Goal: Task Accomplishment & Management: Use online tool/utility

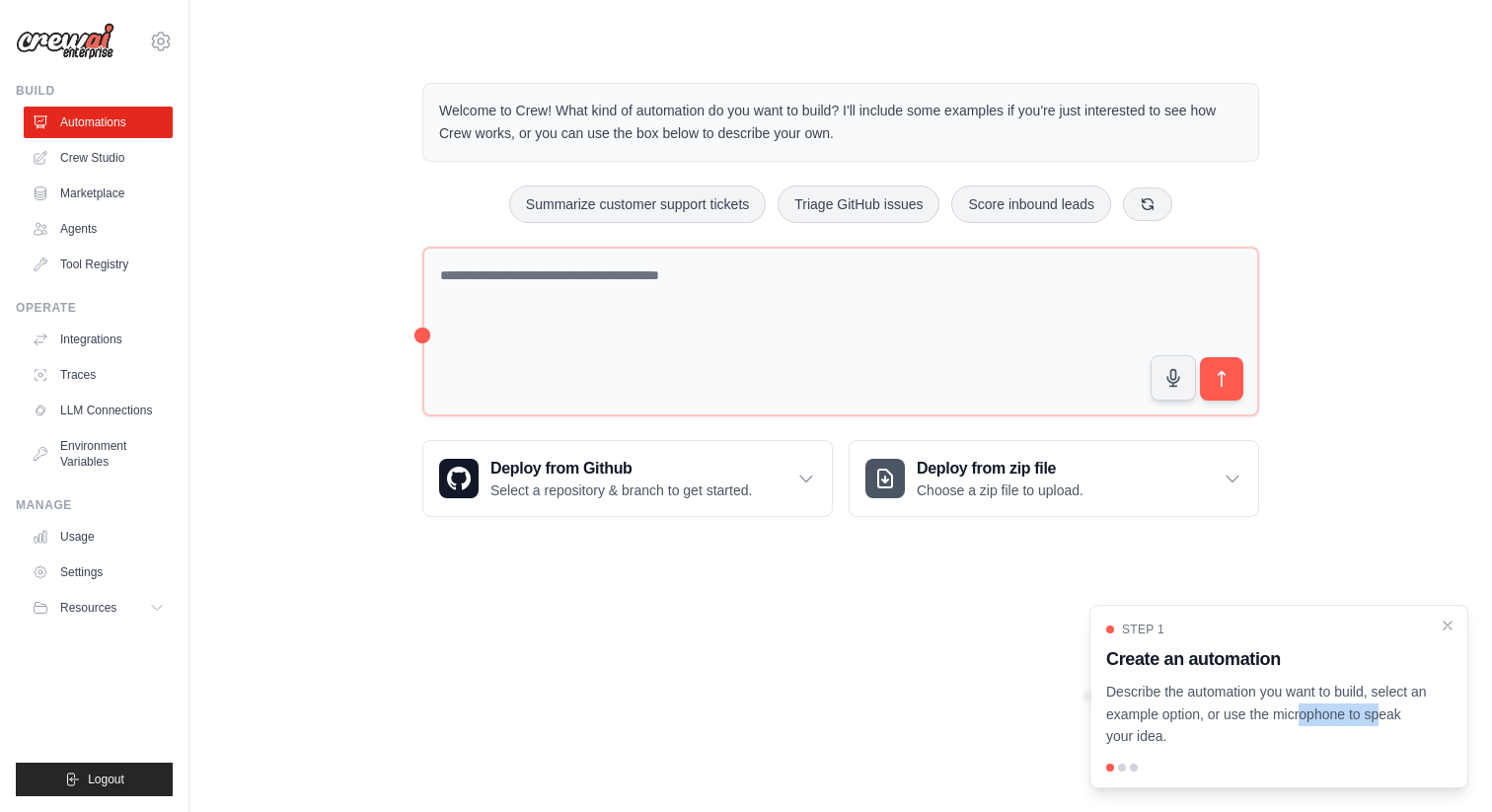
drag, startPoint x: 1308, startPoint y: 710, endPoint x: 1208, endPoint y: 710, distance: 100.0
click at [1217, 710] on p "Describe the automation you want to build, select an example option, or use the…" at bounding box center [1266, 714] width 322 height 67
click at [1283, 686] on p "Describe the automation you want to build, select an example option, or use the…" at bounding box center [1266, 714] width 322 height 67
click at [1452, 622] on icon "Close walkthrough" at bounding box center [1447, 624] width 18 height 18
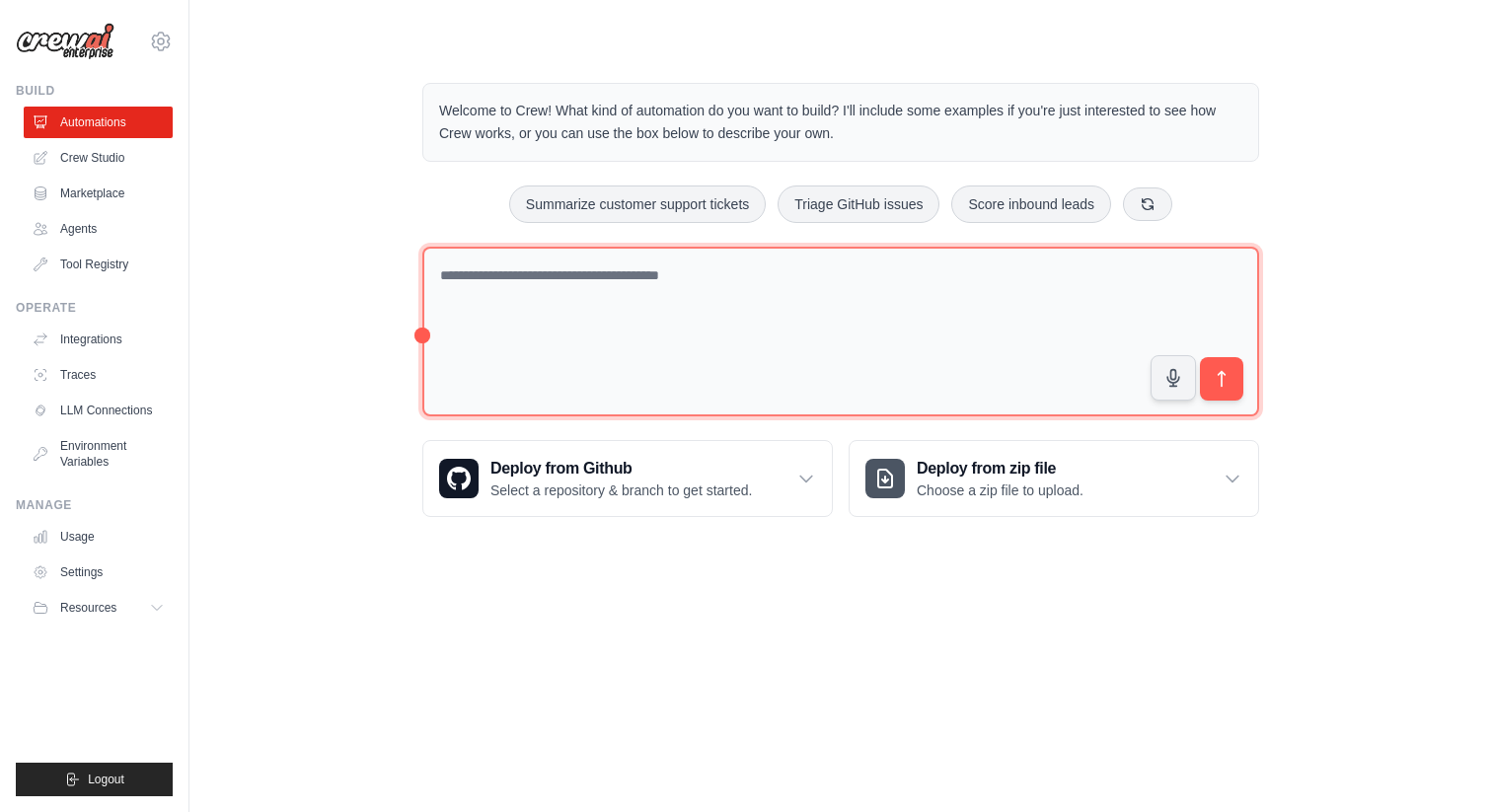
click at [854, 292] on textarea at bounding box center [841, 331] width 837 height 171
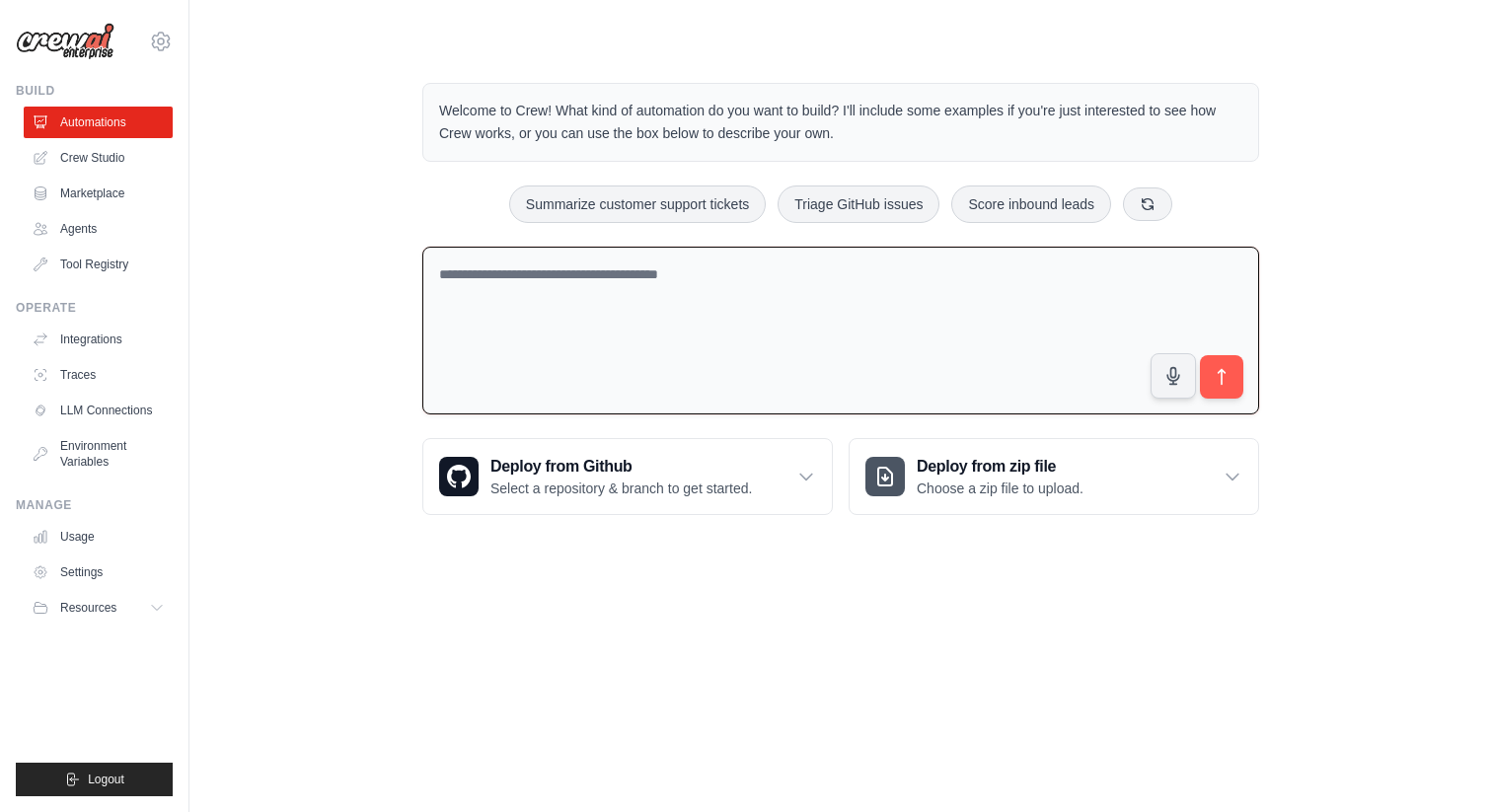
click at [831, 261] on textarea at bounding box center [841, 330] width 837 height 169
click at [688, 363] on textarea "**********" at bounding box center [841, 330] width 837 height 169
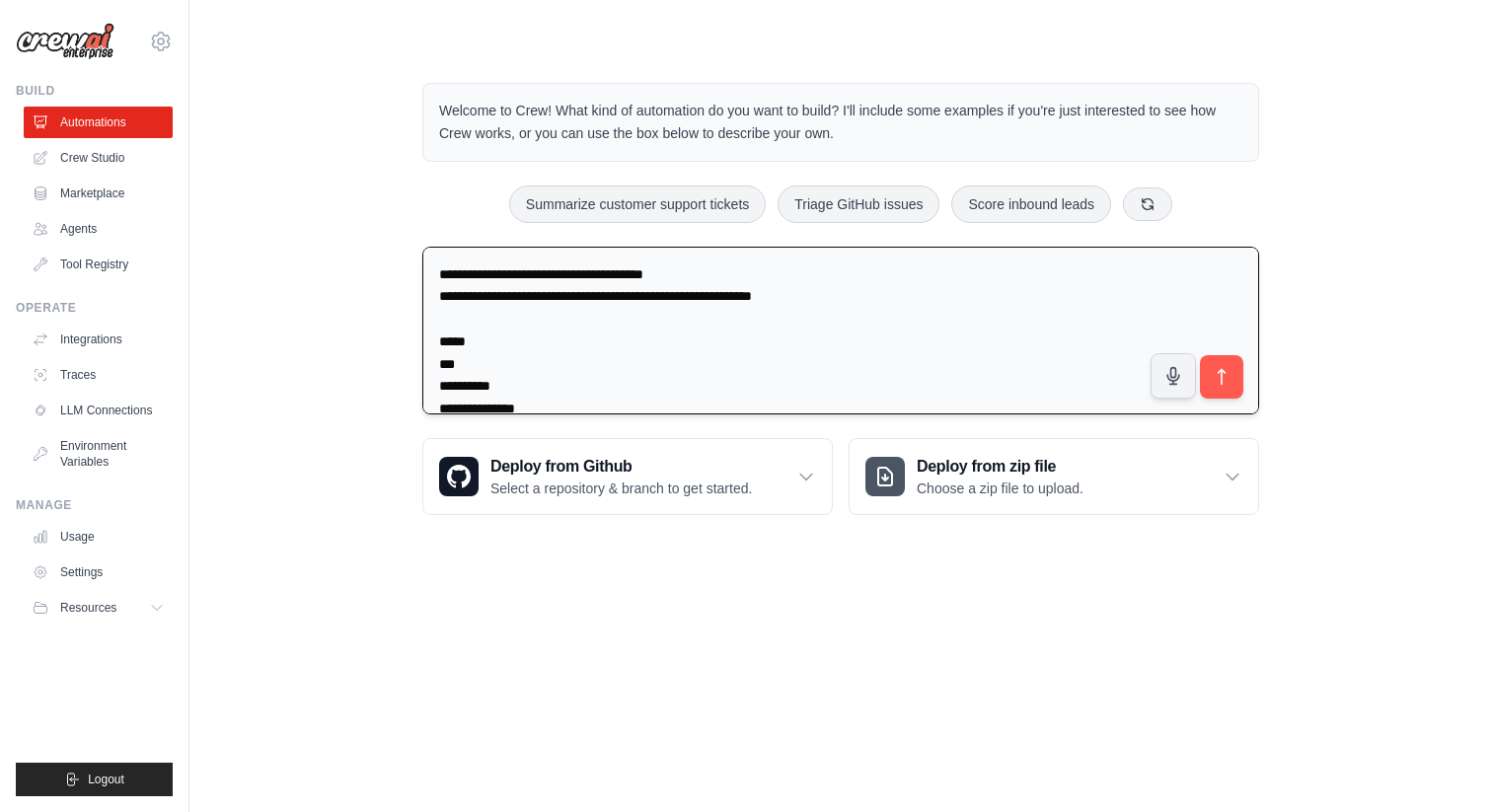
click at [627, 291] on textarea "**********" at bounding box center [841, 330] width 837 height 169
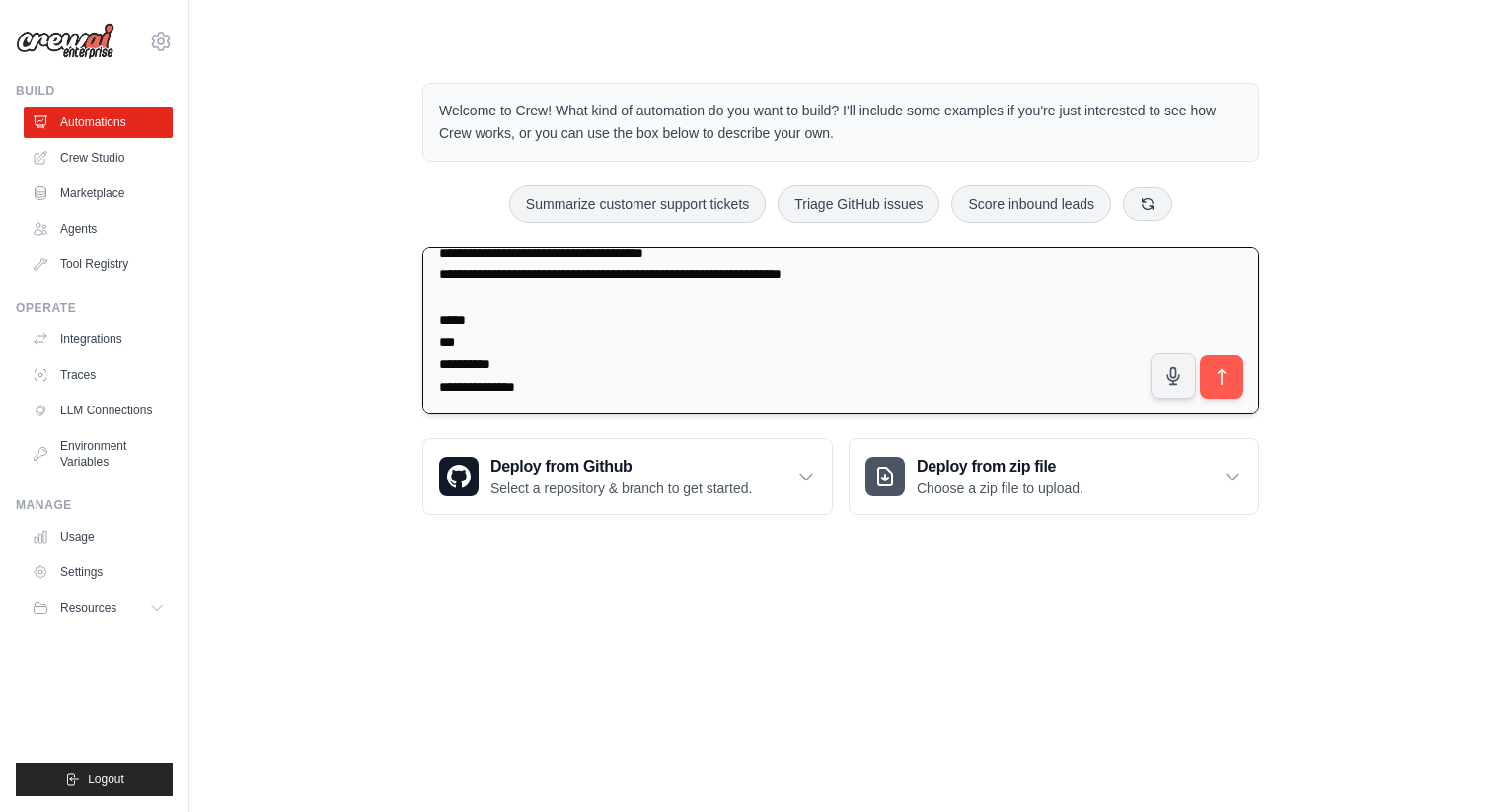
scroll to position [45, 0]
click at [486, 298] on textarea "**********" at bounding box center [841, 330] width 837 height 169
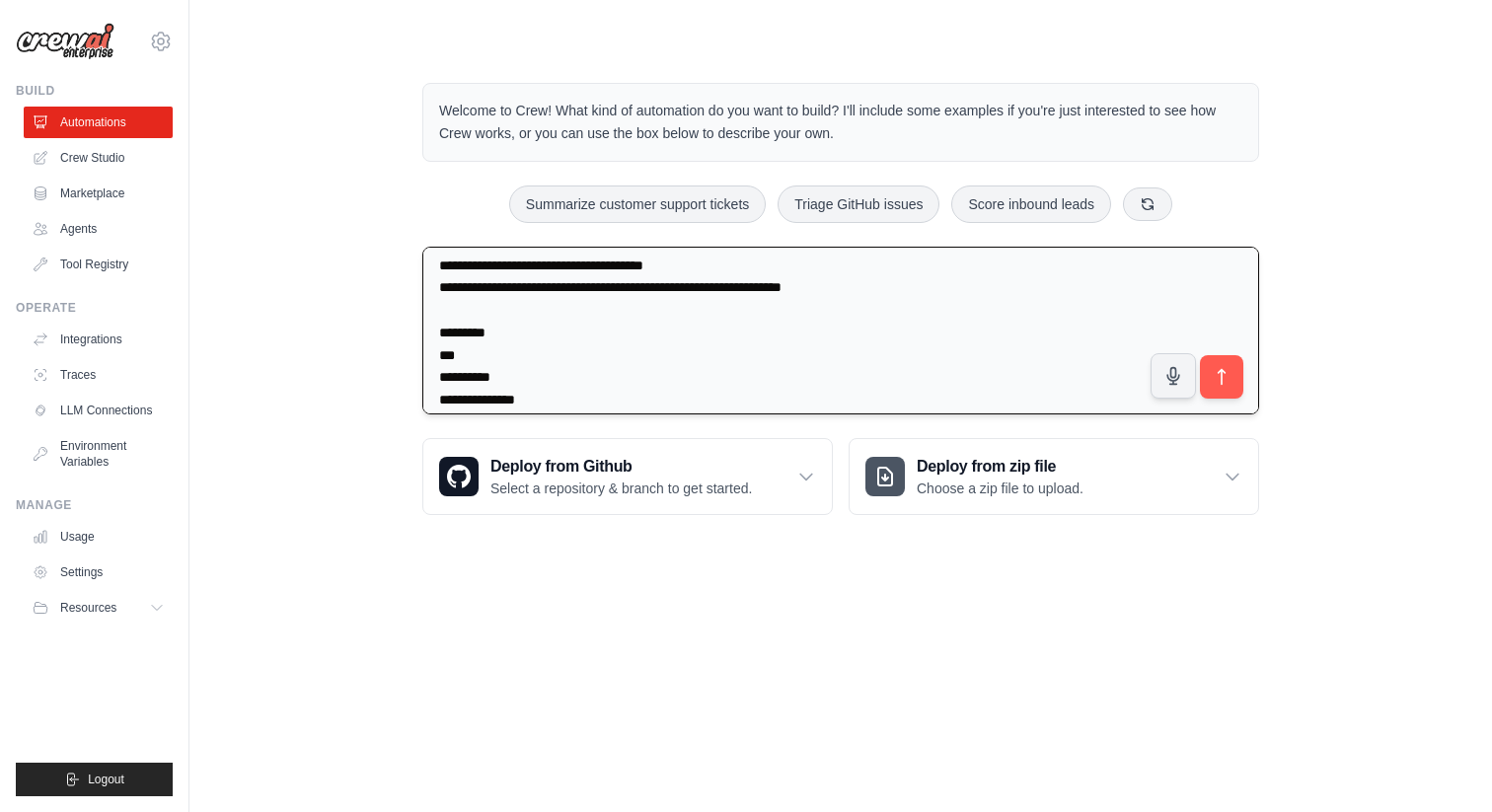
click at [909, 306] on textarea "**********" at bounding box center [841, 330] width 837 height 169
click at [893, 288] on textarea "**********" at bounding box center [841, 330] width 837 height 169
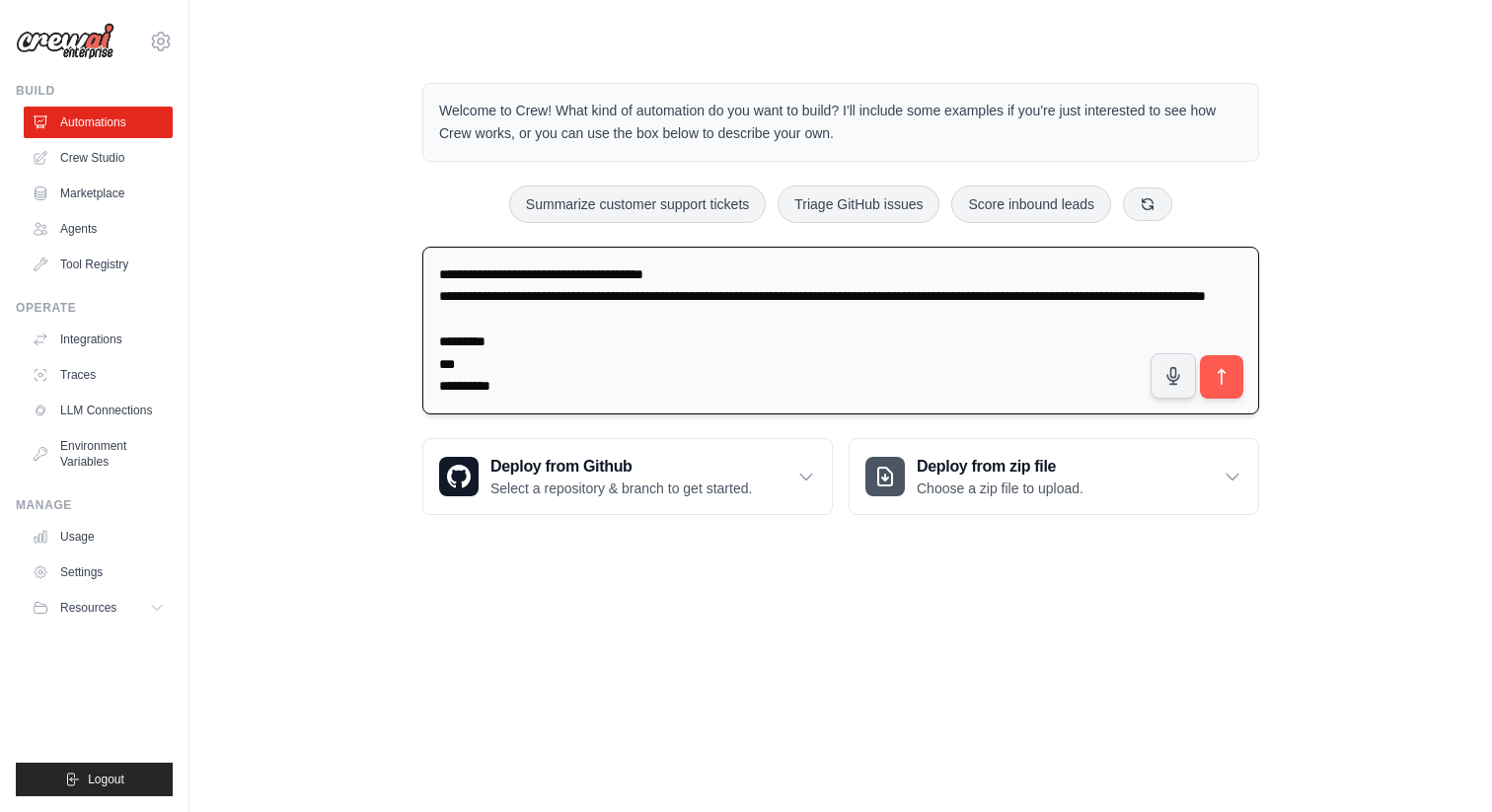
scroll to position [0, 0]
click at [1086, 298] on textarea "**********" at bounding box center [841, 330] width 837 height 169
type textarea "**********"
click at [1227, 376] on icon "submit" at bounding box center [1222, 377] width 21 height 21
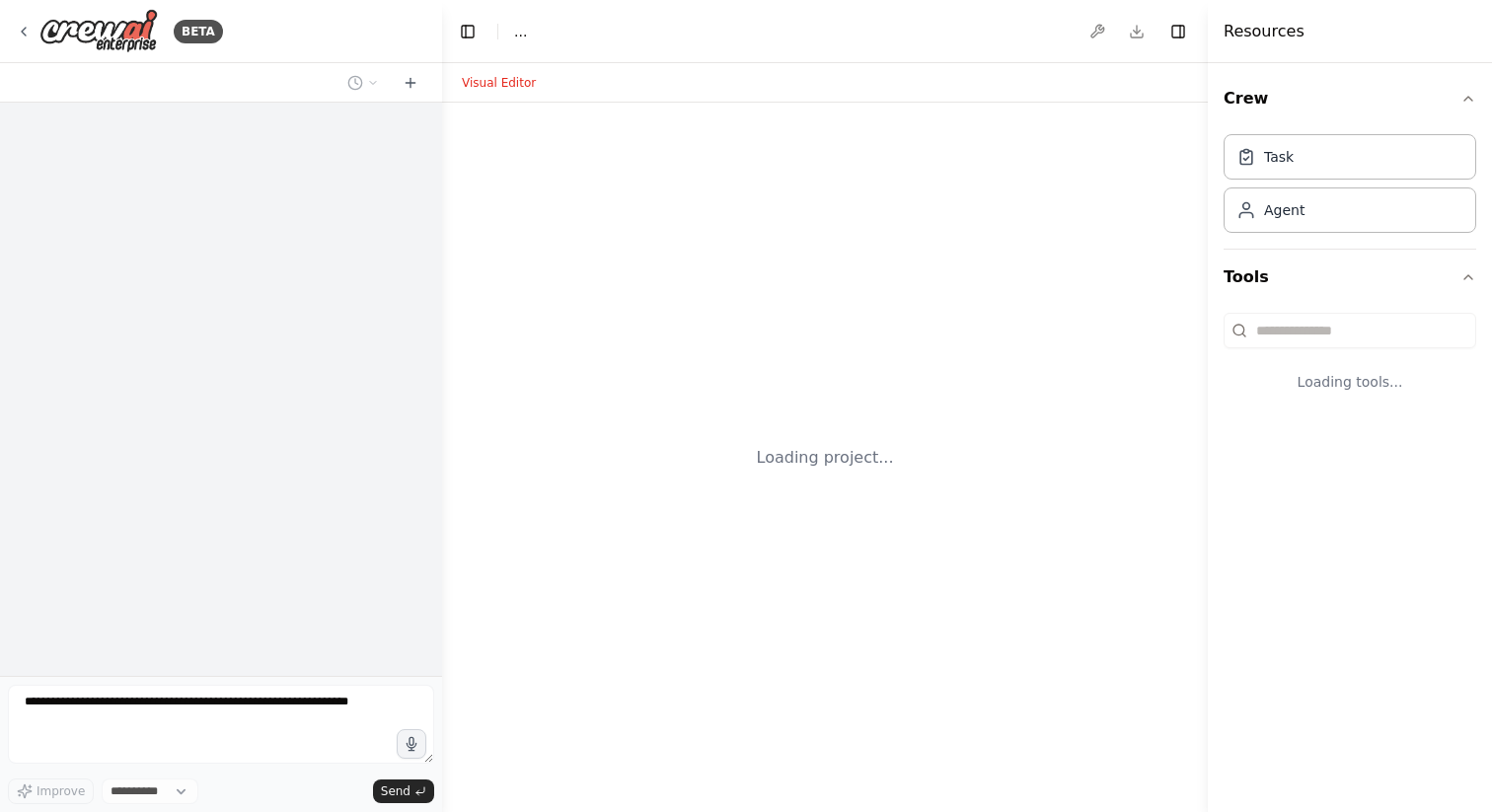
select select "****"
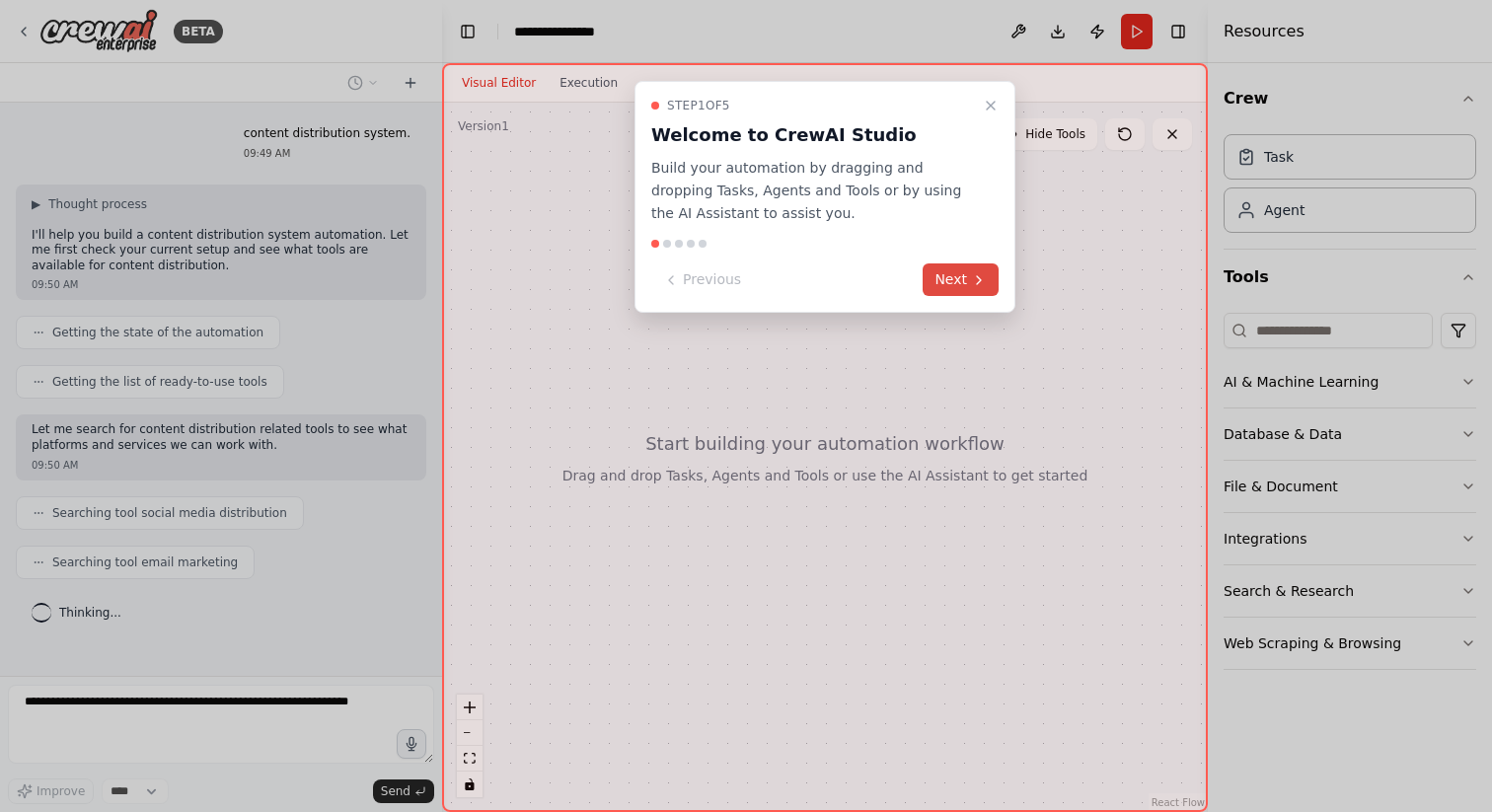
click at [956, 283] on button "Next" at bounding box center [961, 279] width 76 height 33
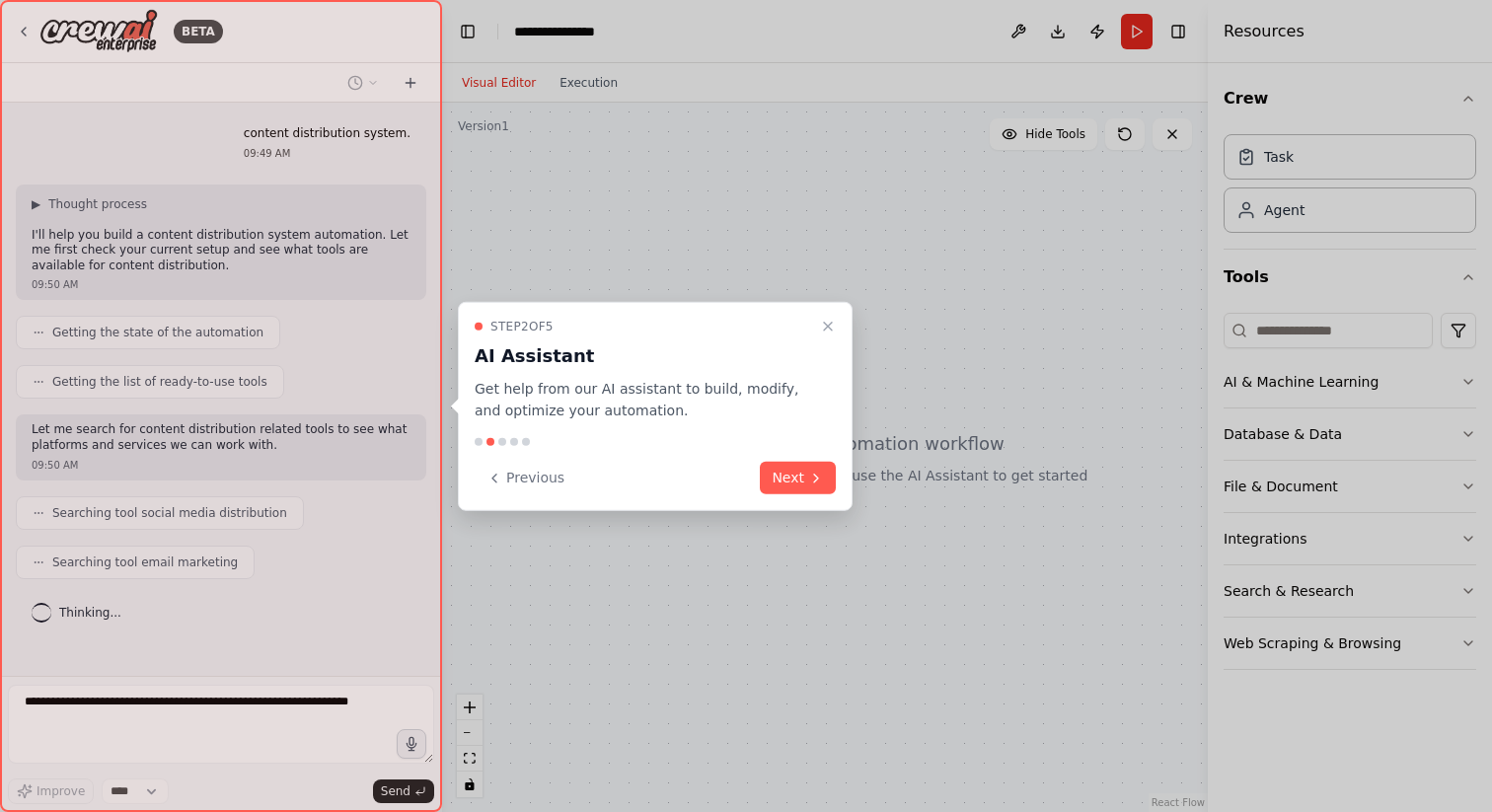
scroll to position [18, 0]
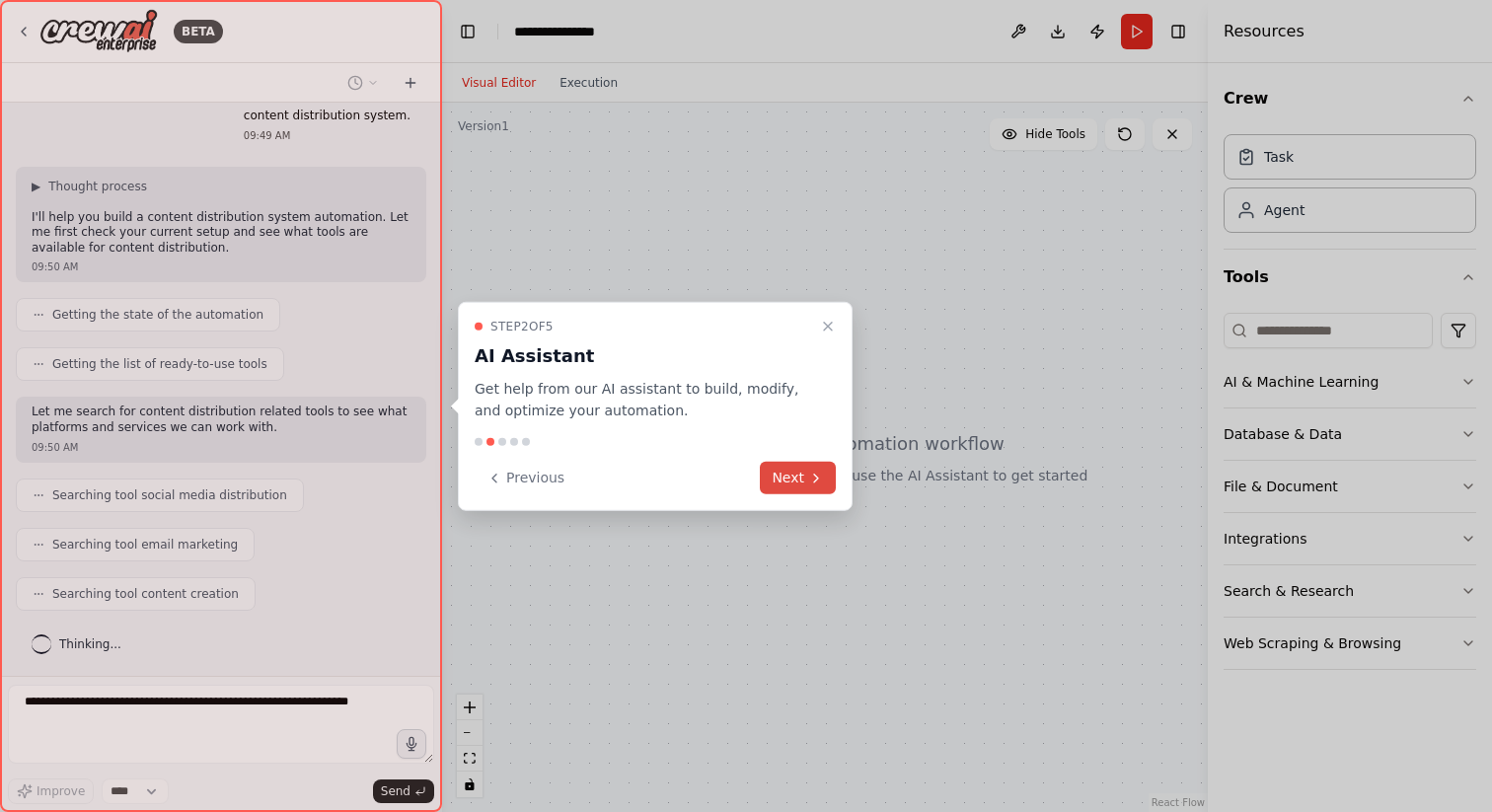
click at [811, 476] on icon at bounding box center [816, 478] width 16 height 16
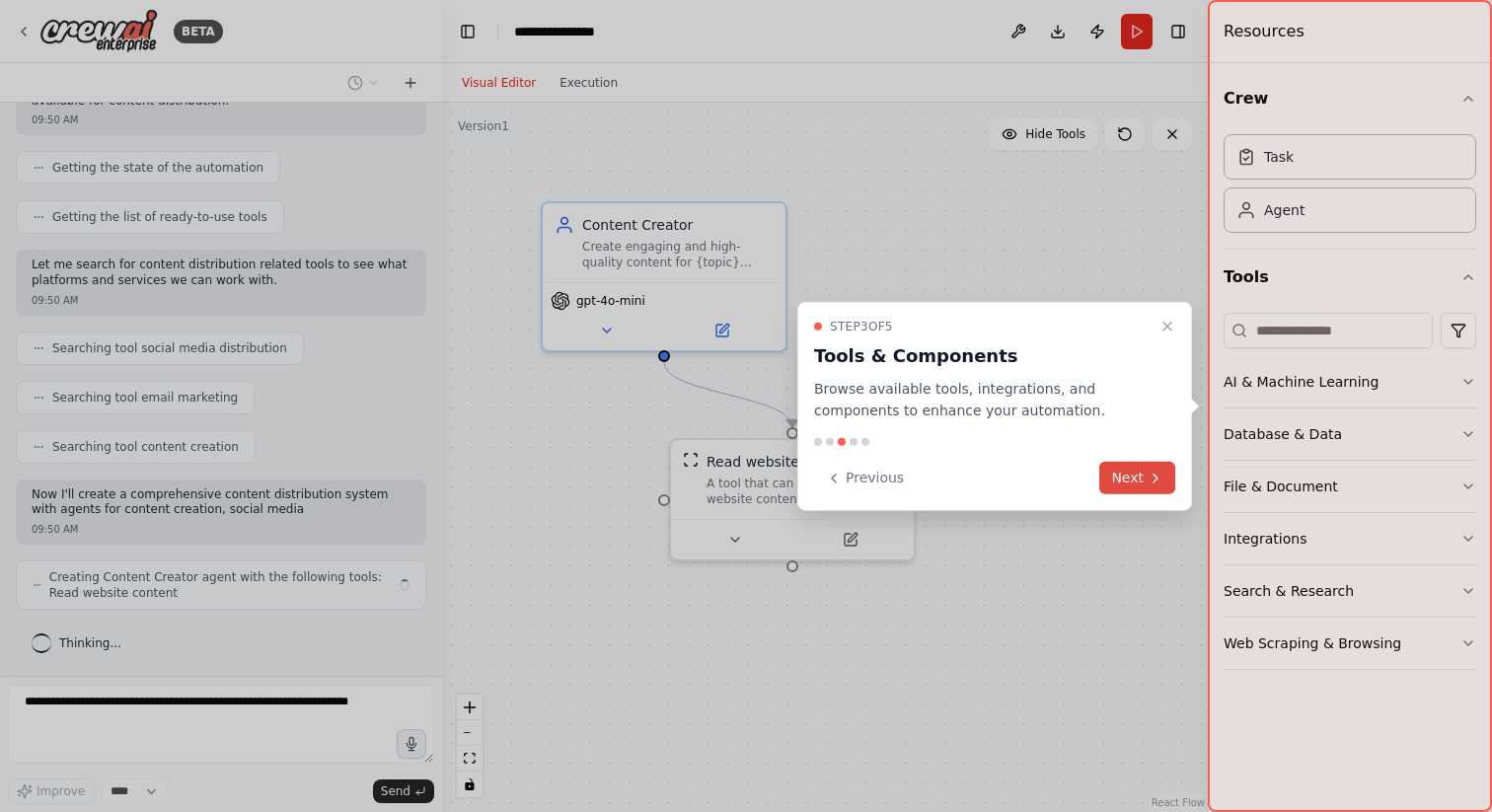
scroll to position [180, 0]
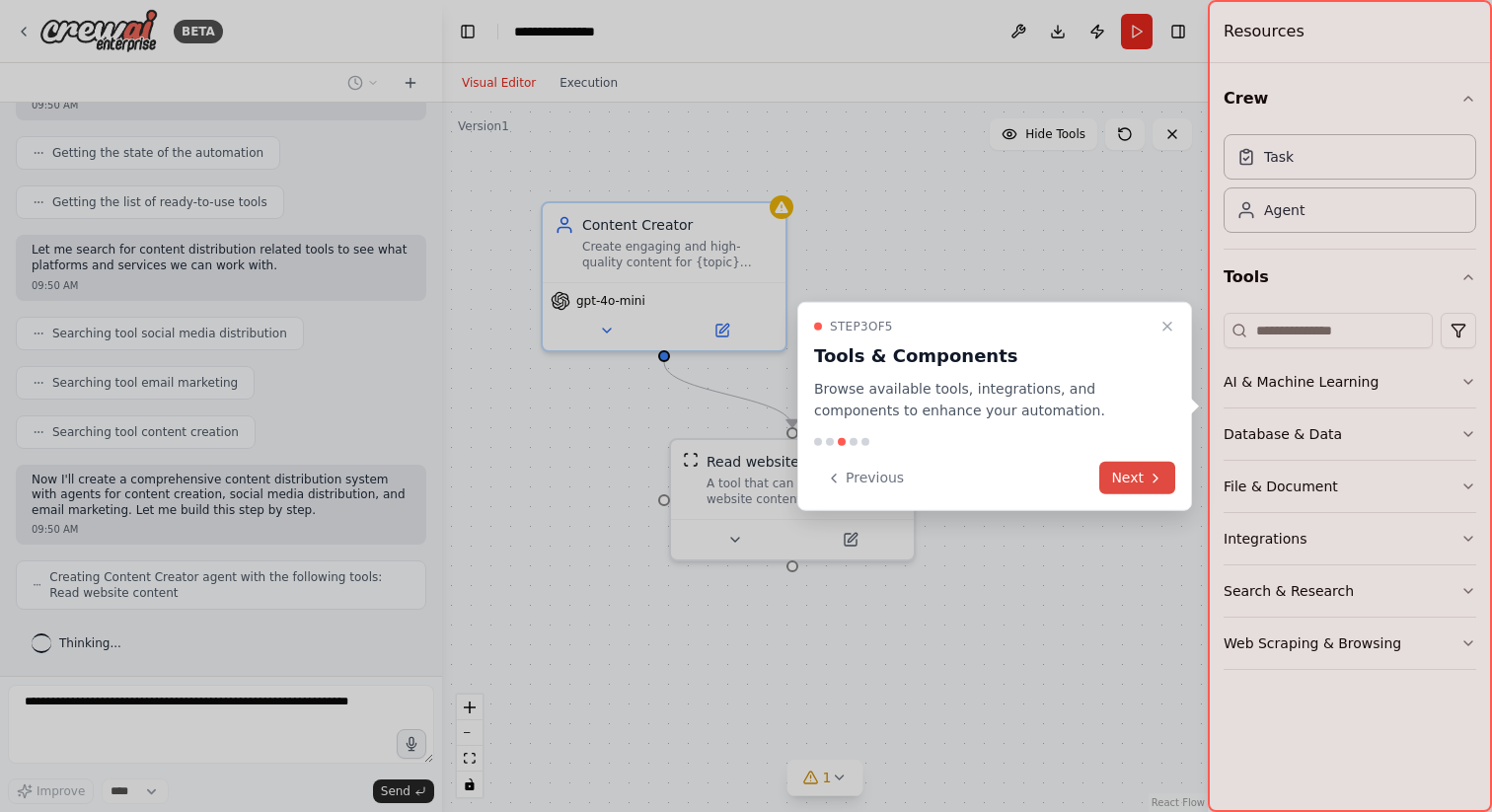
click at [1143, 472] on button "Next" at bounding box center [1137, 478] width 76 height 33
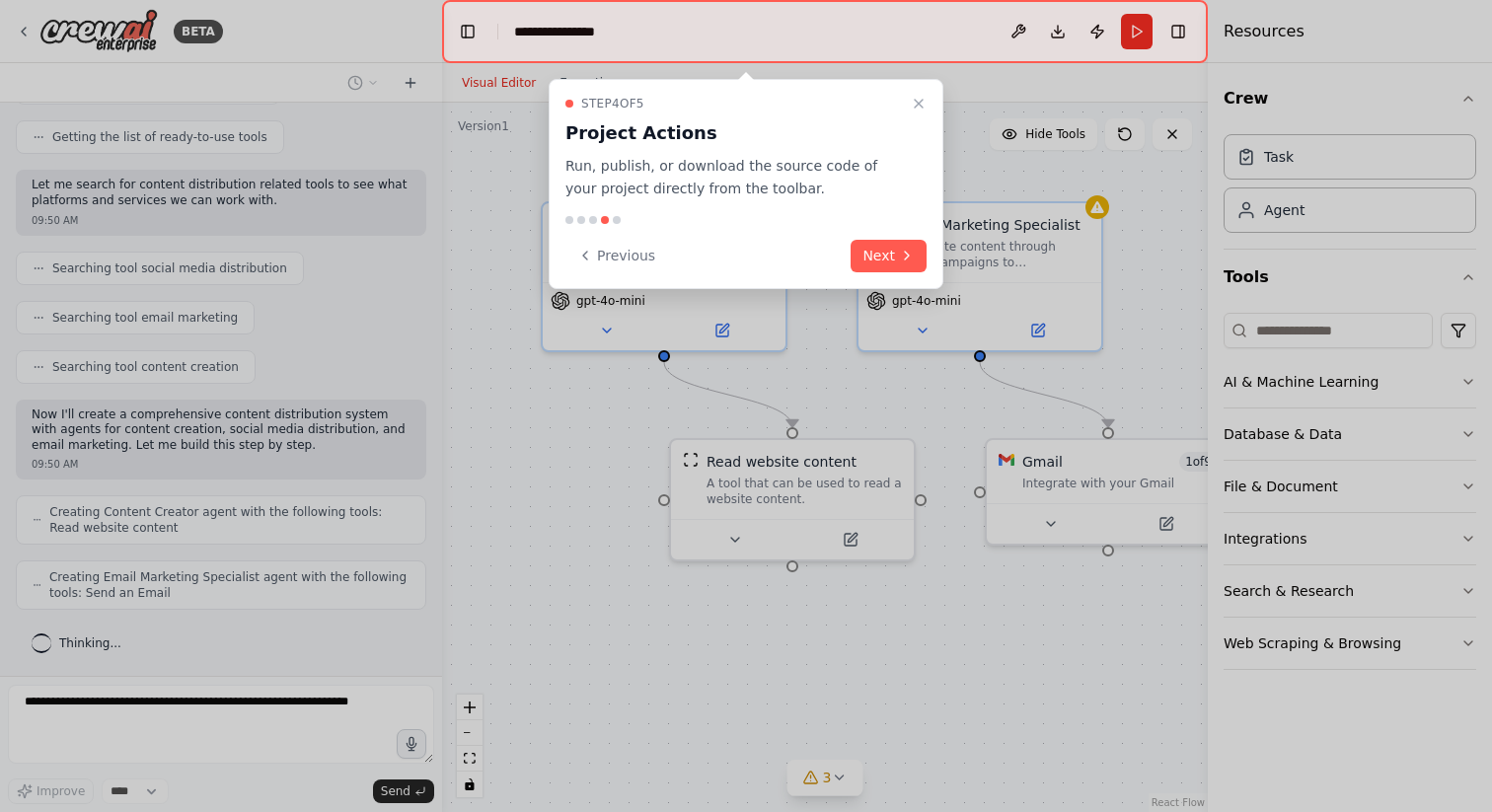
scroll to position [310, 0]
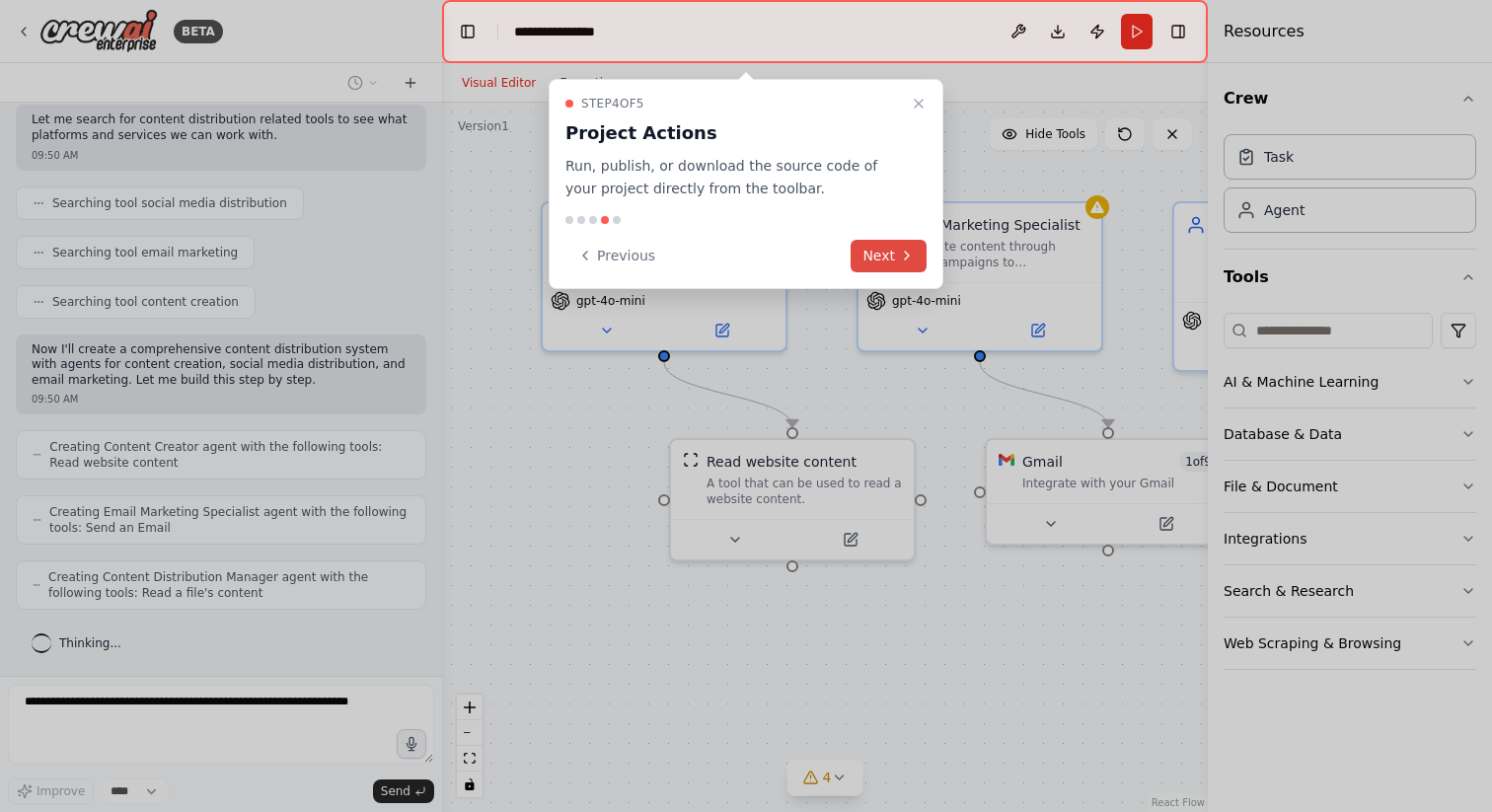
click at [892, 249] on button "Next" at bounding box center [888, 255] width 76 height 33
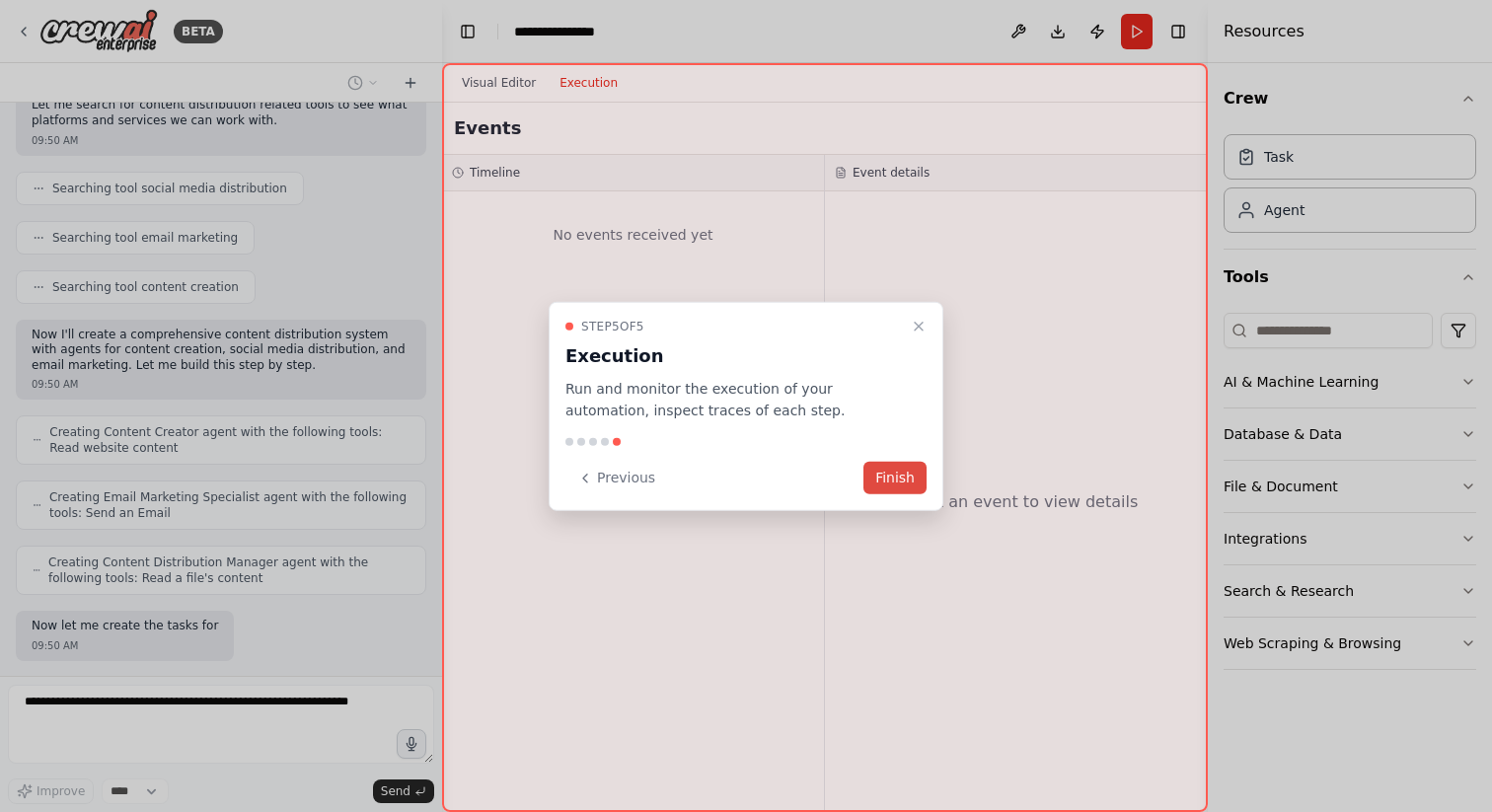
scroll to position [425, 0]
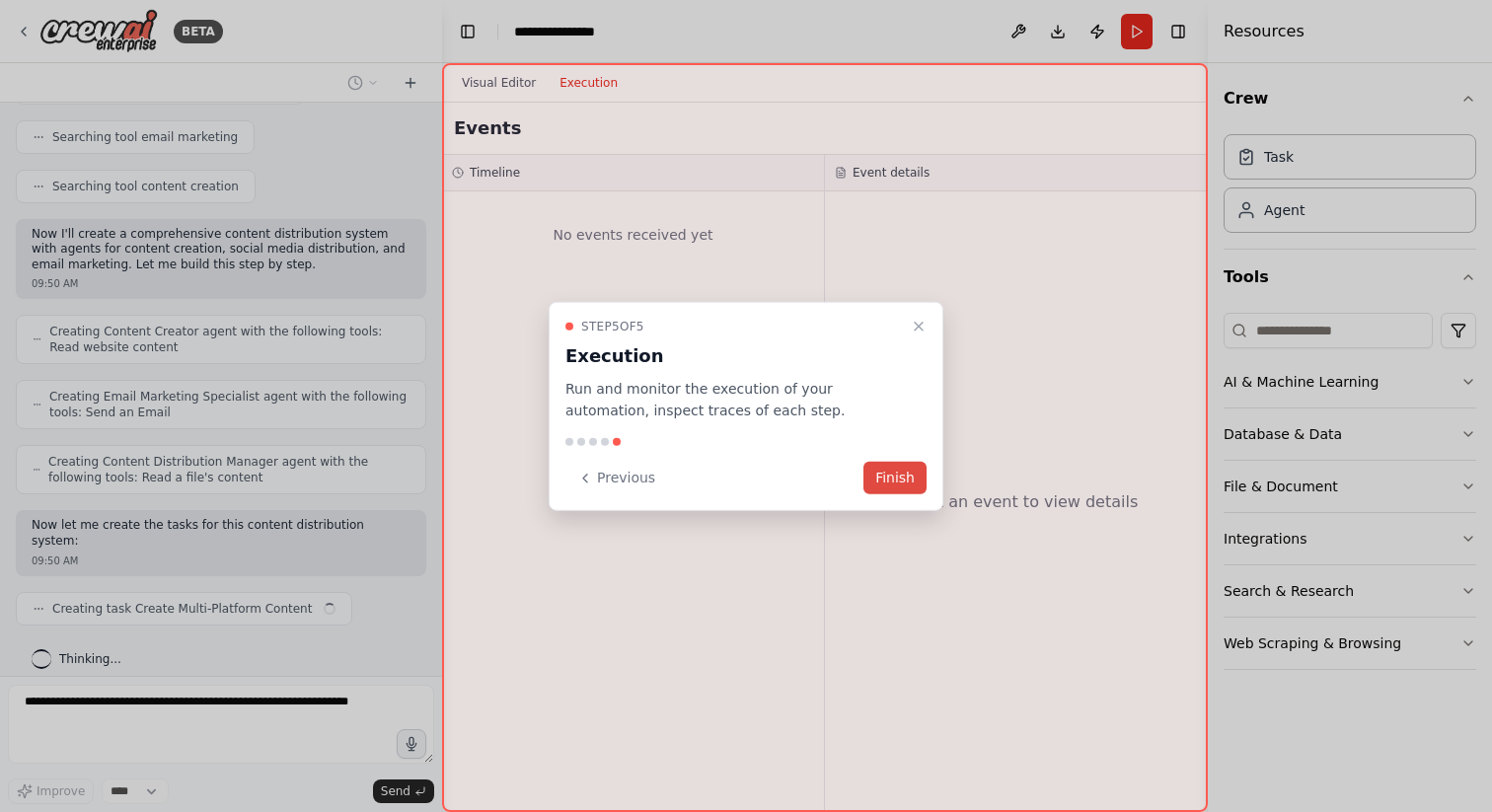
click at [890, 470] on button "Finish" at bounding box center [895, 478] width 63 height 33
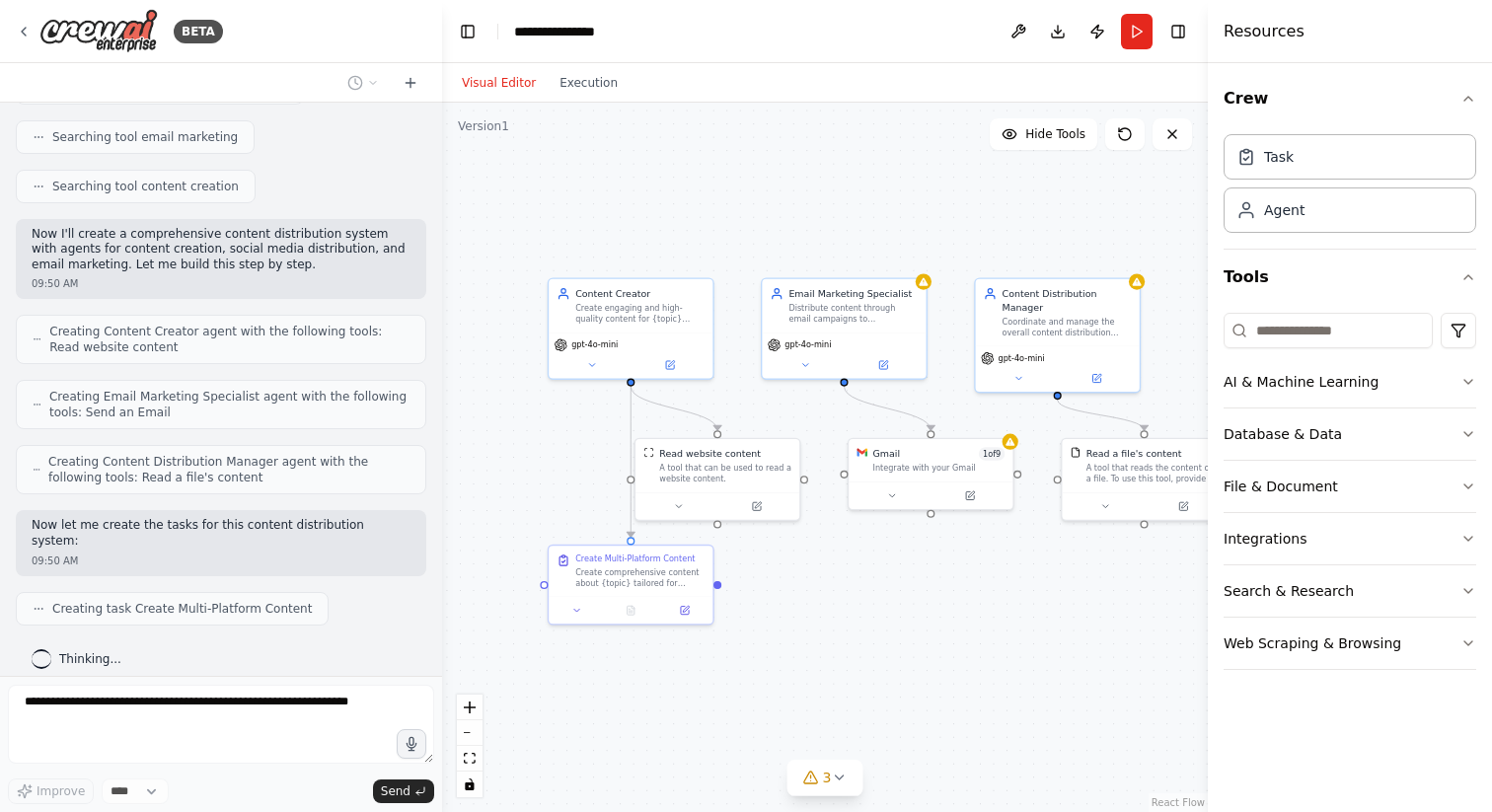
scroll to position [475, 0]
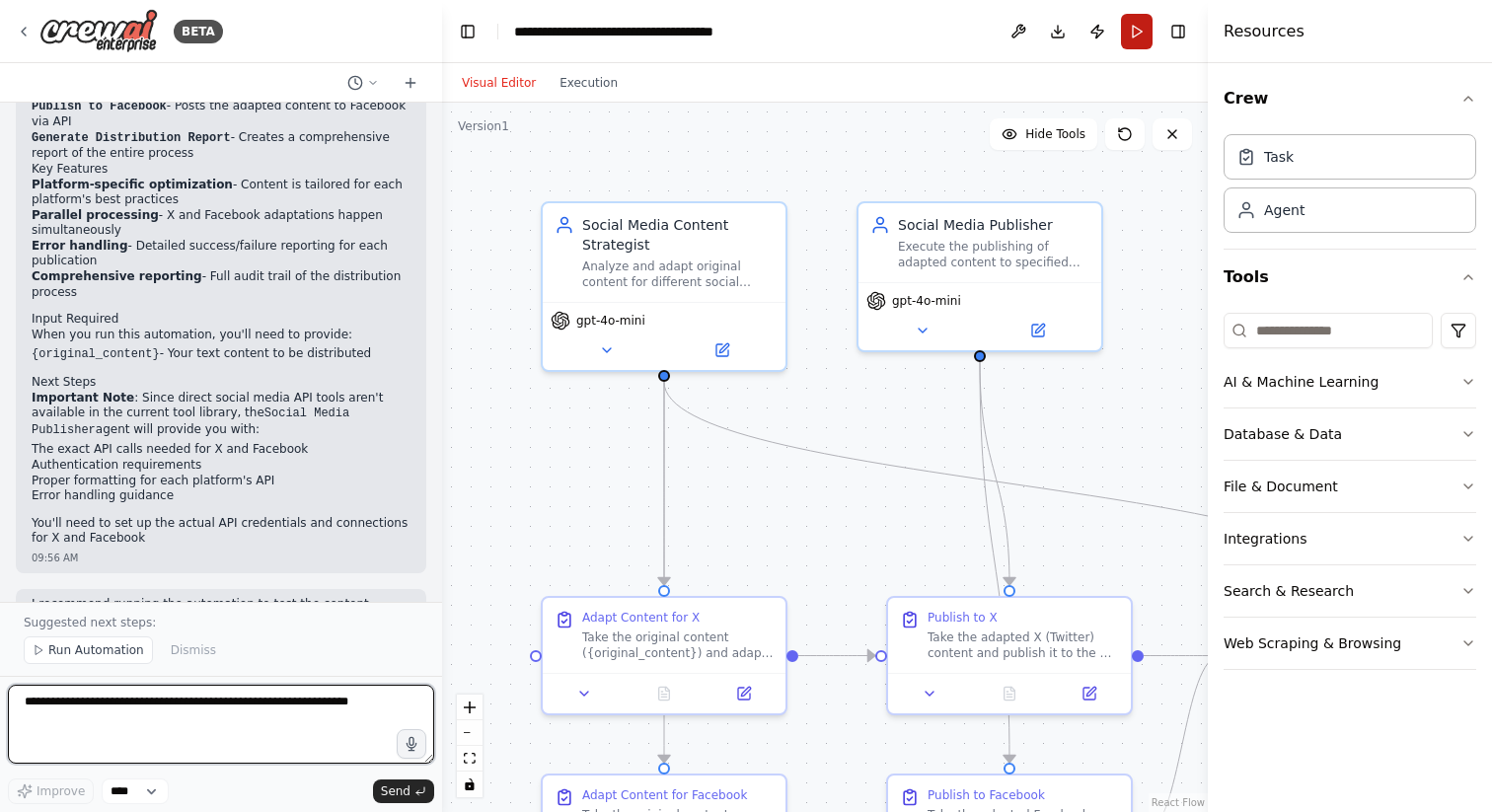
scroll to position [2031, 0]
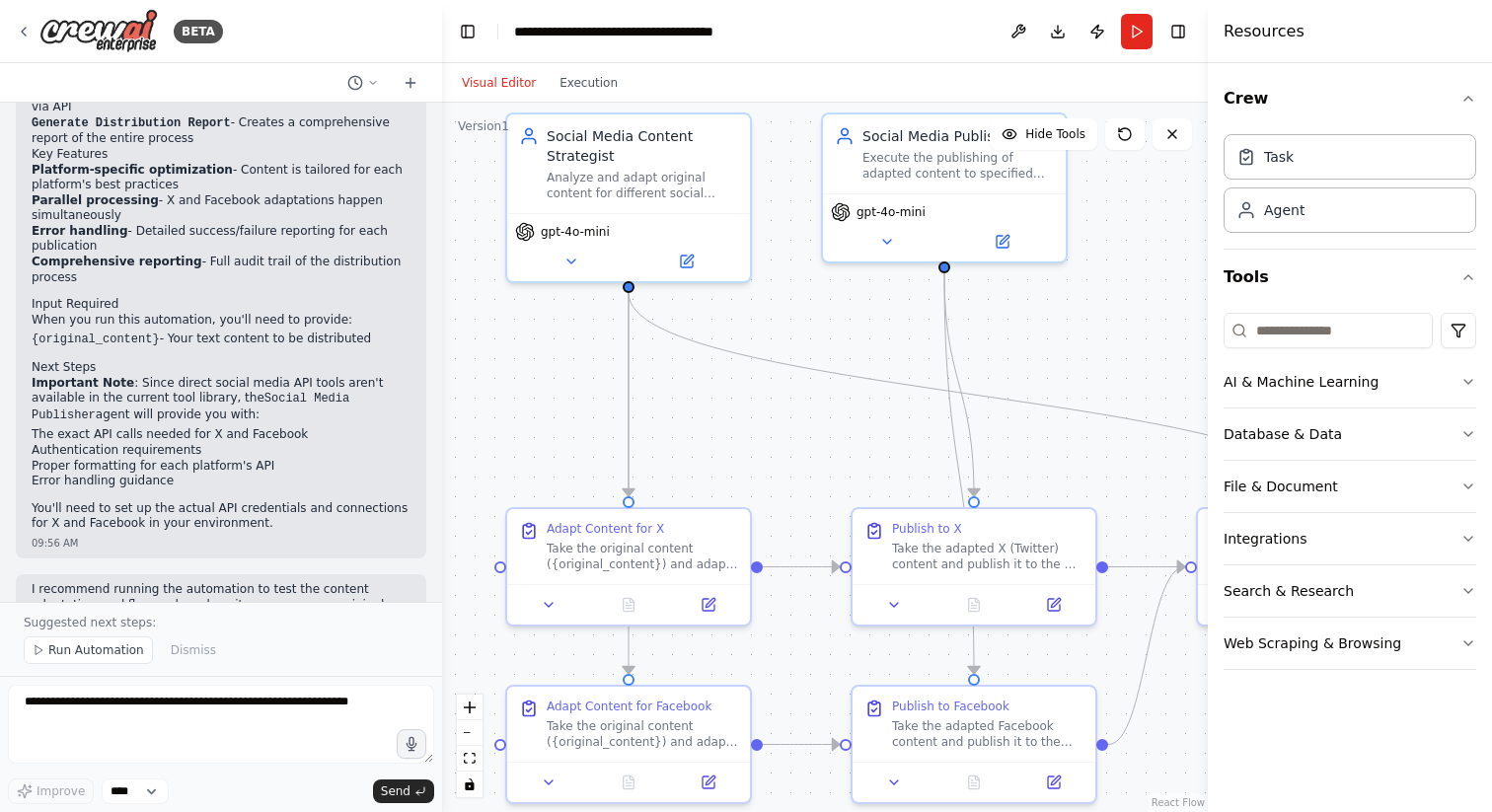
drag, startPoint x: 842, startPoint y: 508, endPoint x: 804, endPoint y: 413, distance: 102.3
click at [804, 413] on div ".deletable-edge-delete-btn { width: 20px; height: 20px; border: 0px solid #ffff…" at bounding box center [825, 457] width 766 height 709
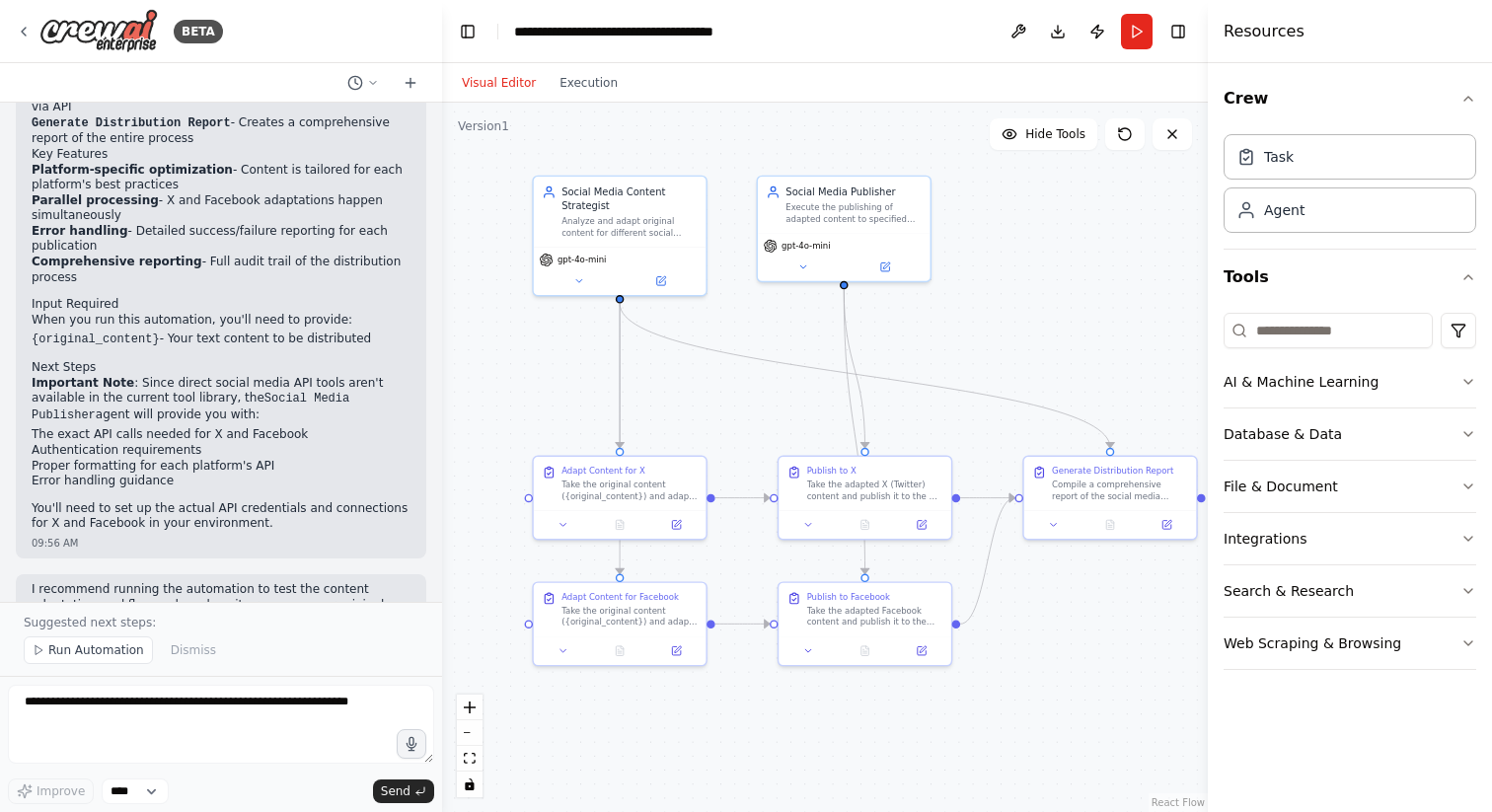
drag, startPoint x: 807, startPoint y: 480, endPoint x: 748, endPoint y: 440, distance: 71.3
click at [748, 440] on div ".deletable-edge-delete-btn { width: 20px; height: 20px; border: 0px solid #ffff…" at bounding box center [825, 457] width 766 height 709
click at [589, 84] on button "Execution" at bounding box center [589, 83] width 82 height 24
click at [488, 93] on button "Visual Editor" at bounding box center [499, 83] width 98 height 24
click at [604, 221] on div "Analyze and adapt original content for different social media platforms ({platf…" at bounding box center [629, 224] width 137 height 23
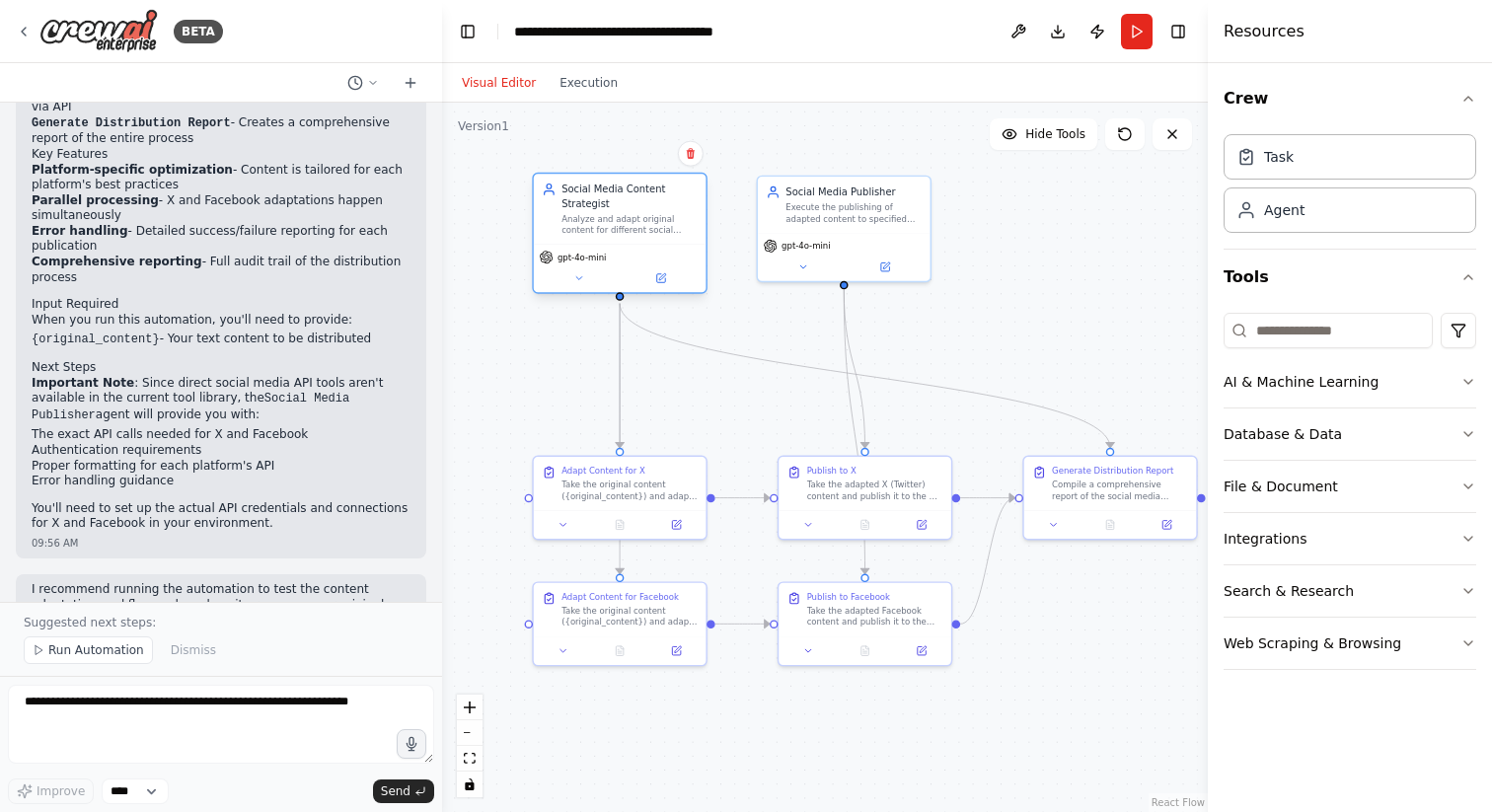
click at [604, 221] on div "Analyze and adapt original content for different social media platforms ({platf…" at bounding box center [629, 224] width 137 height 23
click at [553, 421] on div ".deletable-edge-delete-btn { width: 20px; height: 20px; border: 0px solid #ffff…" at bounding box center [825, 457] width 766 height 709
click at [638, 227] on div "Analyze and adapt original content for different social media platforms ({platf…" at bounding box center [629, 224] width 137 height 23
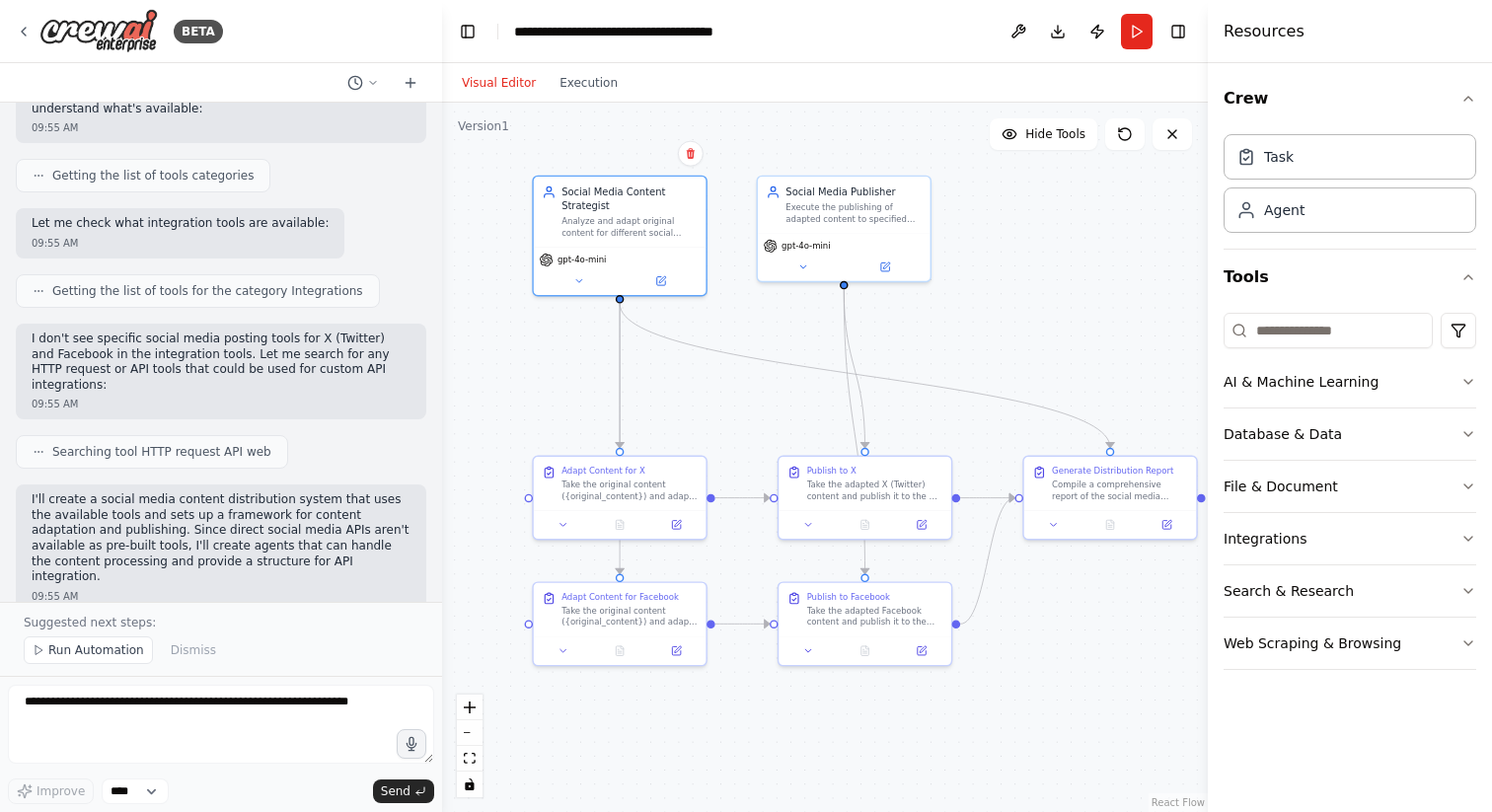
scroll to position [636, 0]
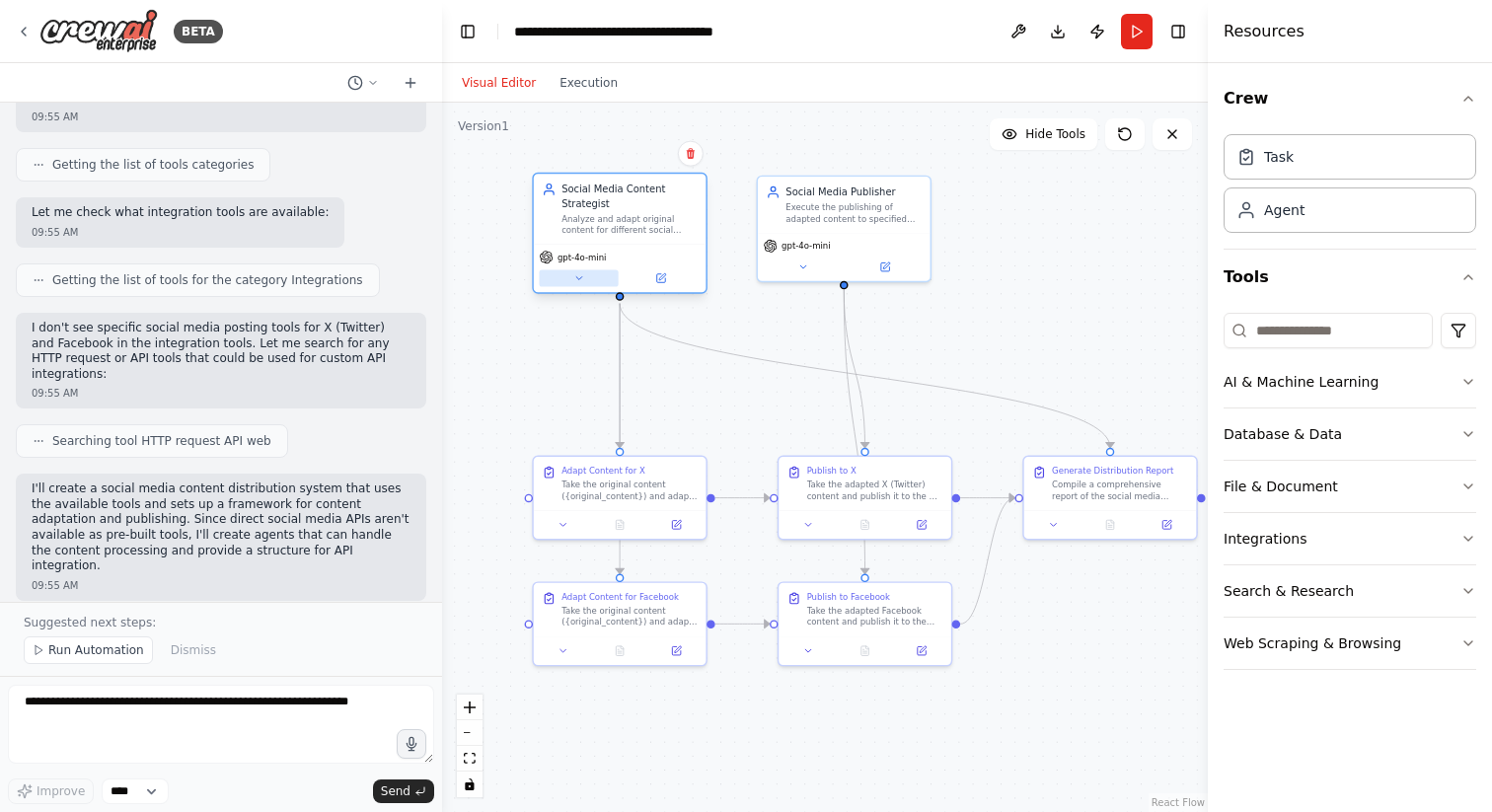
click at [592, 276] on button at bounding box center [579, 277] width 79 height 17
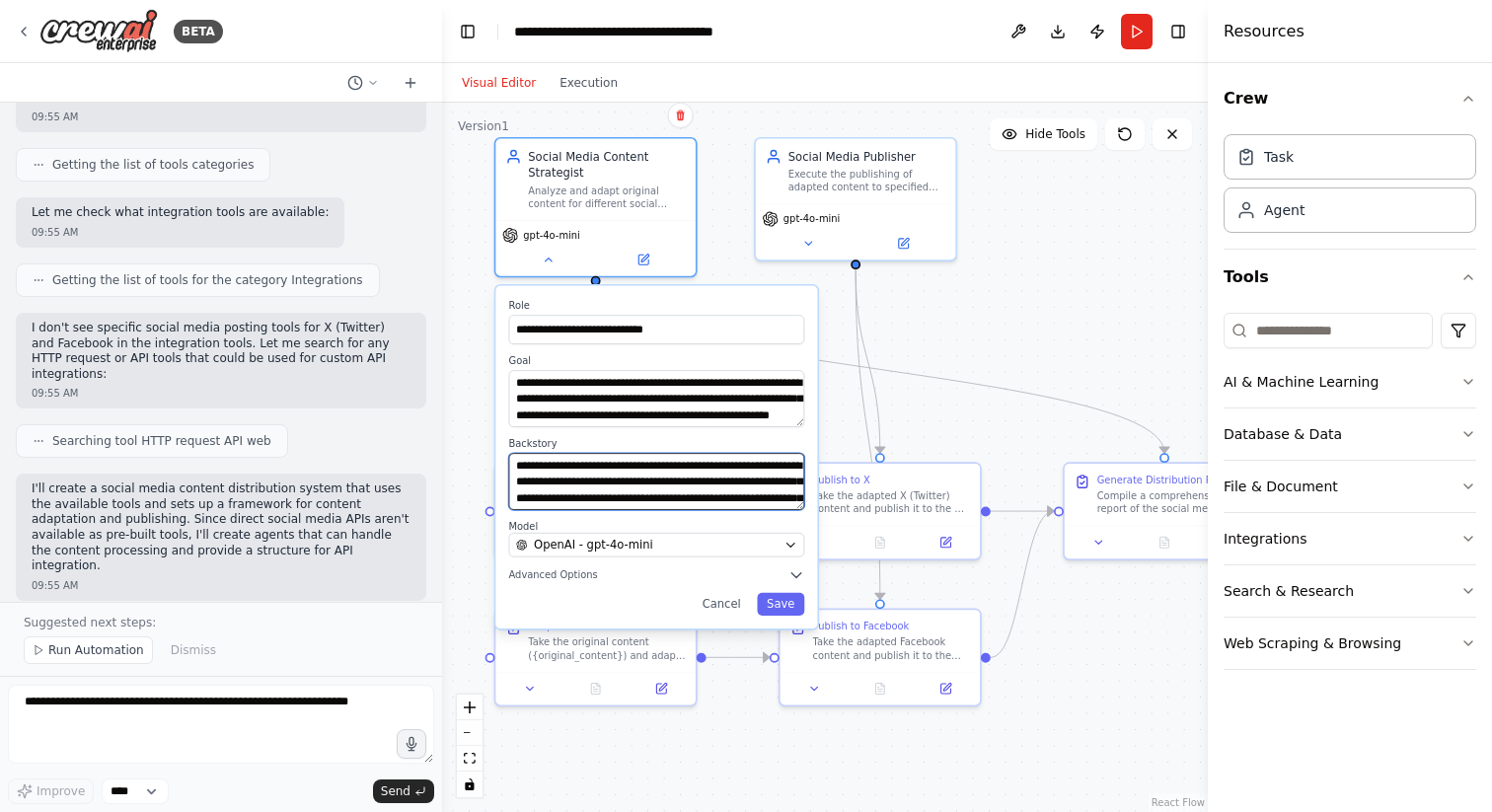
click at [754, 501] on textarea "**********" at bounding box center [657, 482] width 296 height 57
click at [855, 181] on div "Execute the publishing of adapted content to specified social media platforms (…" at bounding box center [868, 178] width 158 height 26
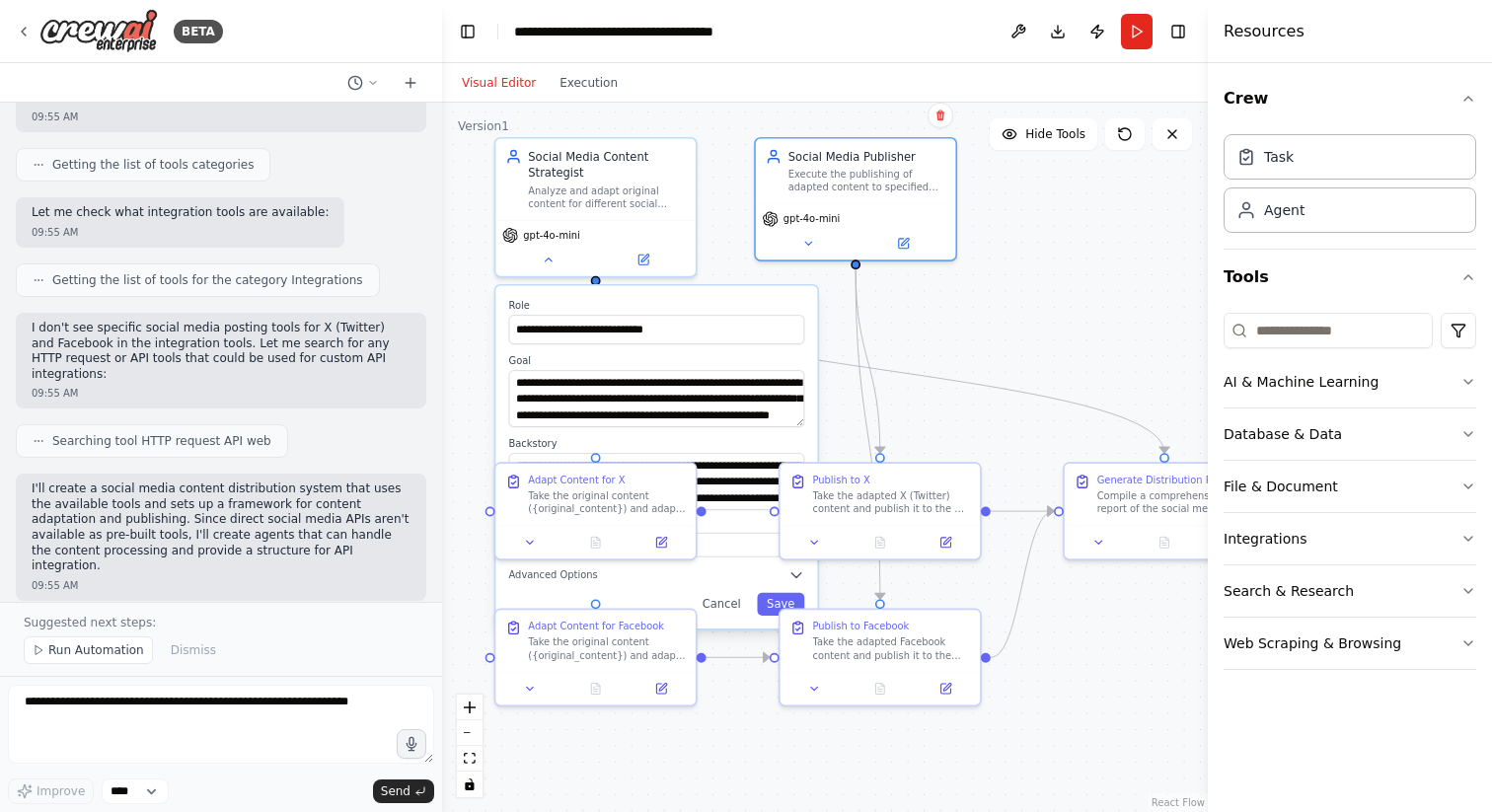
click at [997, 323] on div ".deletable-edge-delete-btn { width: 20px; height: 20px; border: 0px solid #ffff…" at bounding box center [825, 457] width 766 height 709
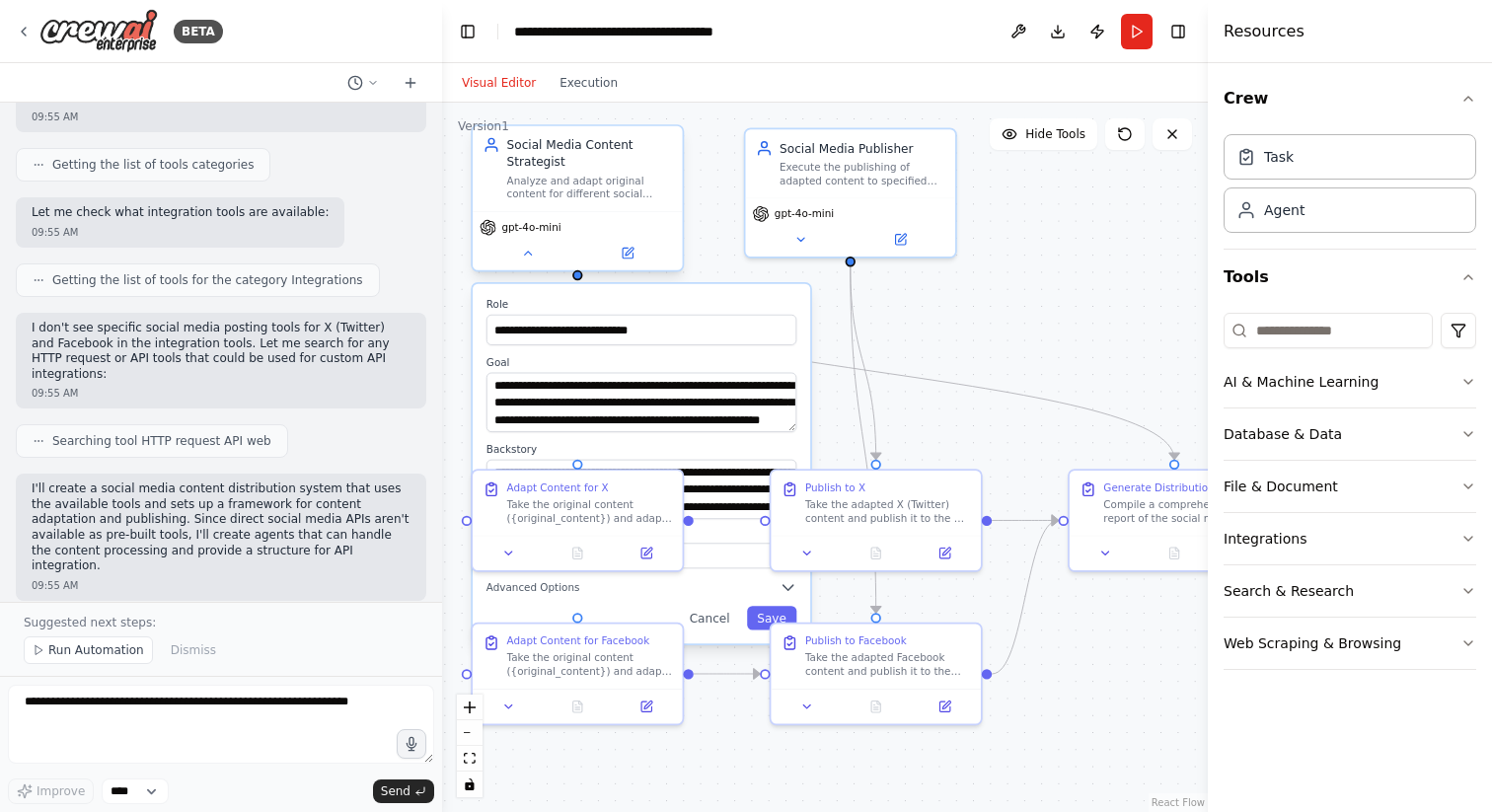
click at [532, 269] on div "gpt-4o-mini" at bounding box center [578, 240] width 210 height 59
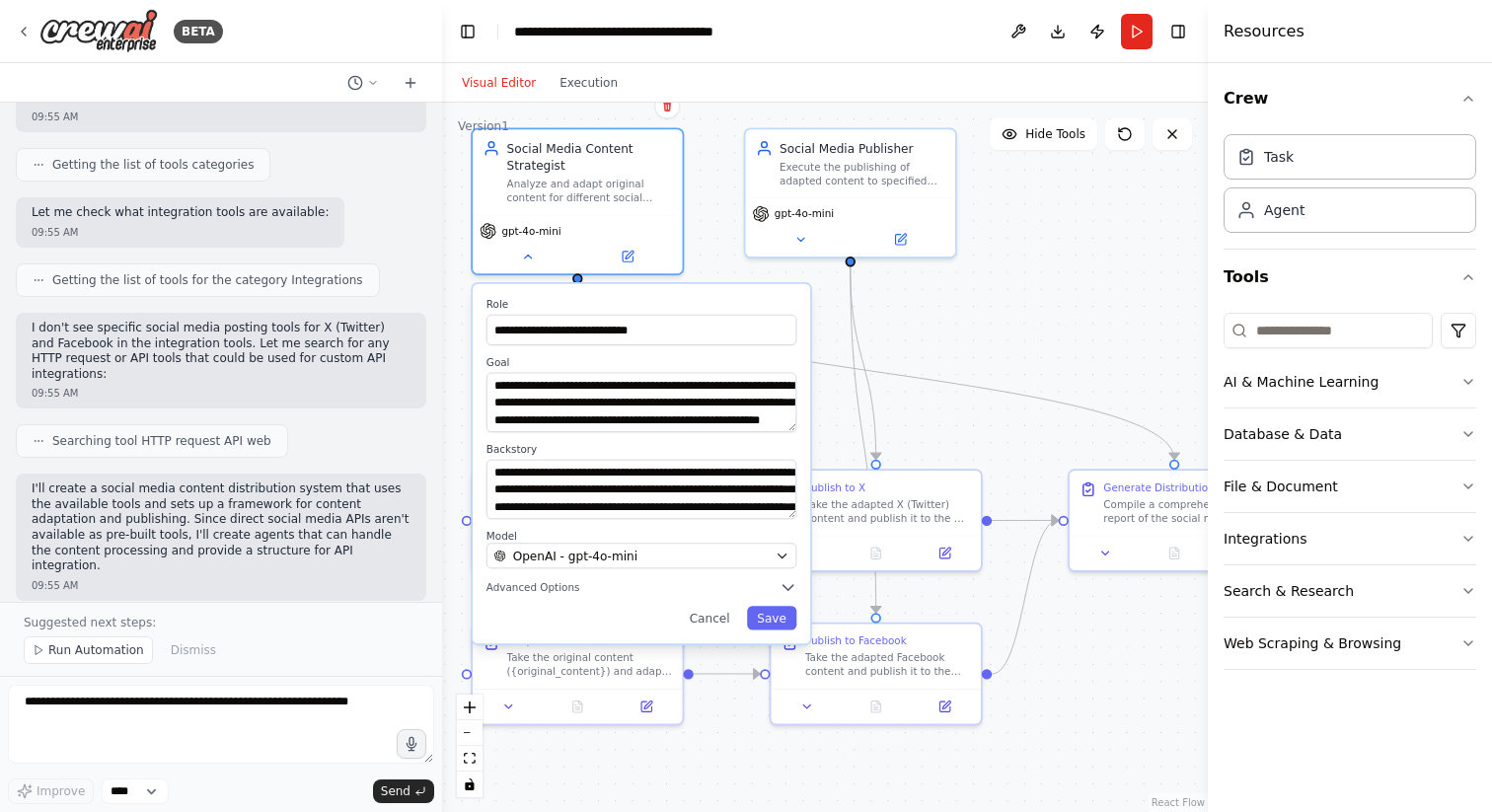
click at [791, 433] on div "**********" at bounding box center [641, 464] width 337 height 360
click at [765, 411] on textarea "**********" at bounding box center [641, 403] width 310 height 59
click at [989, 316] on div ".deletable-edge-delete-btn { width: 20px; height: 20px; border: 0px solid #ffff…" at bounding box center [825, 457] width 766 height 709
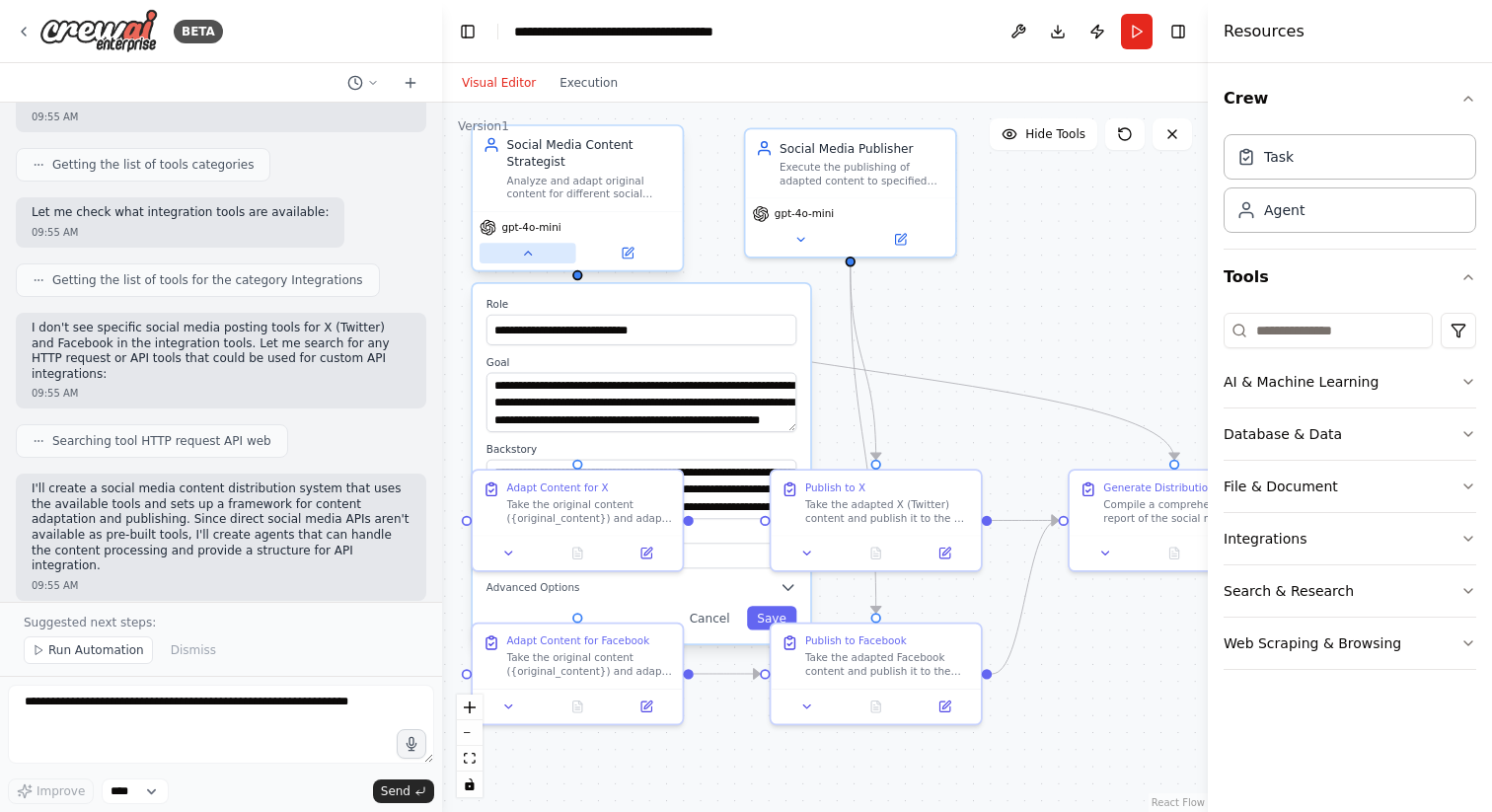
click at [529, 249] on icon at bounding box center [528, 253] width 14 height 14
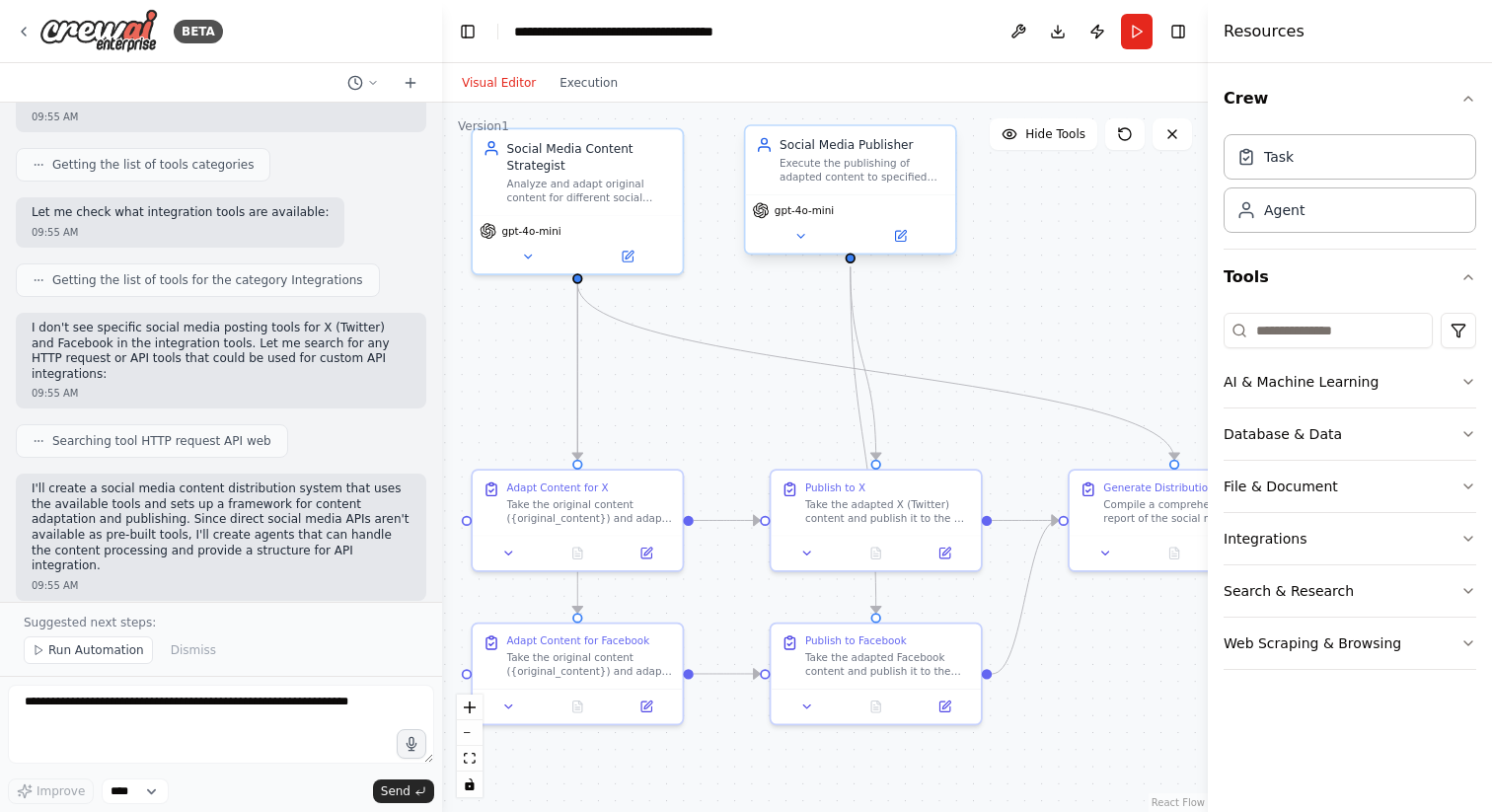
click at [838, 177] on div "Execute the publishing of adapted content to specified social media platforms (…" at bounding box center [863, 171] width 166 height 28
click at [806, 231] on icon at bounding box center [800, 235] width 14 height 14
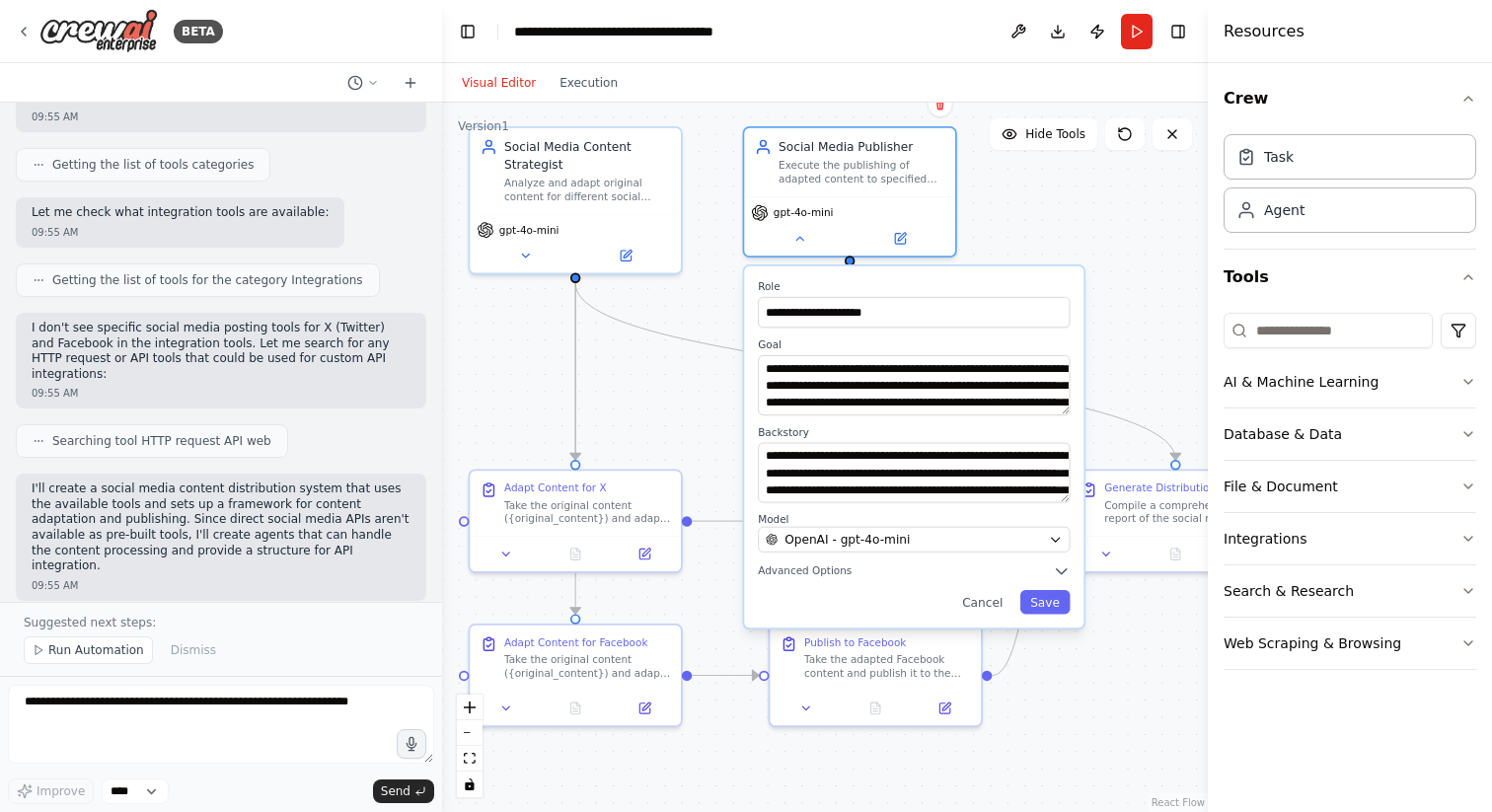
click at [1118, 224] on div ".deletable-edge-delete-btn { width: 20px; height: 20px; border: 0px solid #ffff…" at bounding box center [825, 457] width 766 height 709
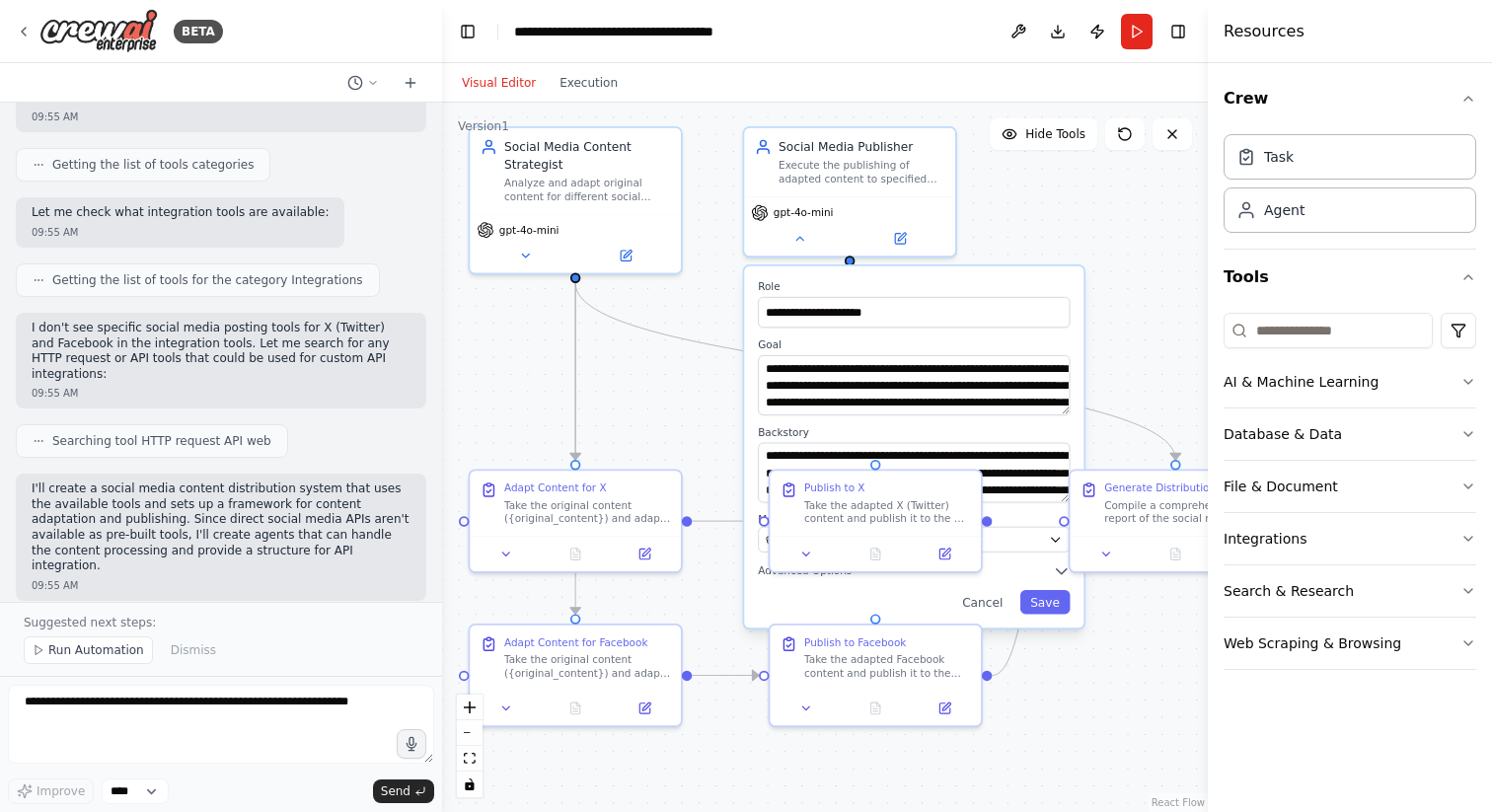
click at [1092, 212] on div ".deletable-edge-delete-btn { width: 20px; height: 20px; border: 0px solid #ffff…" at bounding box center [825, 457] width 766 height 709
click at [808, 230] on button at bounding box center [799, 234] width 97 height 21
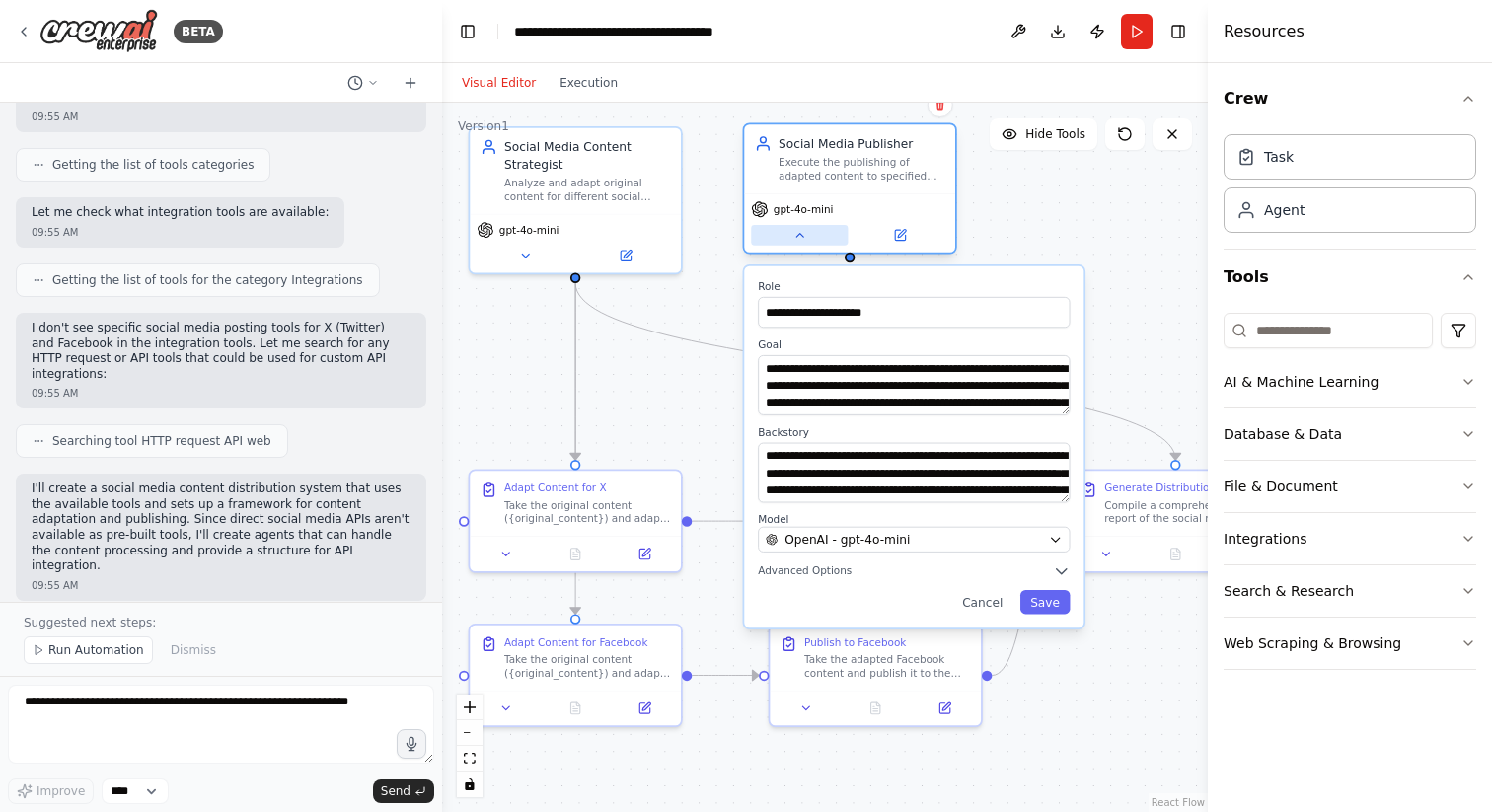
click at [798, 233] on icon at bounding box center [799, 234] width 7 height 3
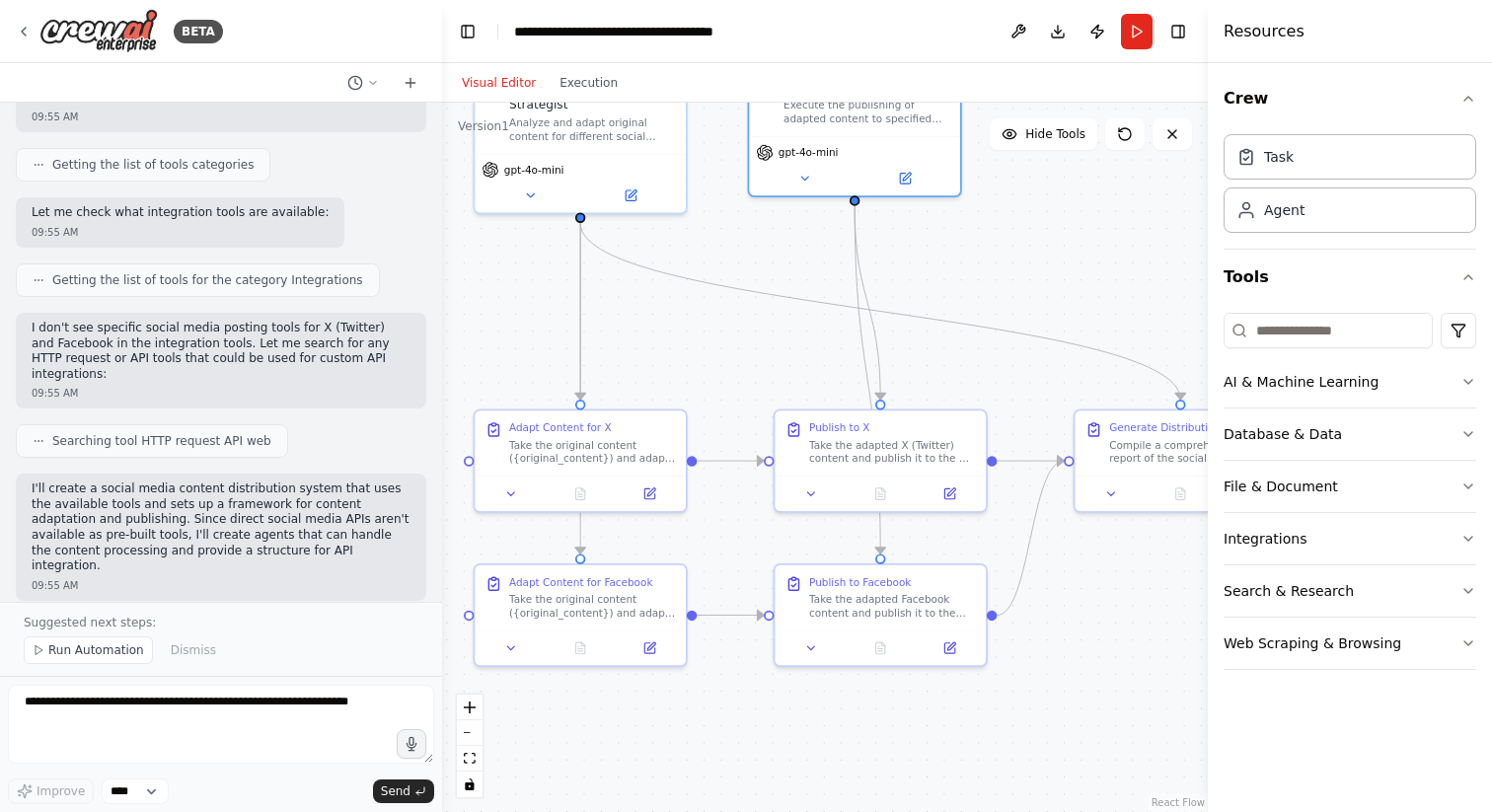
drag, startPoint x: 723, startPoint y: 421, endPoint x: 728, endPoint y: 361, distance: 60.2
click at [728, 361] on div ".deletable-edge-delete-btn { width: 20px; height: 20px; border: 0px solid #ffff…" at bounding box center [825, 457] width 766 height 709
click at [623, 608] on div "Take the original content ({original_content}) and adapt it specifically for Fa…" at bounding box center [593, 602] width 167 height 28
click at [513, 648] on icon at bounding box center [512, 645] width 14 height 14
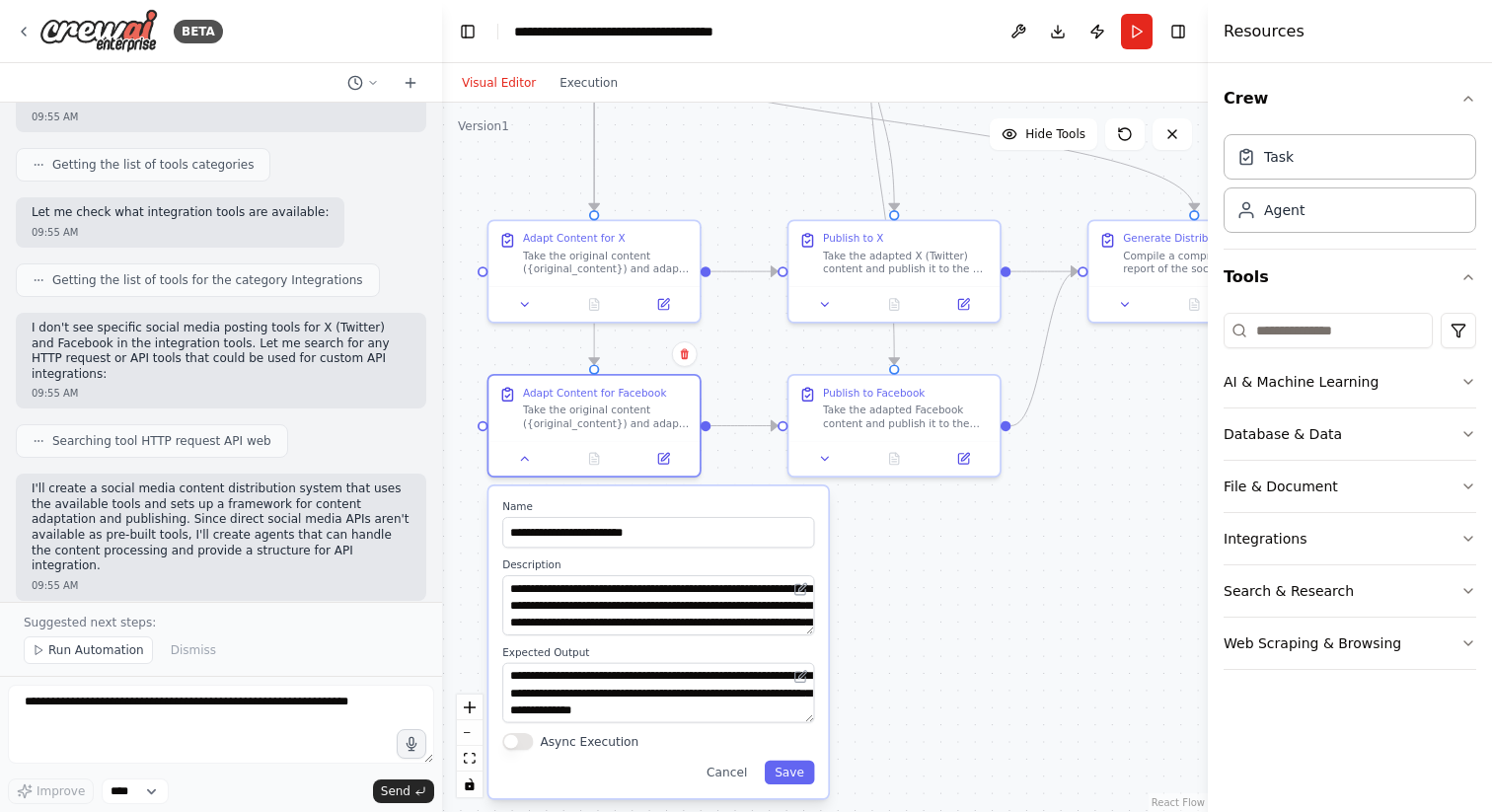
drag, startPoint x: 892, startPoint y: 711, endPoint x: 905, endPoint y: 522, distance: 189.4
click at [905, 522] on div ".deletable-edge-delete-btn { width: 20px; height: 20px; border: 0px solid #ffff…" at bounding box center [825, 457] width 766 height 709
click at [904, 609] on div ".deletable-edge-delete-btn { width: 20px; height: 20px; border: 0px solid #ffff…" at bounding box center [825, 457] width 766 height 709
click at [737, 769] on button "Cancel" at bounding box center [726, 772] width 61 height 24
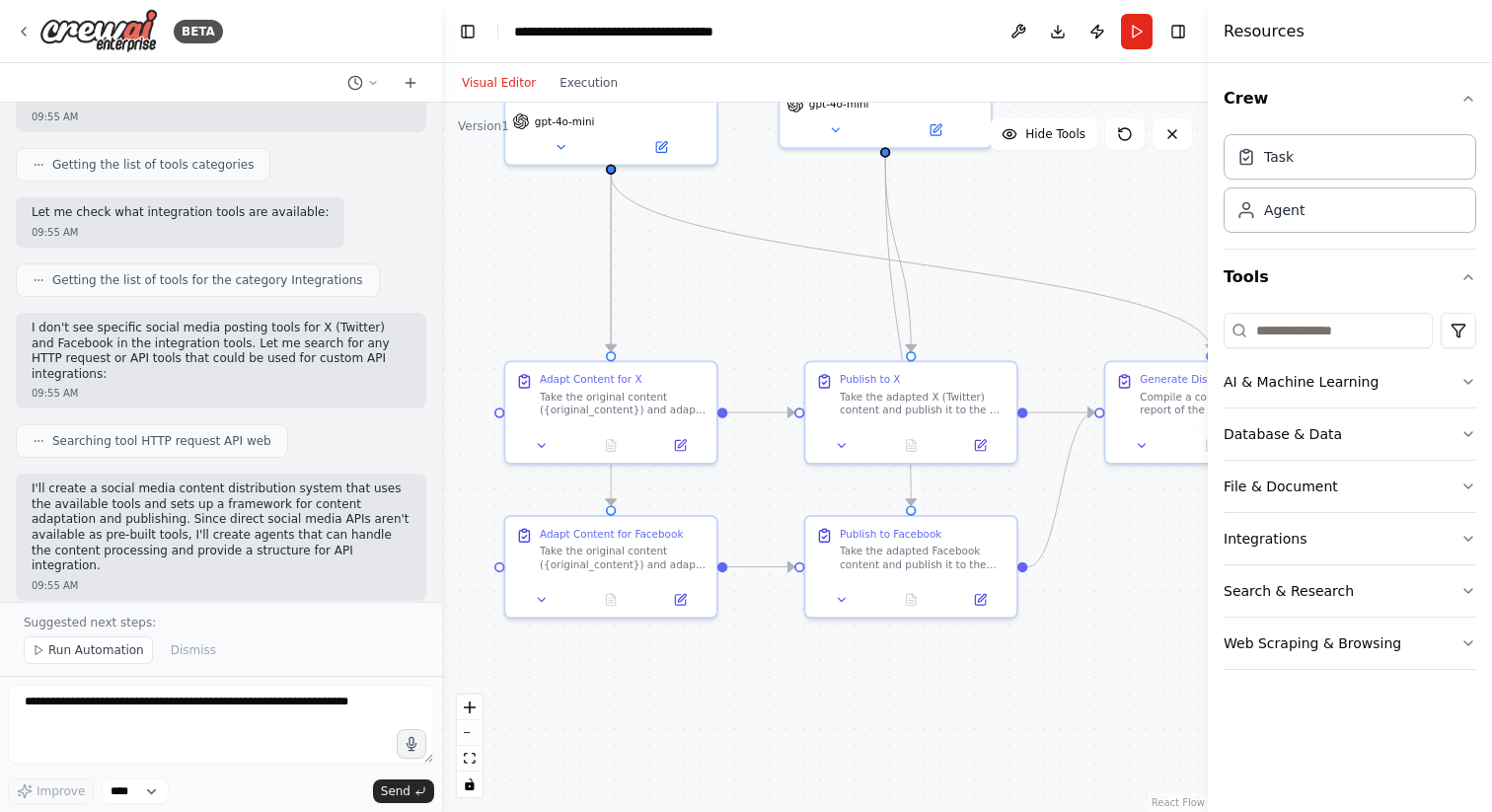
drag, startPoint x: 828, startPoint y: 585, endPoint x: 841, endPoint y: 767, distance: 182.5
click at [842, 759] on div ".deletable-edge-delete-btn { width: 20px; height: 20px; border: 0px solid #ffff…" at bounding box center [825, 457] width 766 height 709
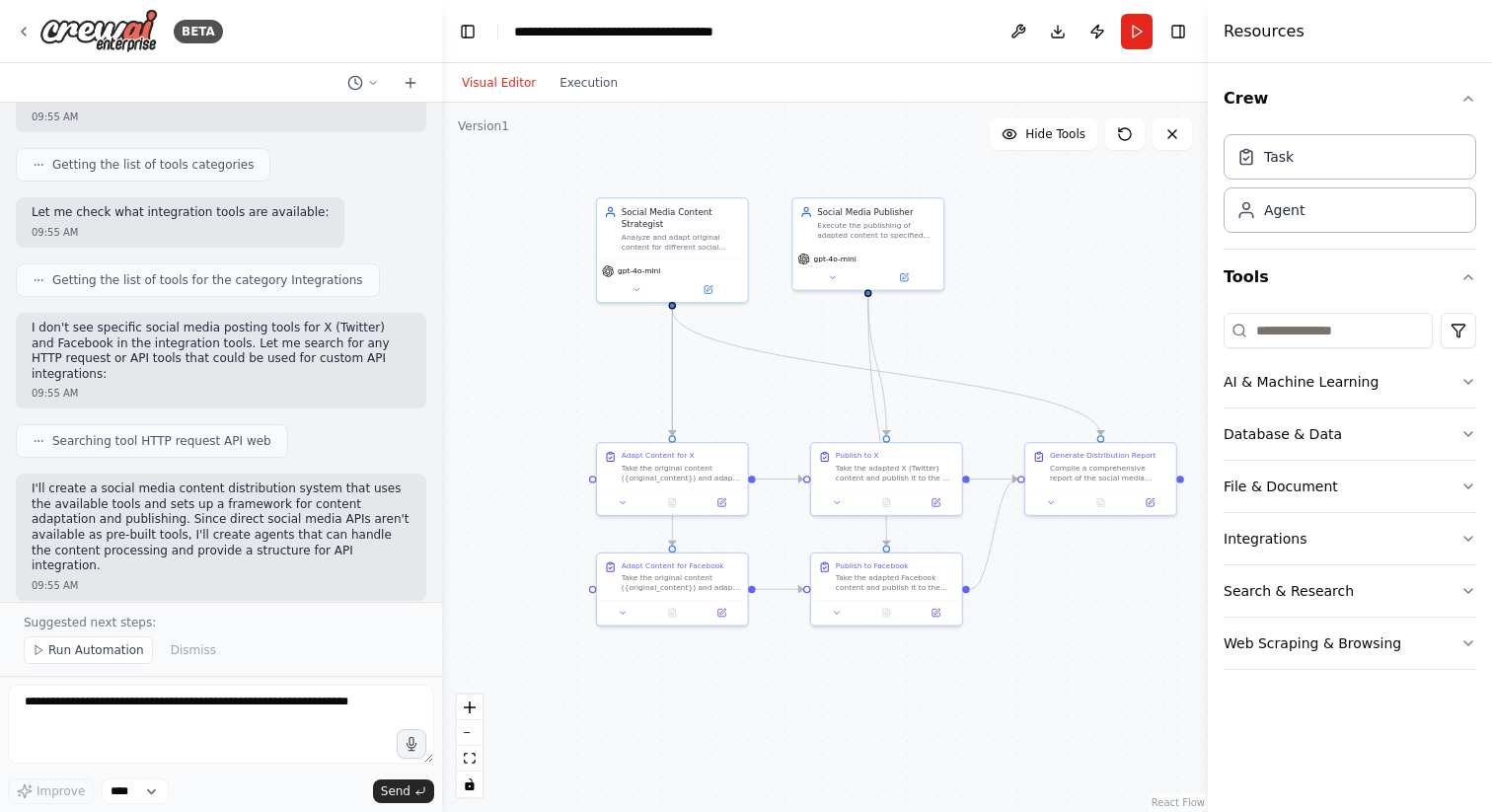
drag, startPoint x: 1028, startPoint y: 232, endPoint x: 972, endPoint y: 327, distance: 110.3
click at [972, 327] on div ".deletable-edge-delete-btn { width: 20px; height: 20px; border: 0px solid #ffff…" at bounding box center [825, 457] width 766 height 709
click at [1463, 99] on icon "button" at bounding box center [1468, 99] width 16 height 16
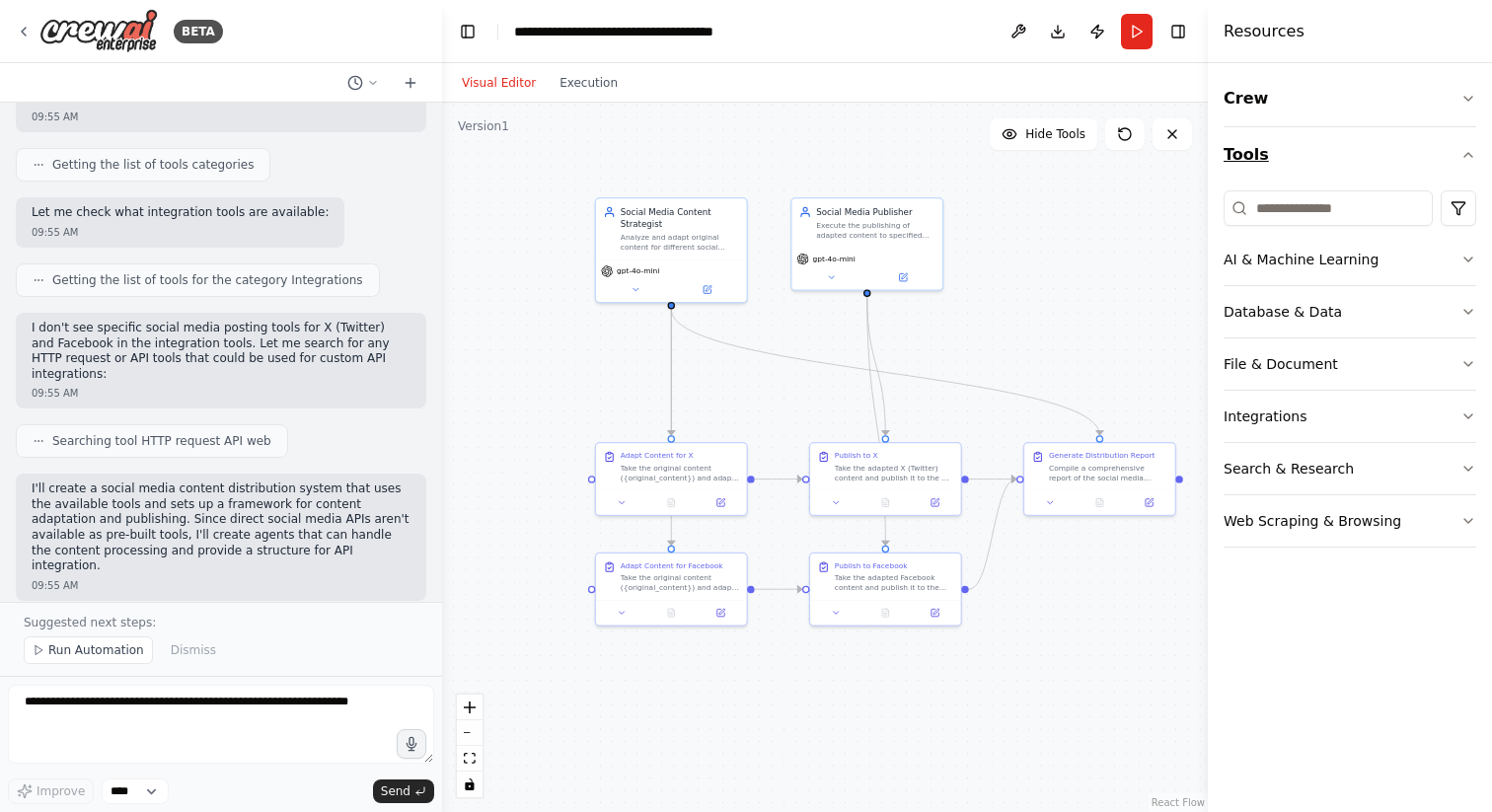
click at [1467, 154] on icon "button" at bounding box center [1468, 155] width 16 height 16
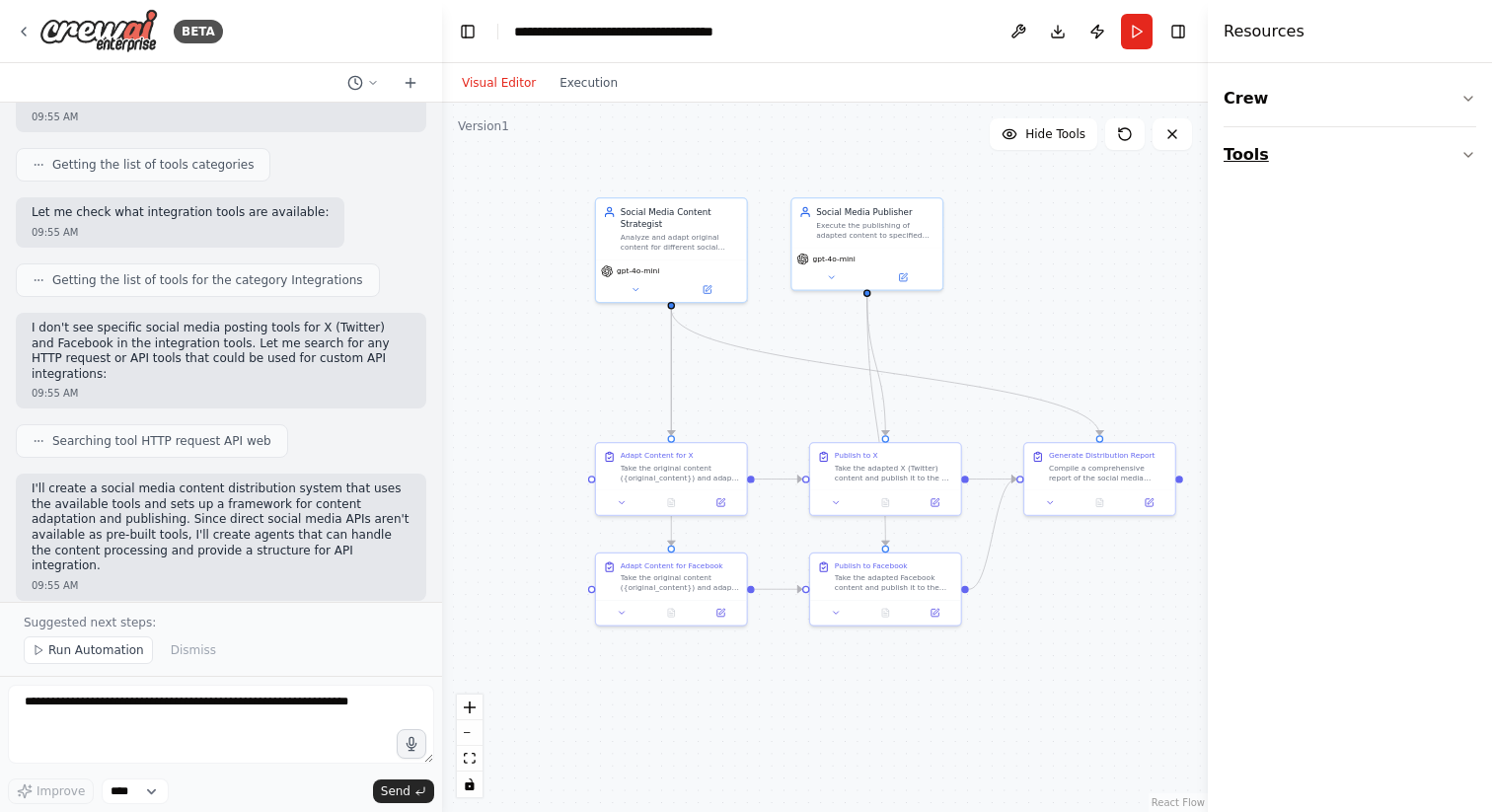
click at [1467, 154] on icon "button" at bounding box center [1468, 155] width 16 height 16
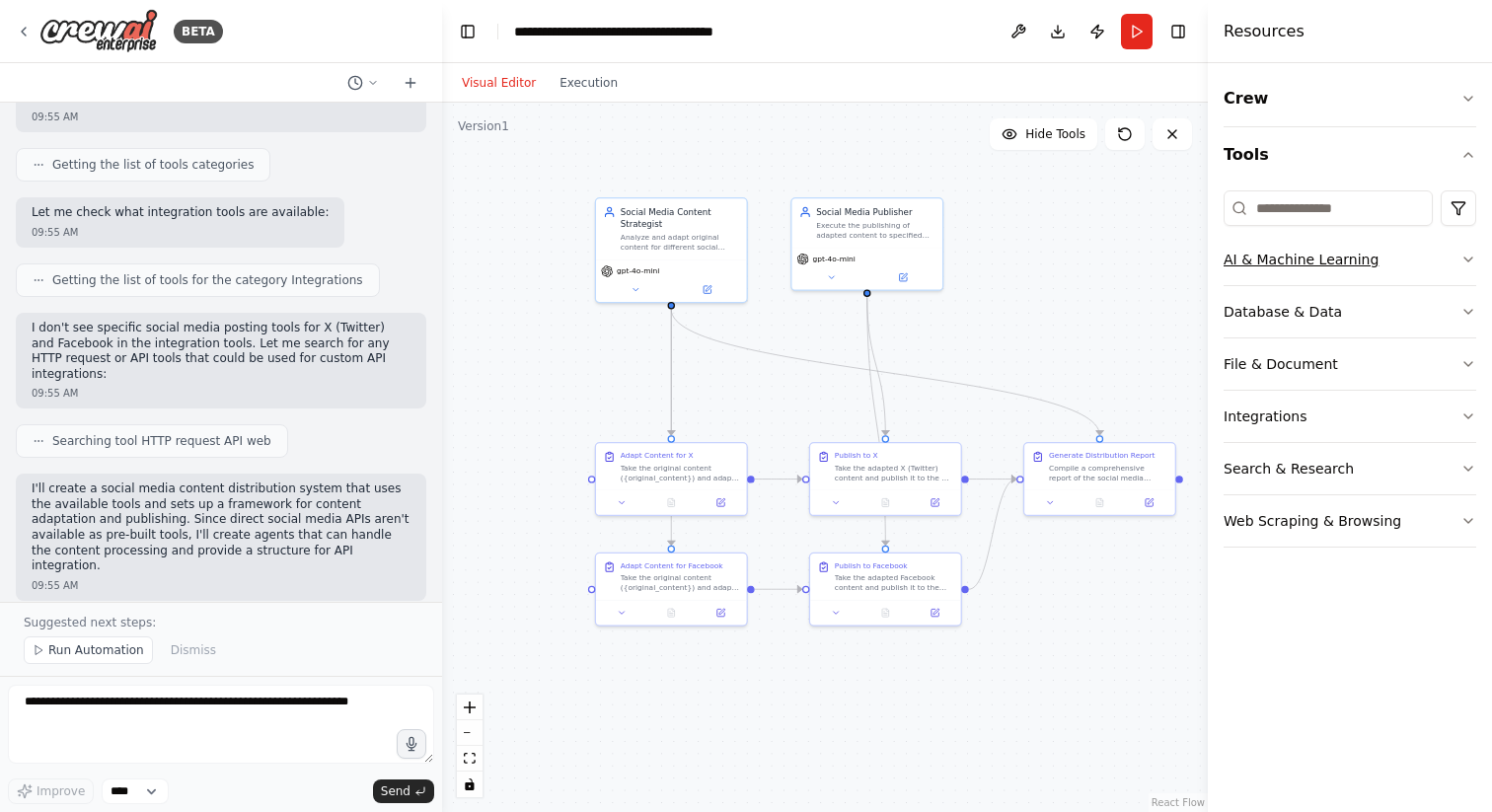
click at [1455, 266] on button "AI & Machine Learning" at bounding box center [1350, 259] width 252 height 51
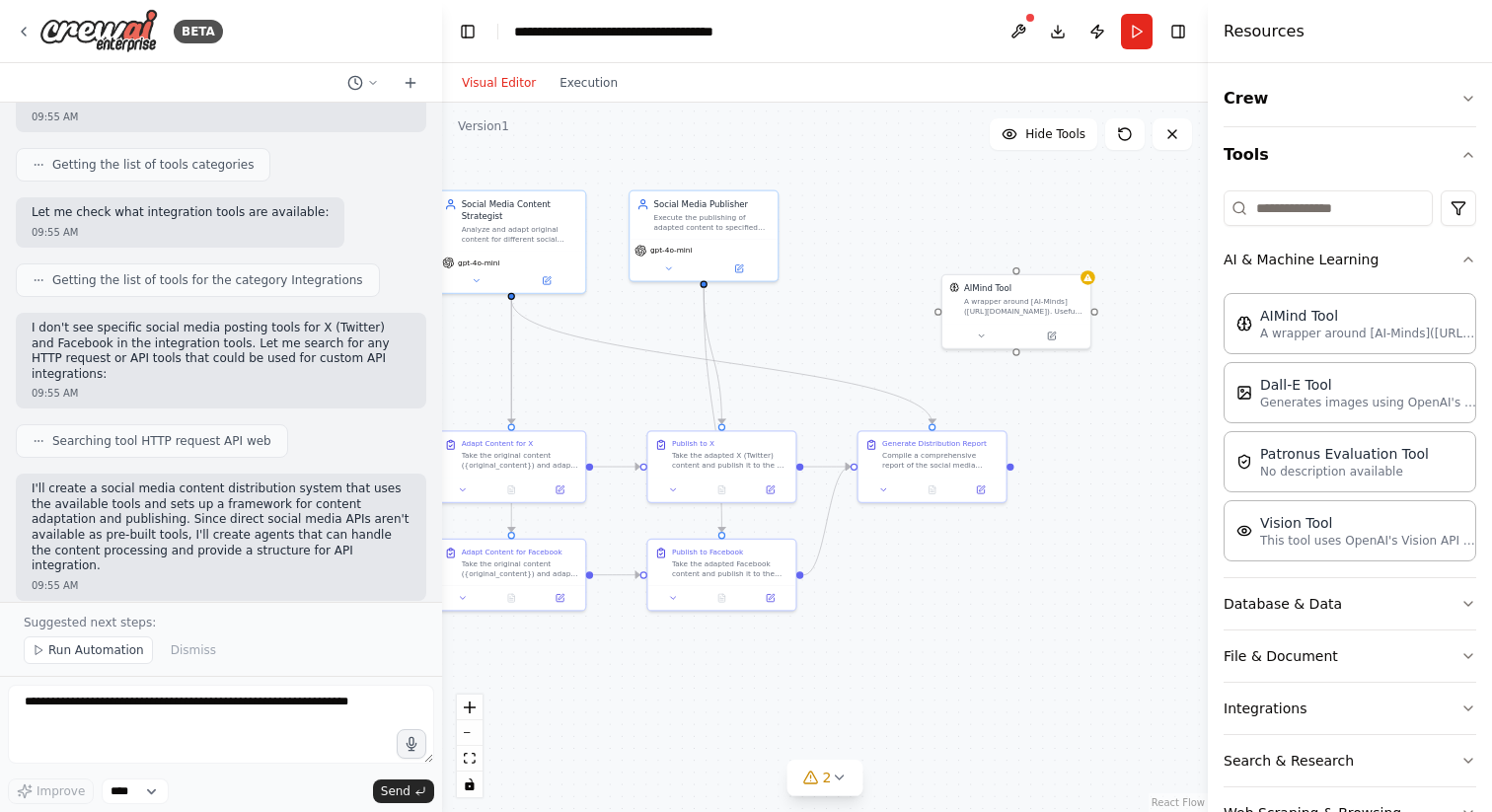
drag, startPoint x: 1044, startPoint y: 354, endPoint x: 874, endPoint y: 344, distance: 170.3
click at [874, 344] on div ".deletable-edge-delete-btn { width: 20px; height: 20px; border: 0px solid #ffff…" at bounding box center [825, 457] width 766 height 709
click at [1025, 296] on div "A wrapper around [AI-Minds](https://mindsdb.com/minds). Useful for when you nee…" at bounding box center [1020, 303] width 120 height 19
click at [1074, 246] on icon at bounding box center [1072, 251] width 12 height 12
click at [1035, 248] on button "Confirm" at bounding box center [1015, 251] width 70 height 24
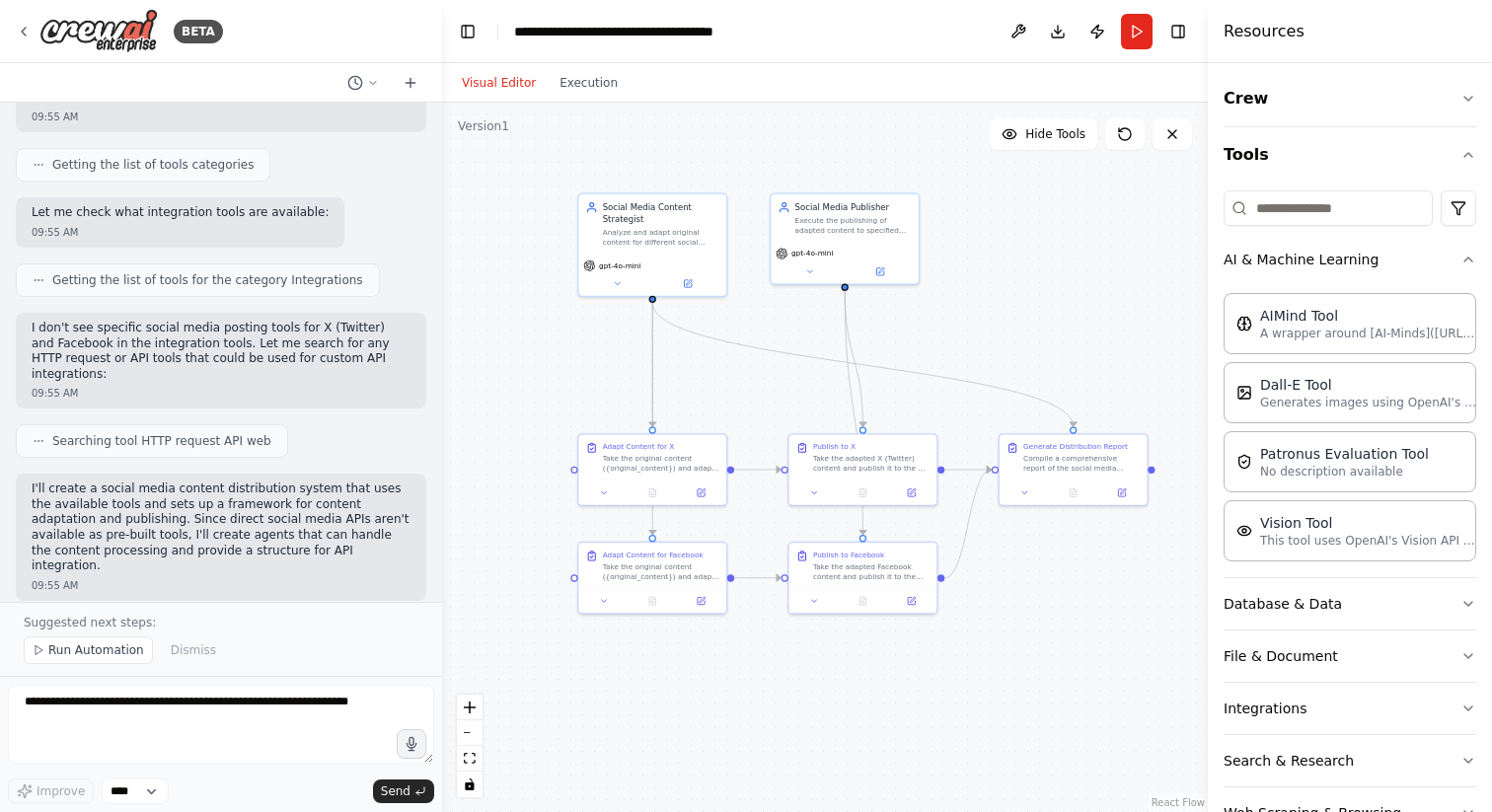
drag, startPoint x: 904, startPoint y: 283, endPoint x: 1048, endPoint y: 287, distance: 144.1
click at [1048, 287] on div ".deletable-edge-delete-btn { width: 20px; height: 20px; border: 0px solid #ffff…" at bounding box center [825, 457] width 766 height 709
click at [1473, 100] on icon "button" at bounding box center [1468, 99] width 16 height 16
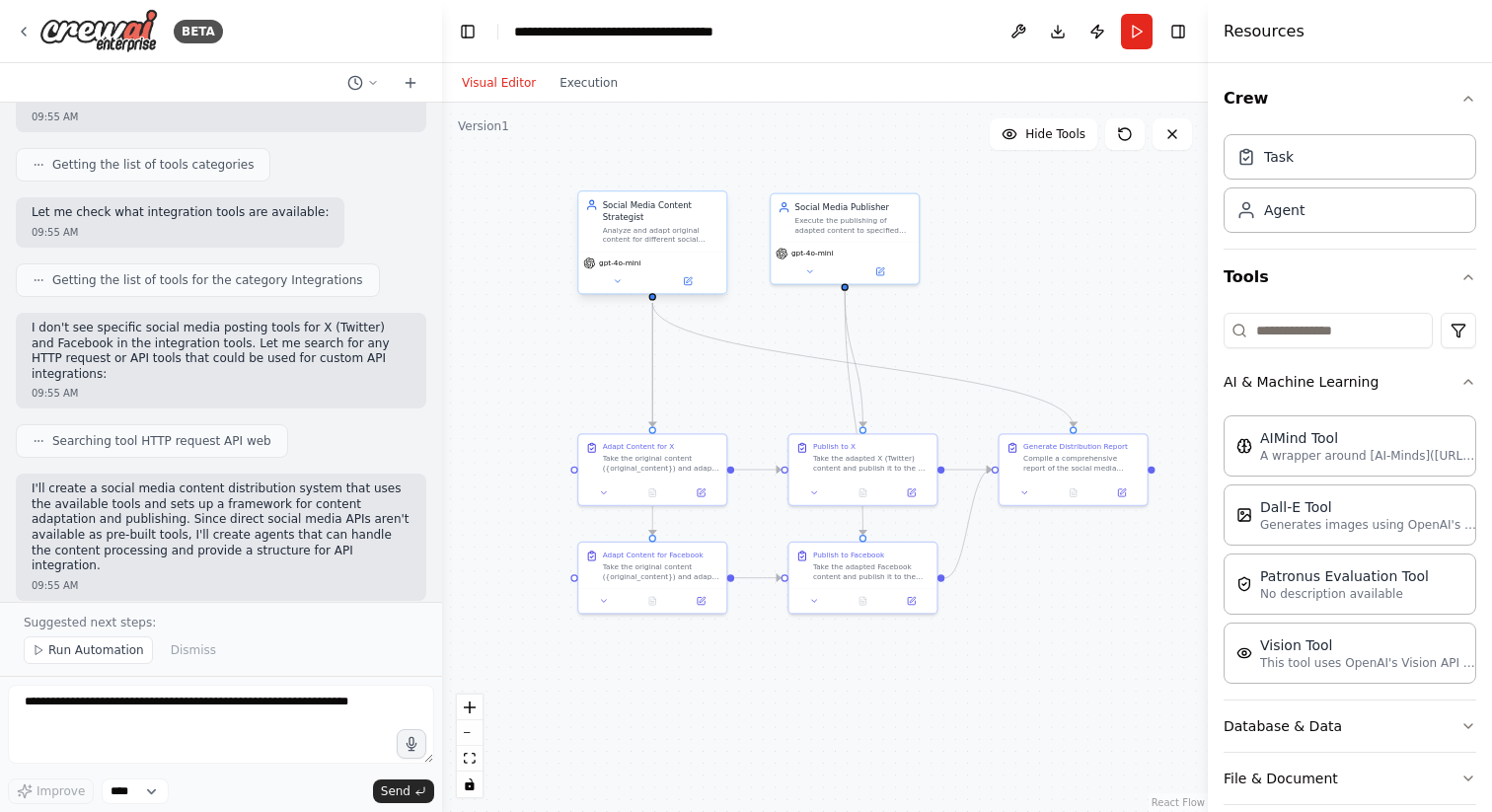
click at [667, 226] on div "Analyze and adapt original content for different social media platforms ({platf…" at bounding box center [661, 233] width 117 height 19
click at [692, 286] on button at bounding box center [687, 281] width 68 height 15
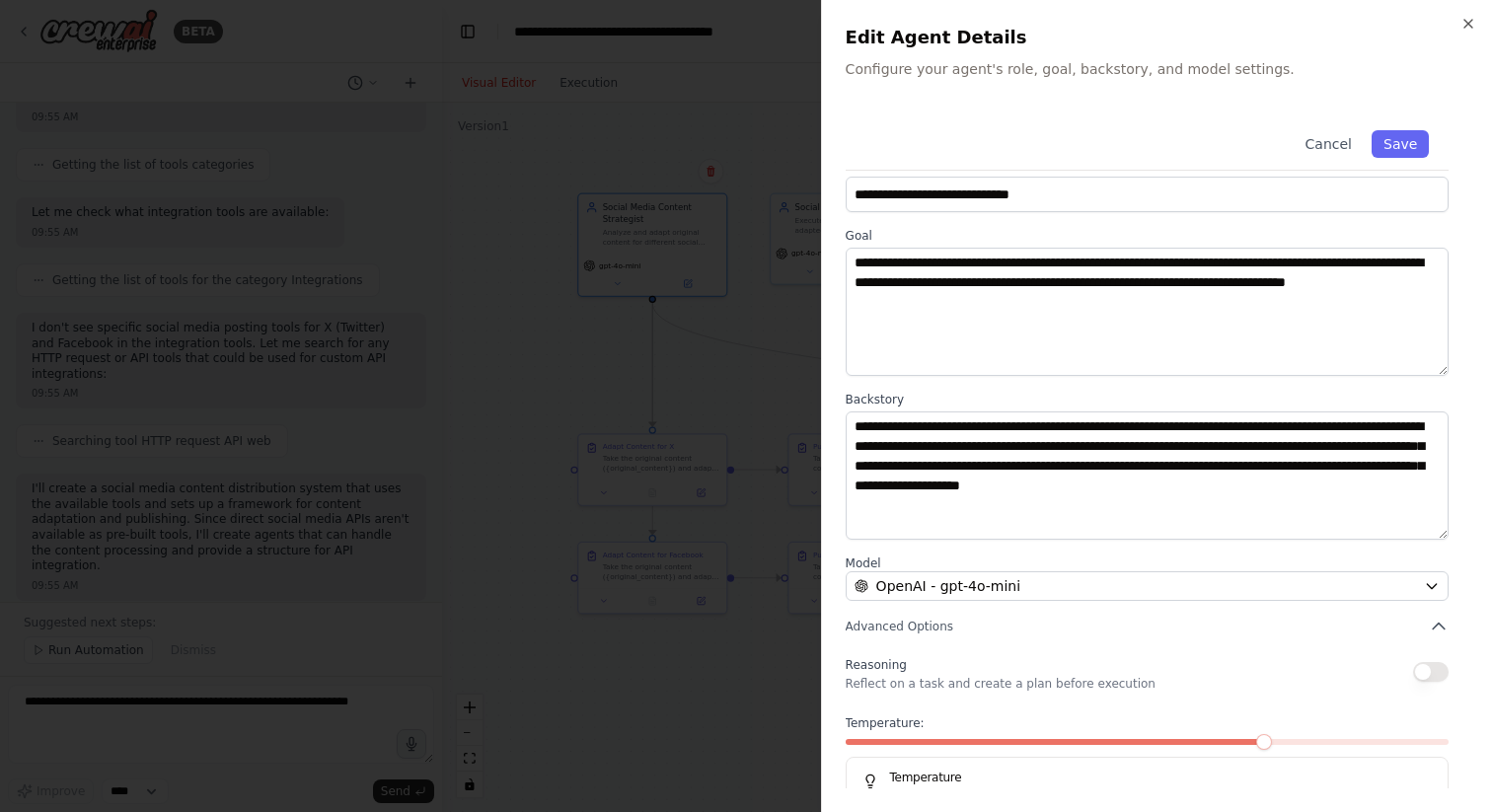
scroll to position [0, 0]
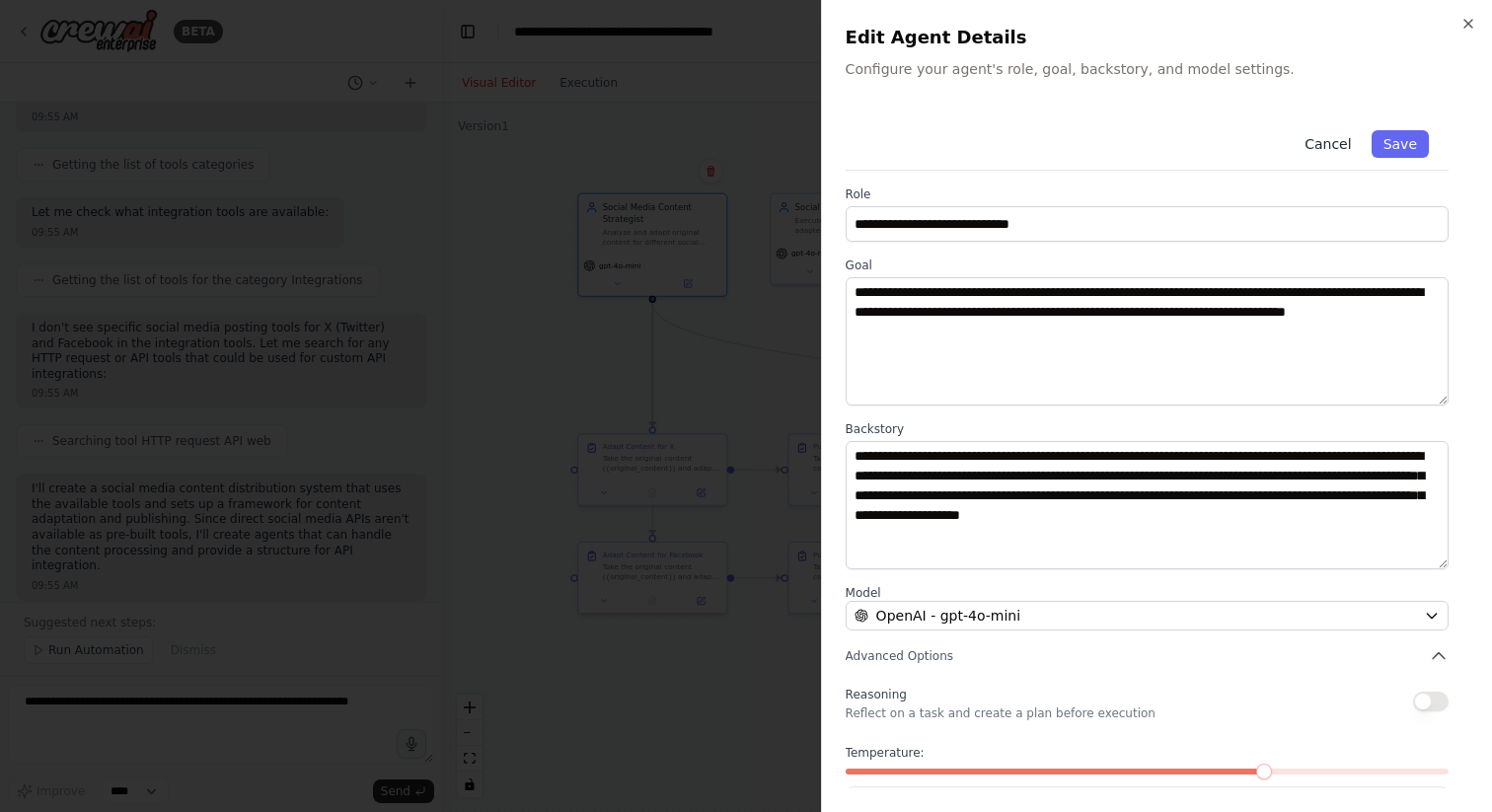
click at [1325, 139] on button "Cancel" at bounding box center [1328, 144] width 70 height 28
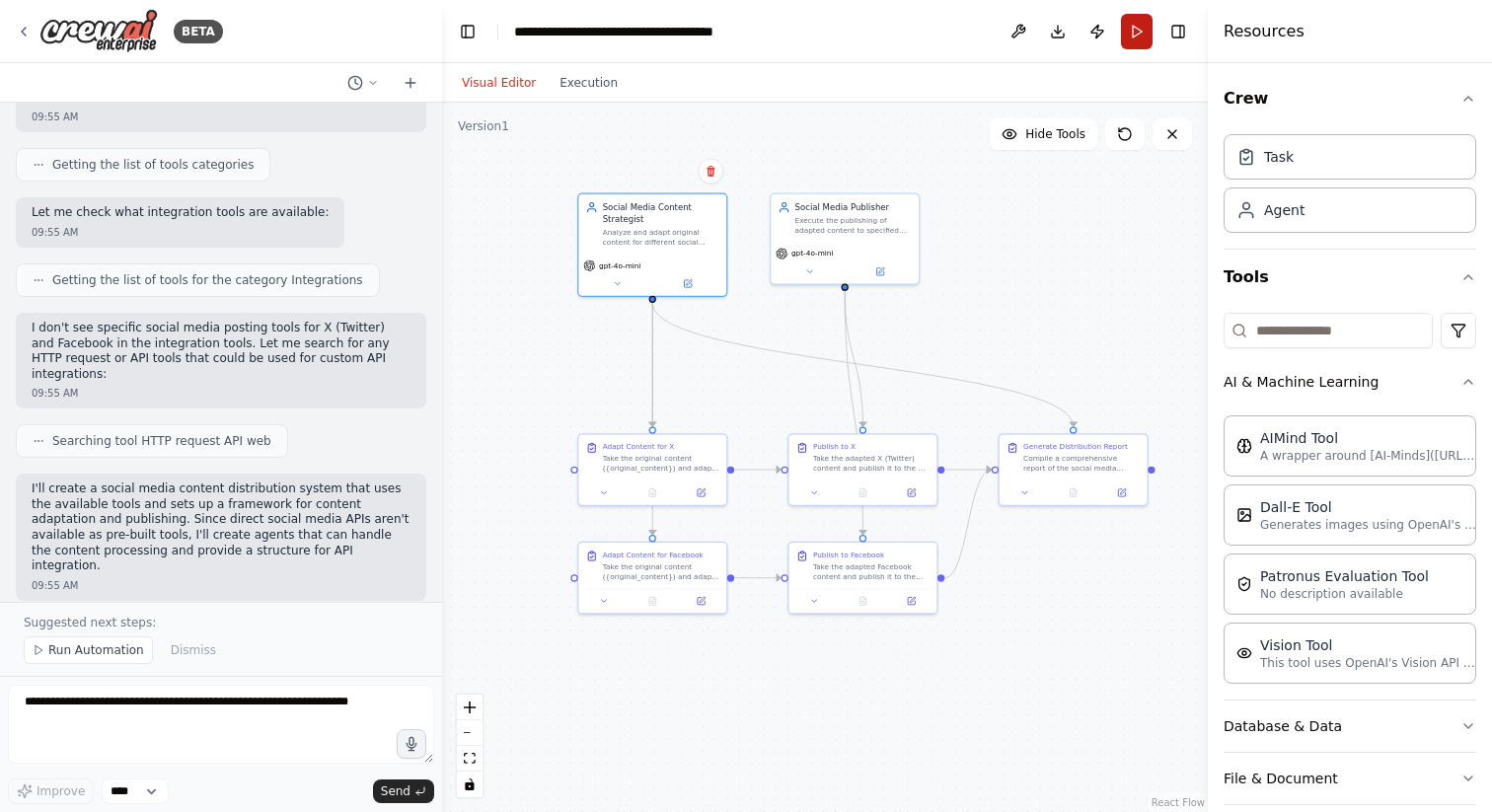
click at [1144, 40] on button "Run" at bounding box center [1137, 32] width 32 height 36
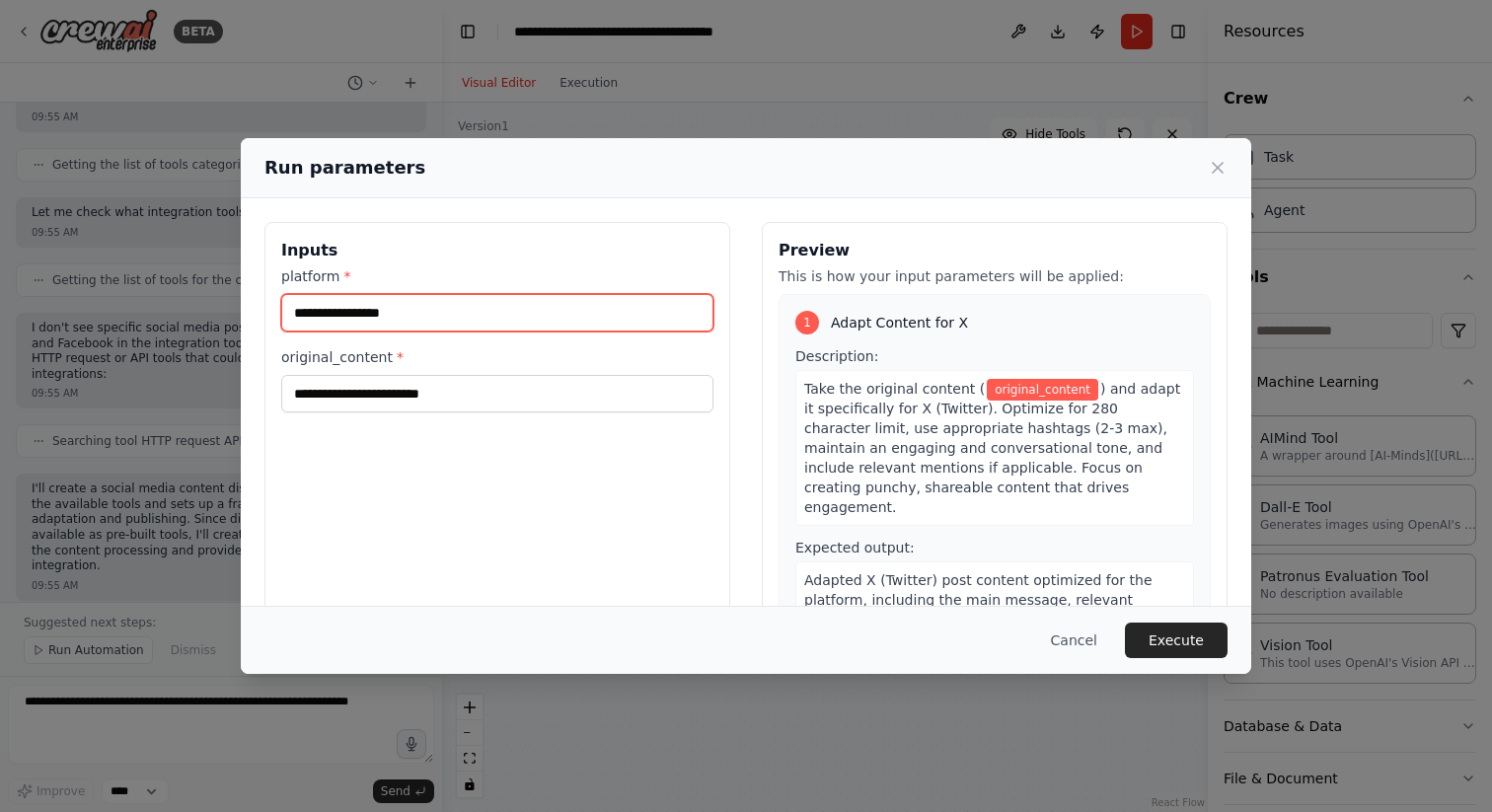
click at [439, 315] on input "platform *" at bounding box center [497, 313] width 432 height 38
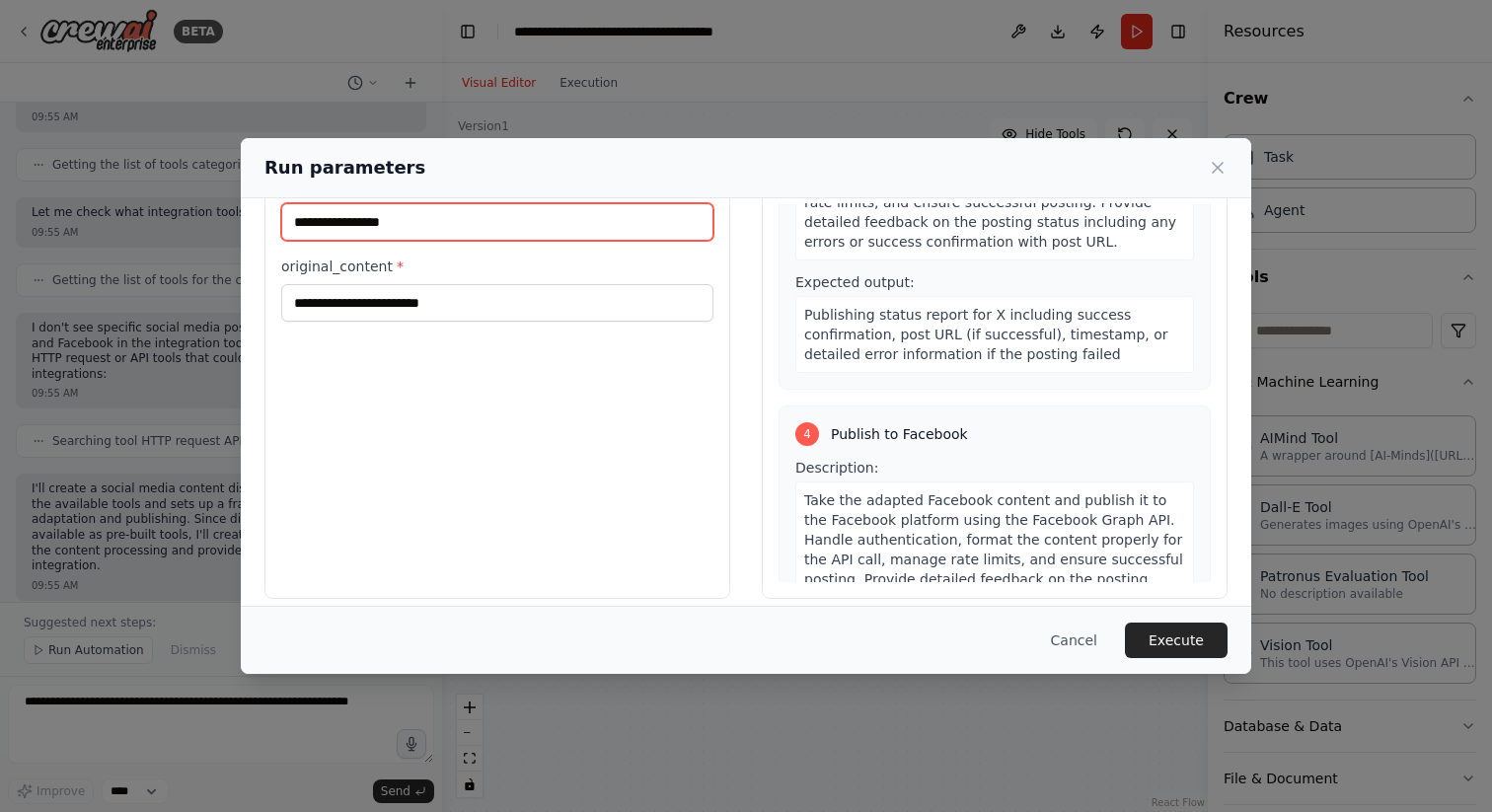
scroll to position [947, 0]
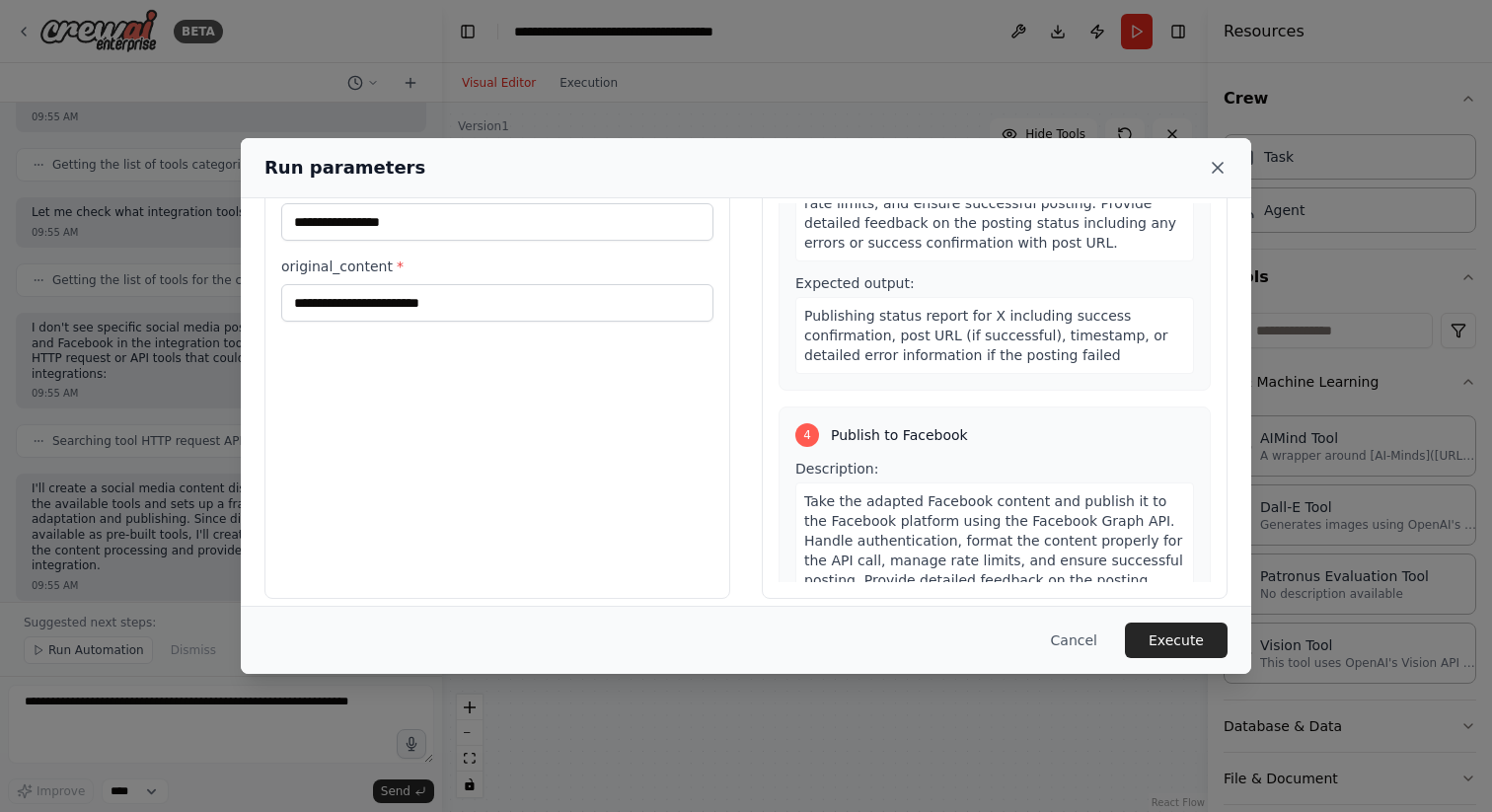
click at [1222, 166] on icon at bounding box center [1218, 168] width 20 height 20
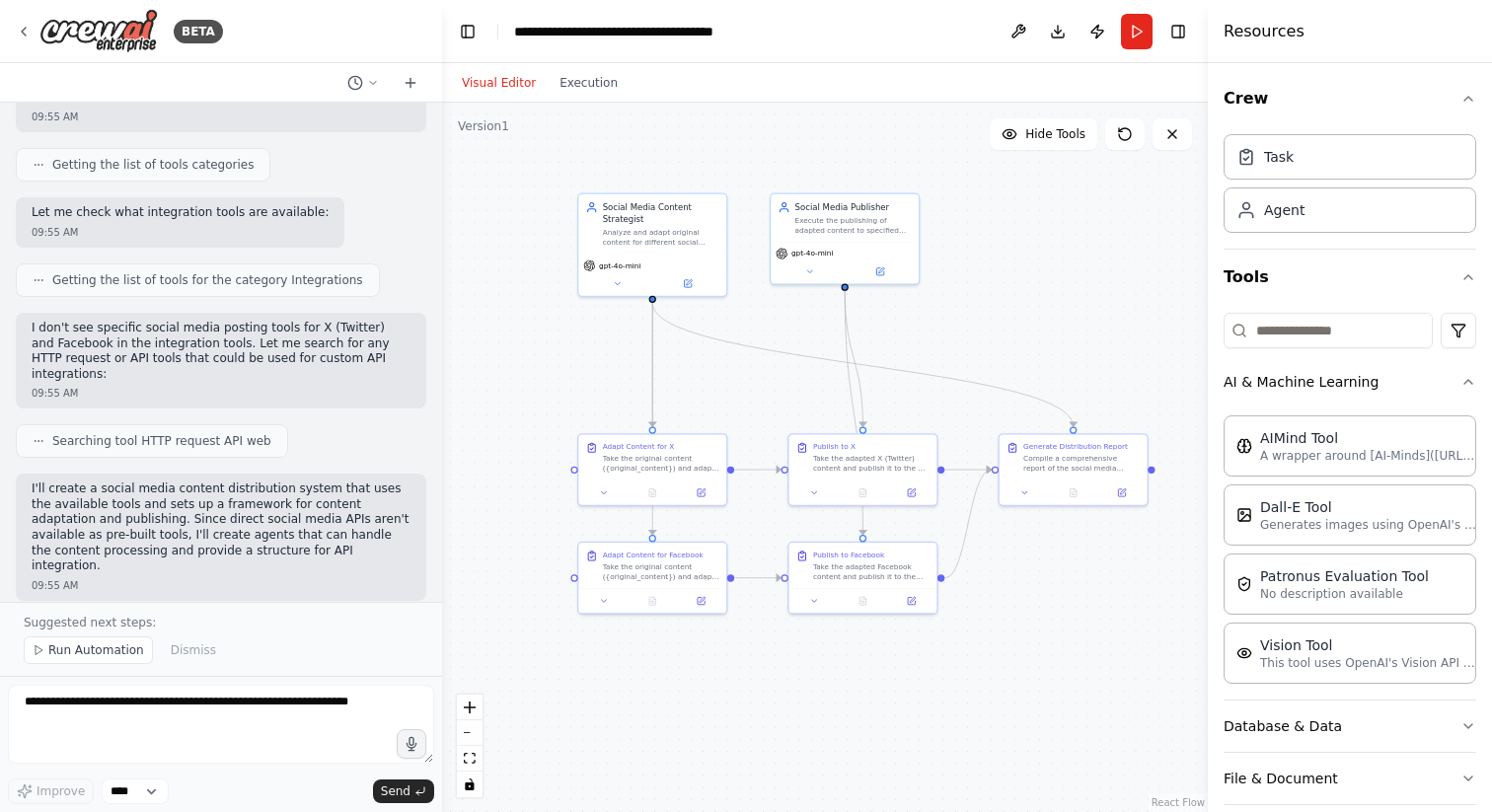
click at [911, 21] on header "**********" at bounding box center [825, 32] width 766 height 63
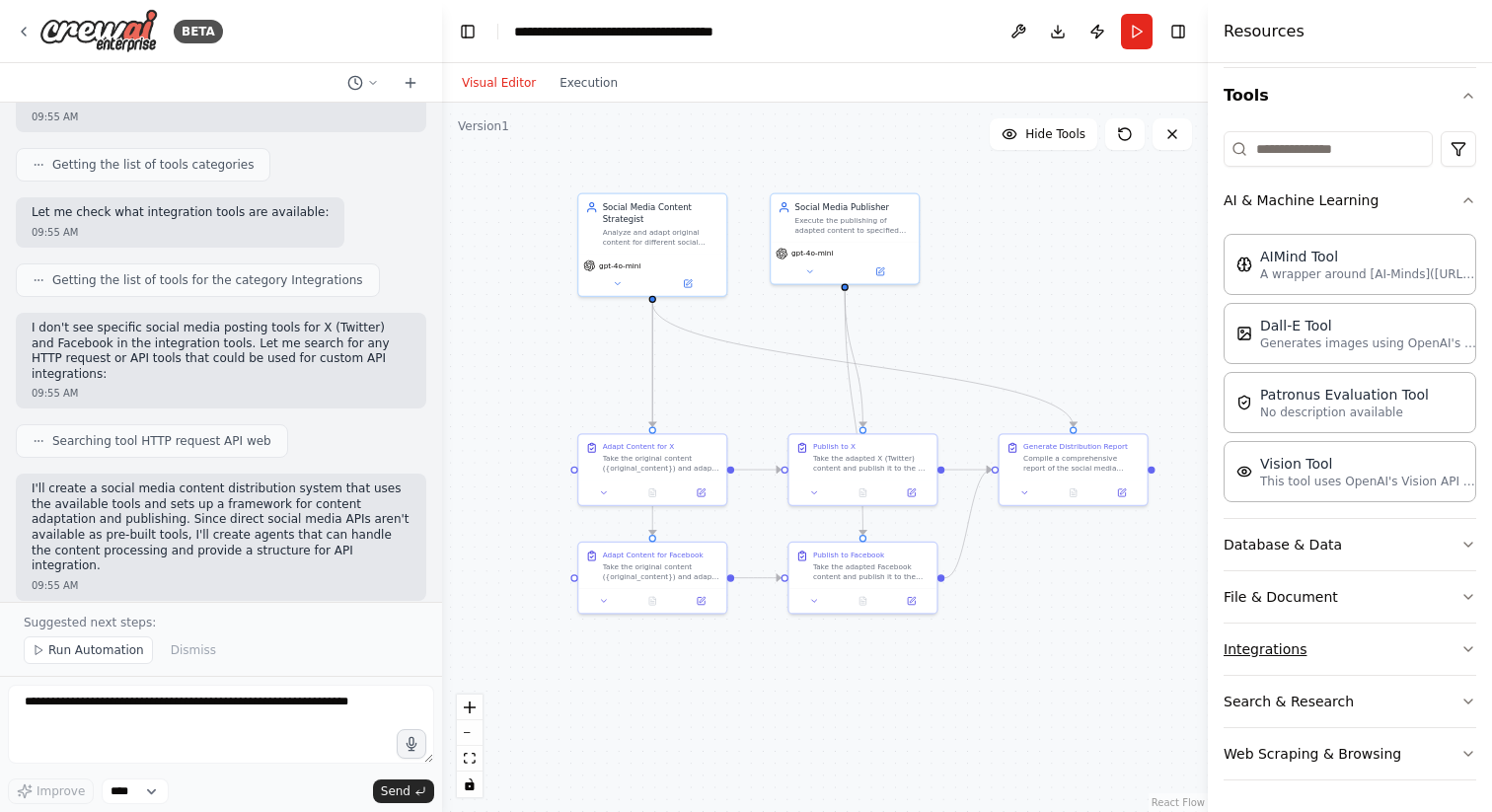
click at [1340, 648] on button "Integrations" at bounding box center [1350, 649] width 252 height 51
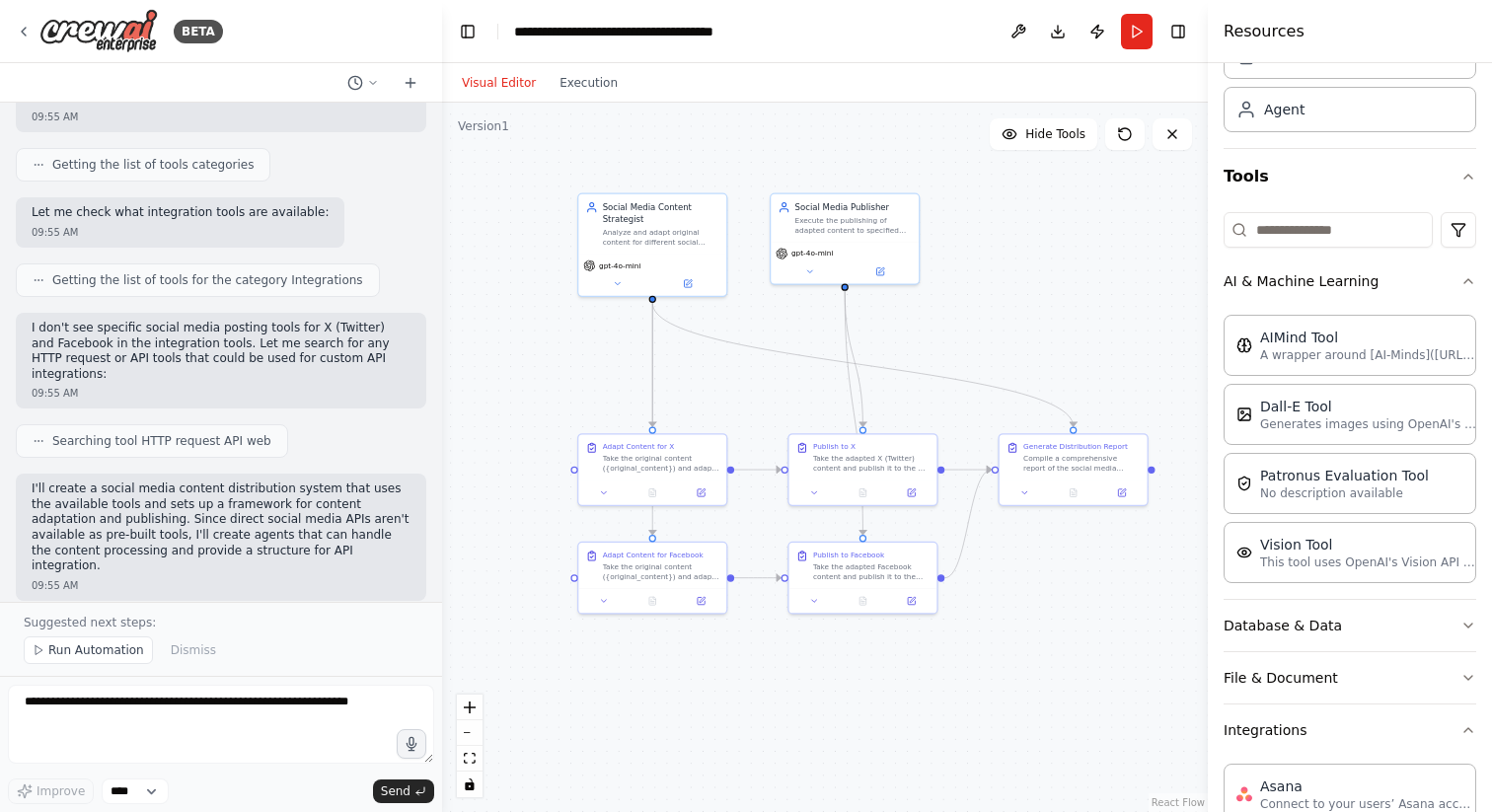
scroll to position [0, 0]
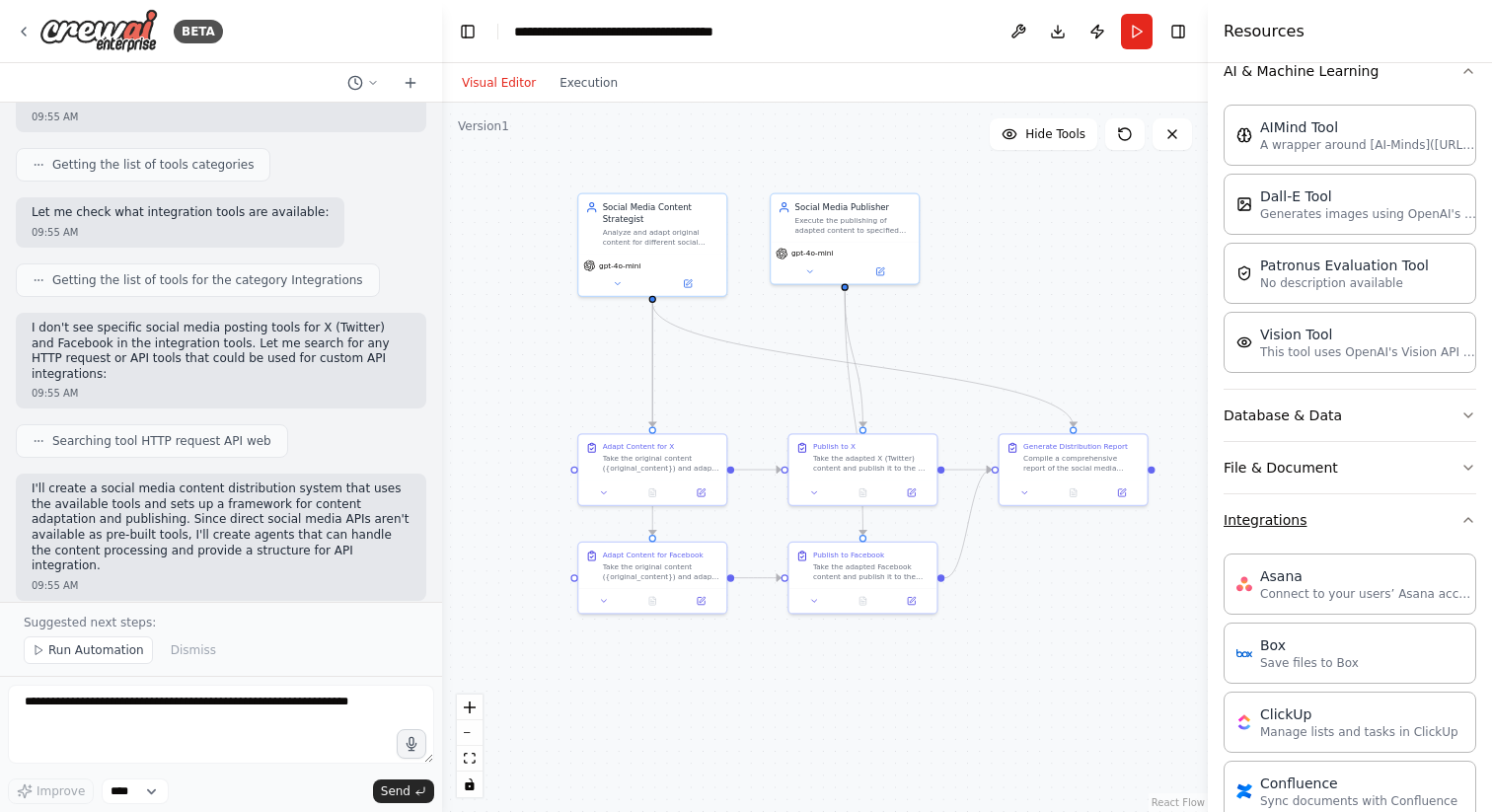
click at [1366, 514] on button "Integrations" at bounding box center [1350, 520] width 252 height 51
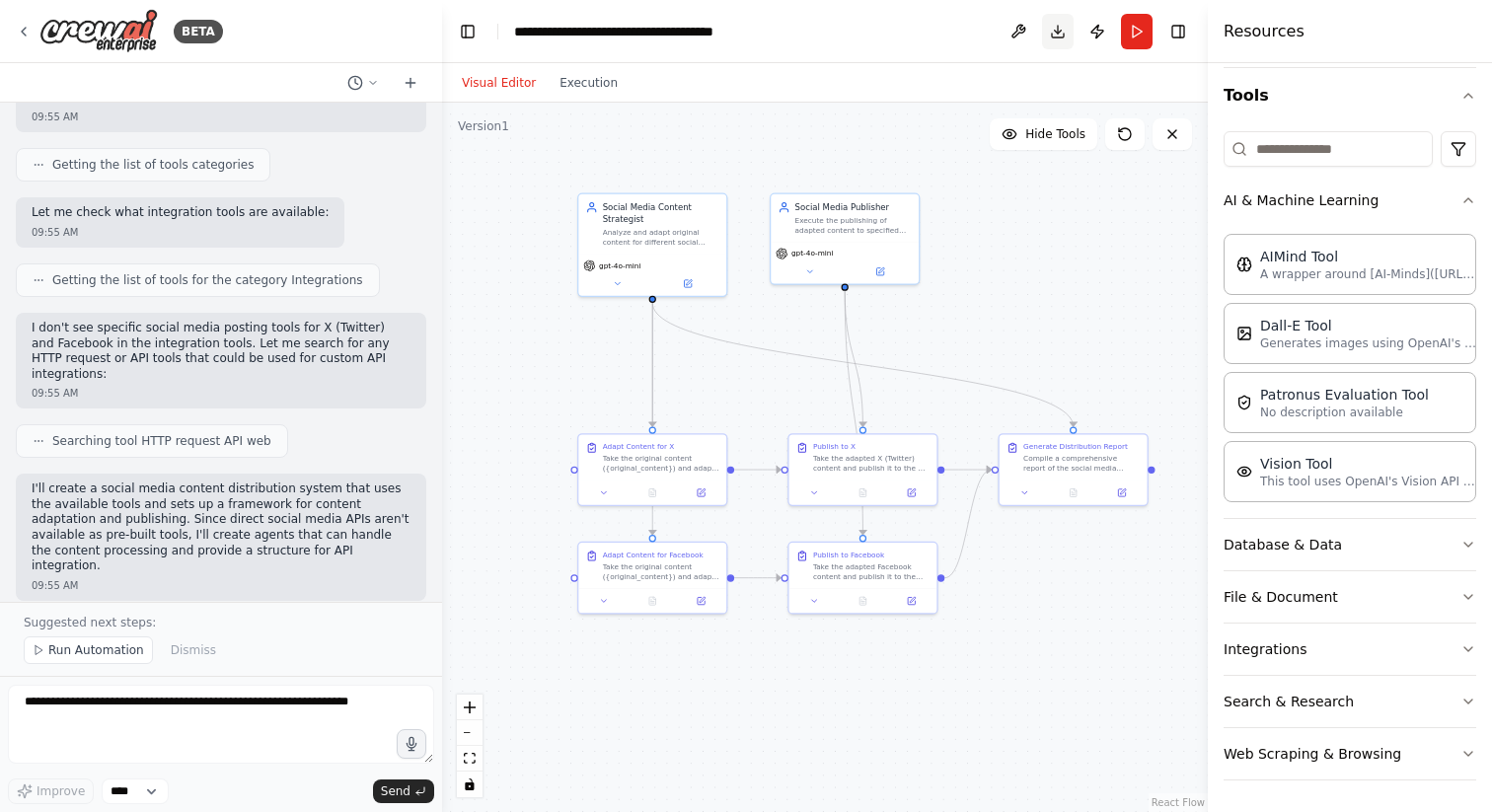
click at [1060, 39] on button "Download" at bounding box center [1058, 32] width 32 height 36
click at [1182, 35] on button "Toggle Right Sidebar" at bounding box center [1178, 32] width 28 height 28
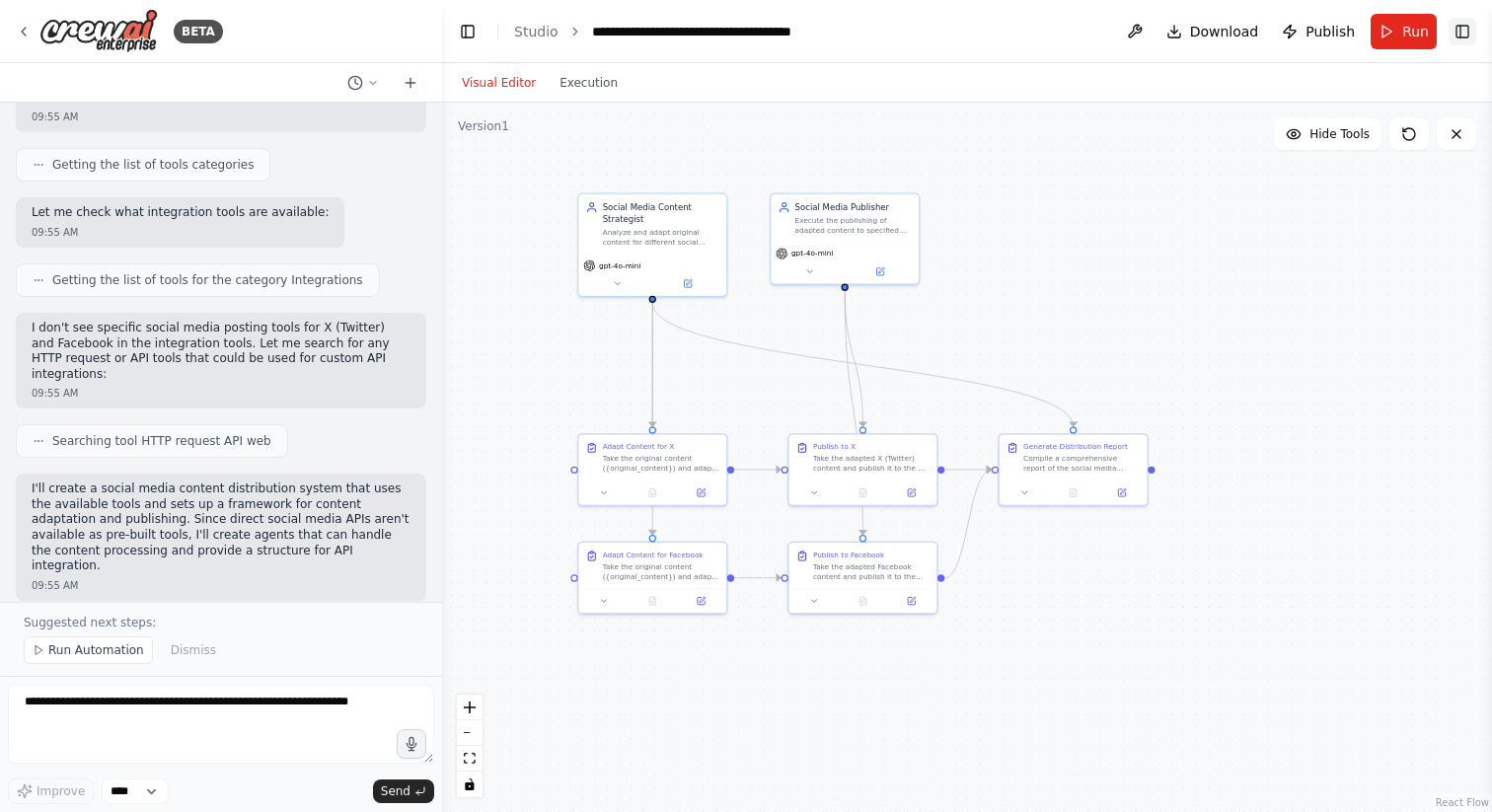
click at [1460, 31] on button "Toggle Right Sidebar" at bounding box center [1462, 32] width 28 height 28
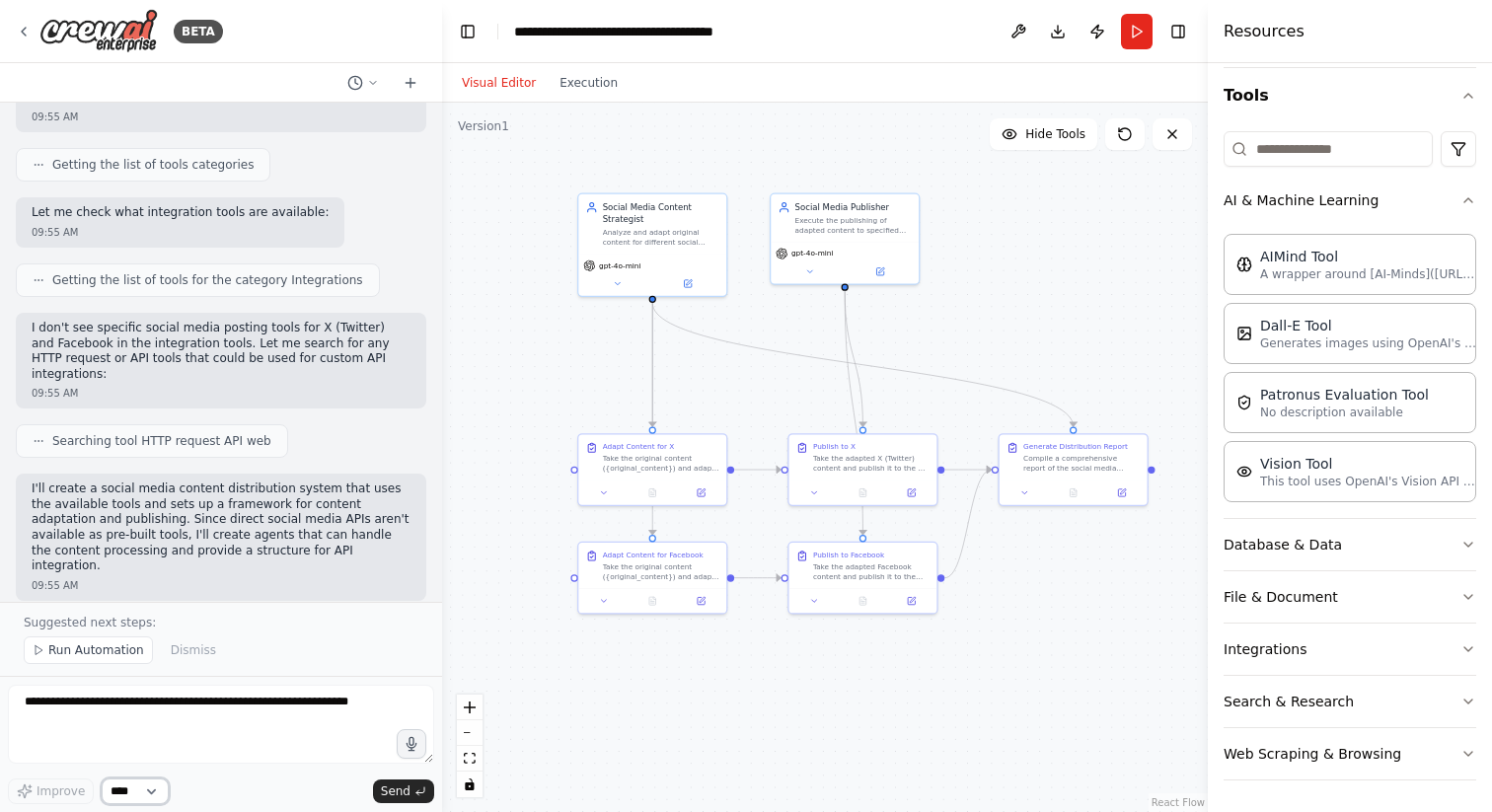
click at [144, 792] on select "****" at bounding box center [136, 791] width 67 height 26
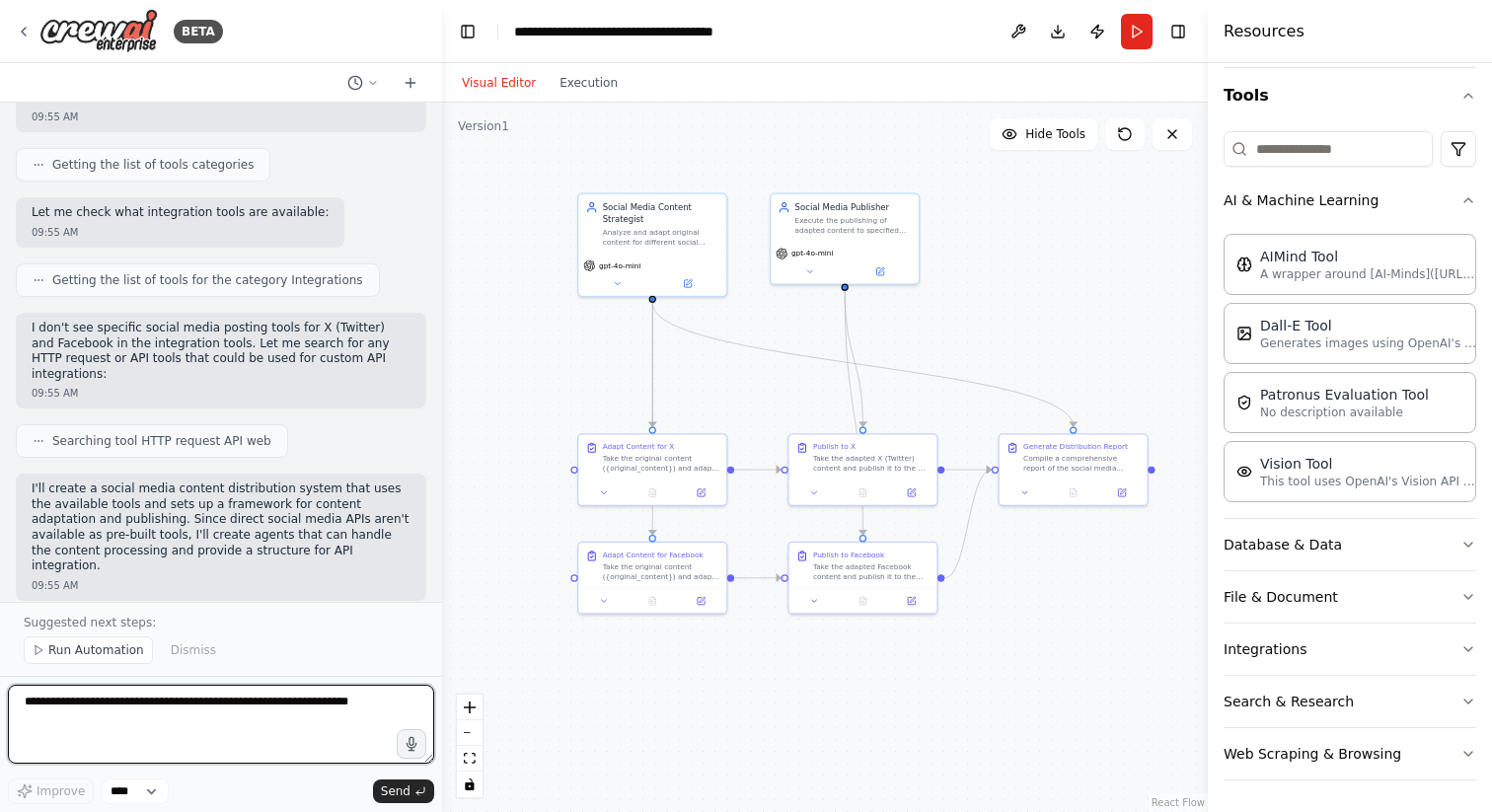
click at [148, 728] on textarea at bounding box center [221, 724] width 426 height 79
type textarea "*"
click at [289, 729] on textarea at bounding box center [221, 724] width 426 height 79
click at [248, 715] on textarea at bounding box center [221, 724] width 426 height 79
